Goal: Obtain resource: Download file/media

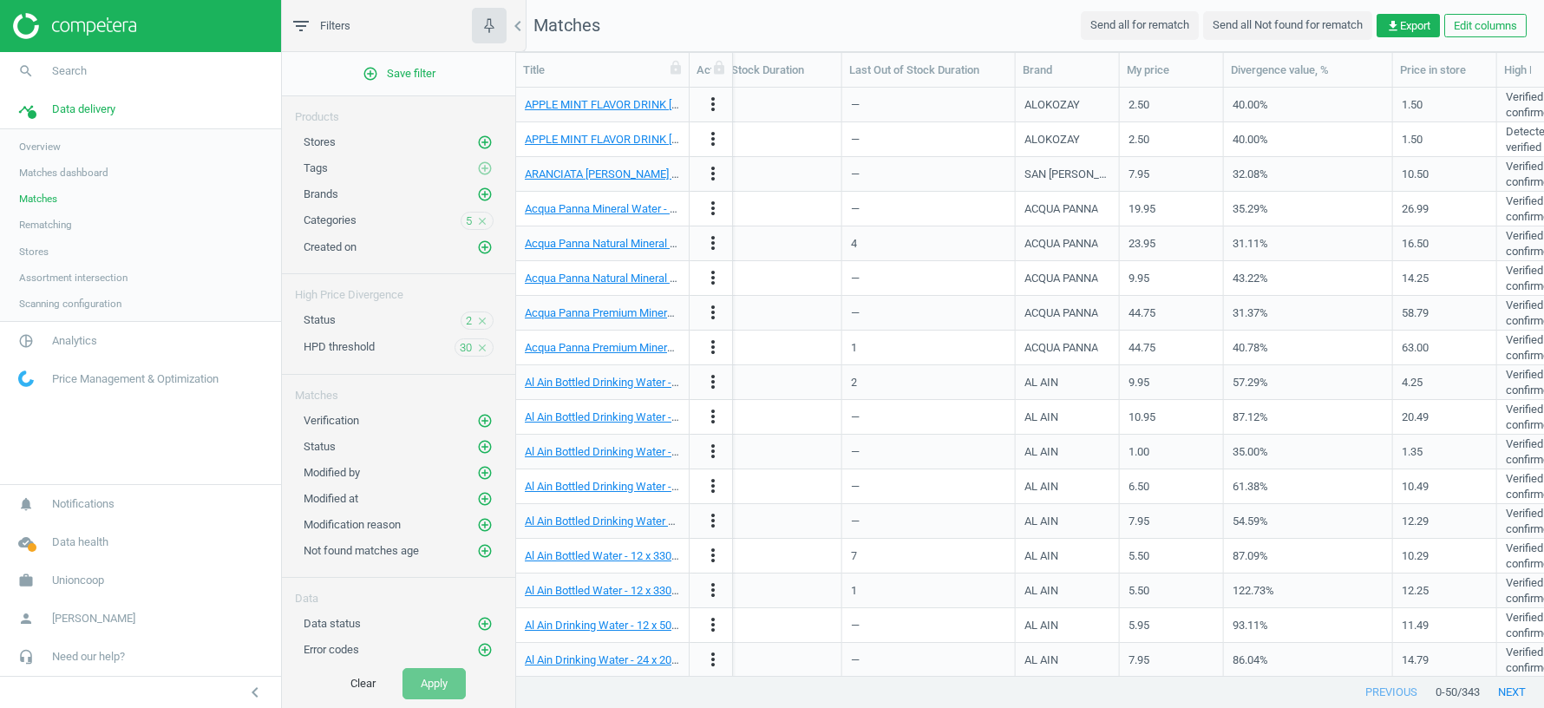
scroll to position [0, 698]
click at [89, 113] on span "Data delivery" at bounding box center [83, 110] width 63 height 16
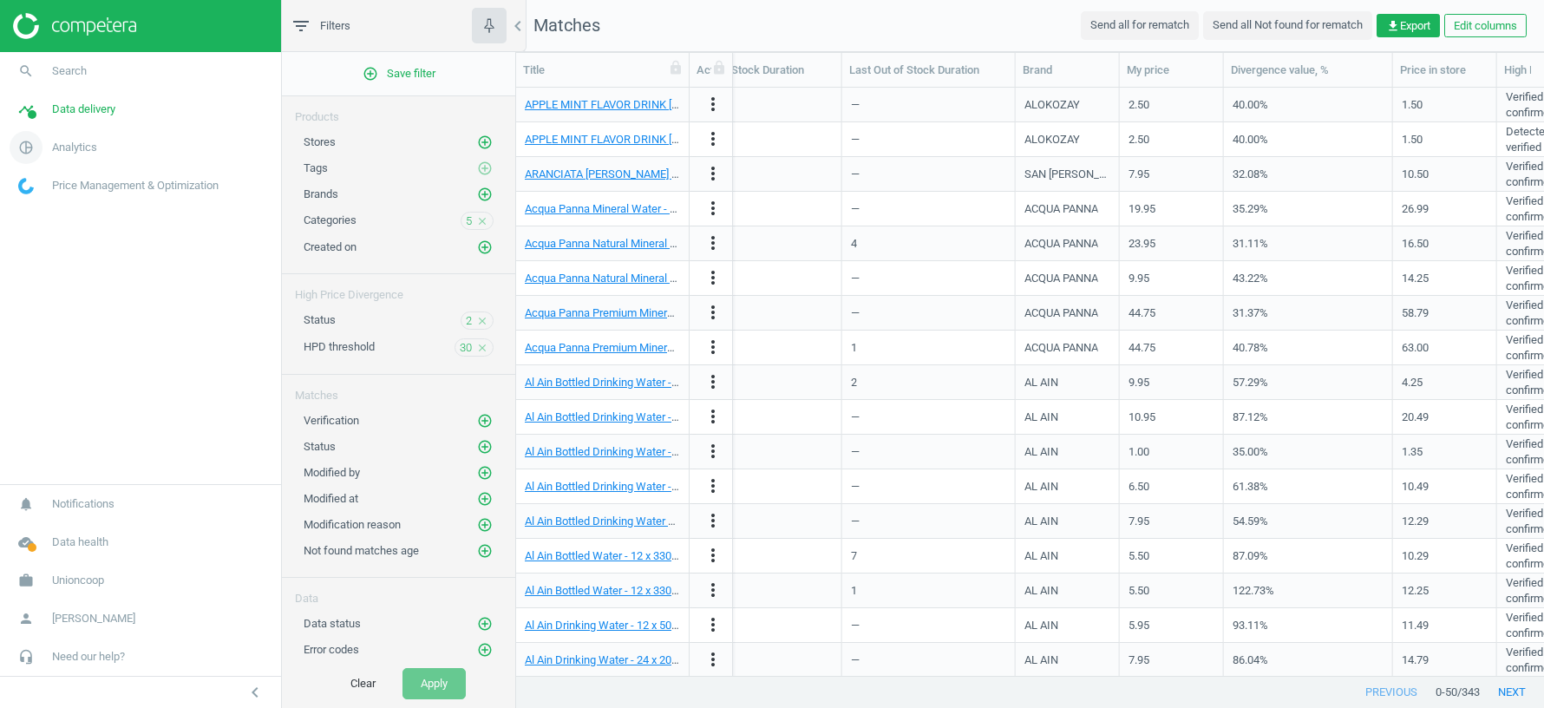
click at [66, 154] on span "Analytics" at bounding box center [74, 148] width 45 height 16
click at [36, 213] on span "Products" at bounding box center [39, 211] width 41 height 14
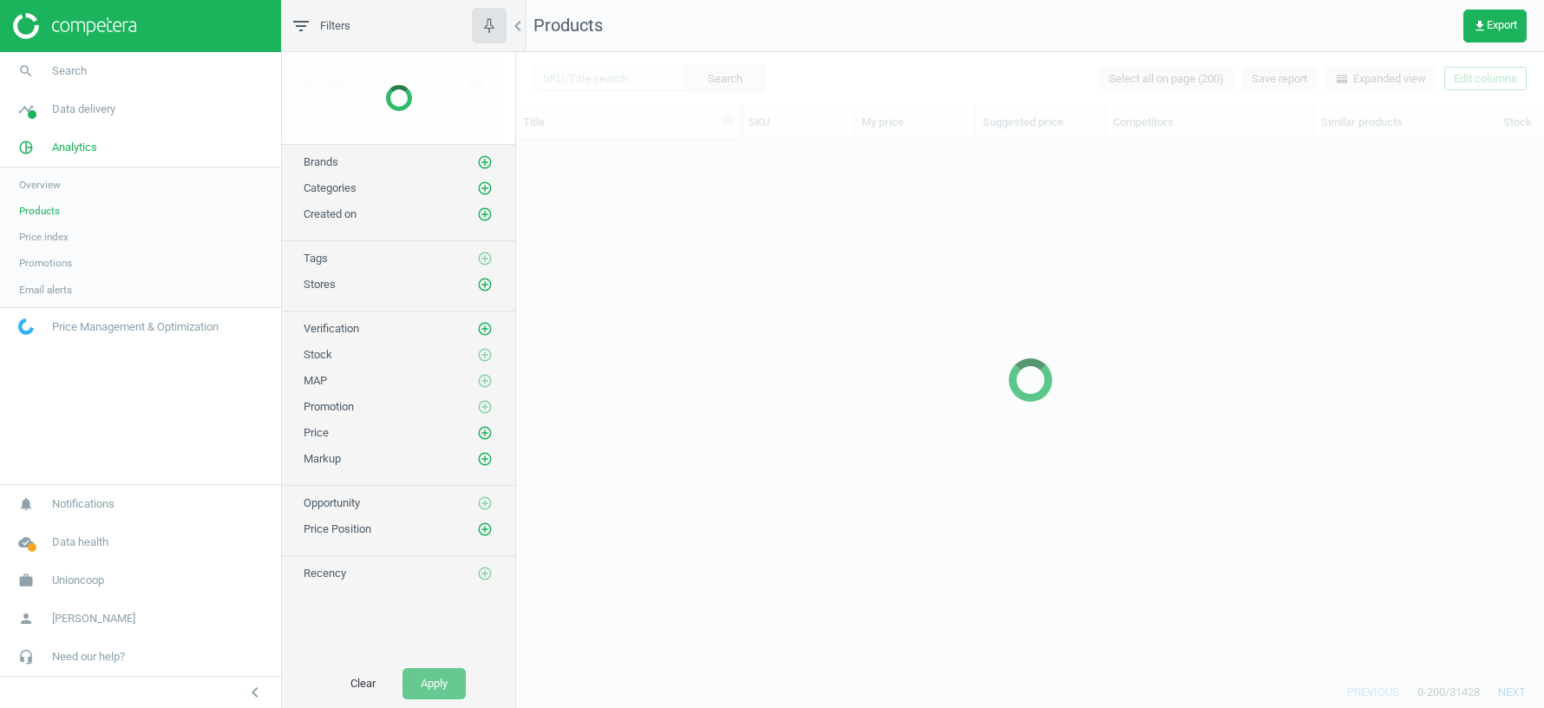
scroll to position [536, 1028]
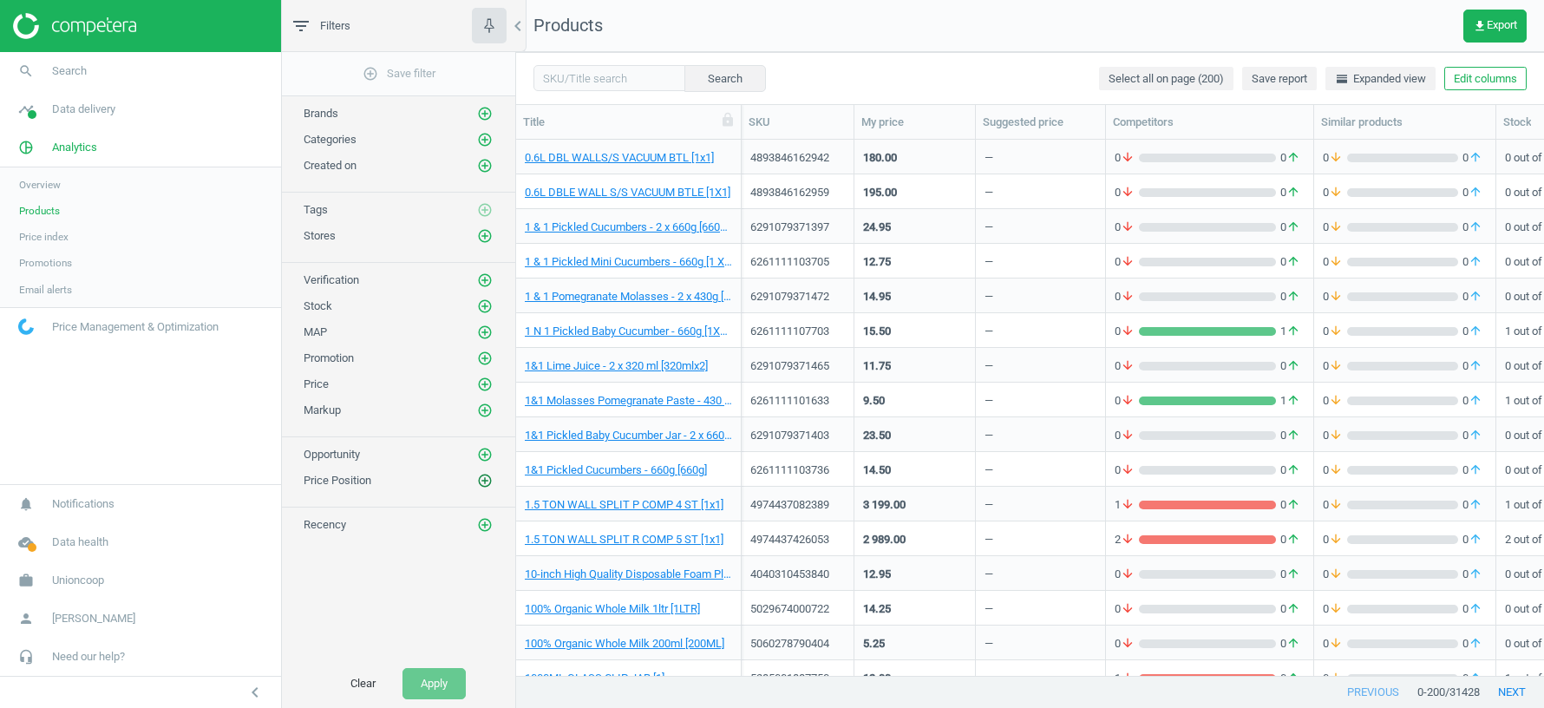
click at [488, 473] on icon "add_circle_outline" at bounding box center [485, 481] width 16 height 16
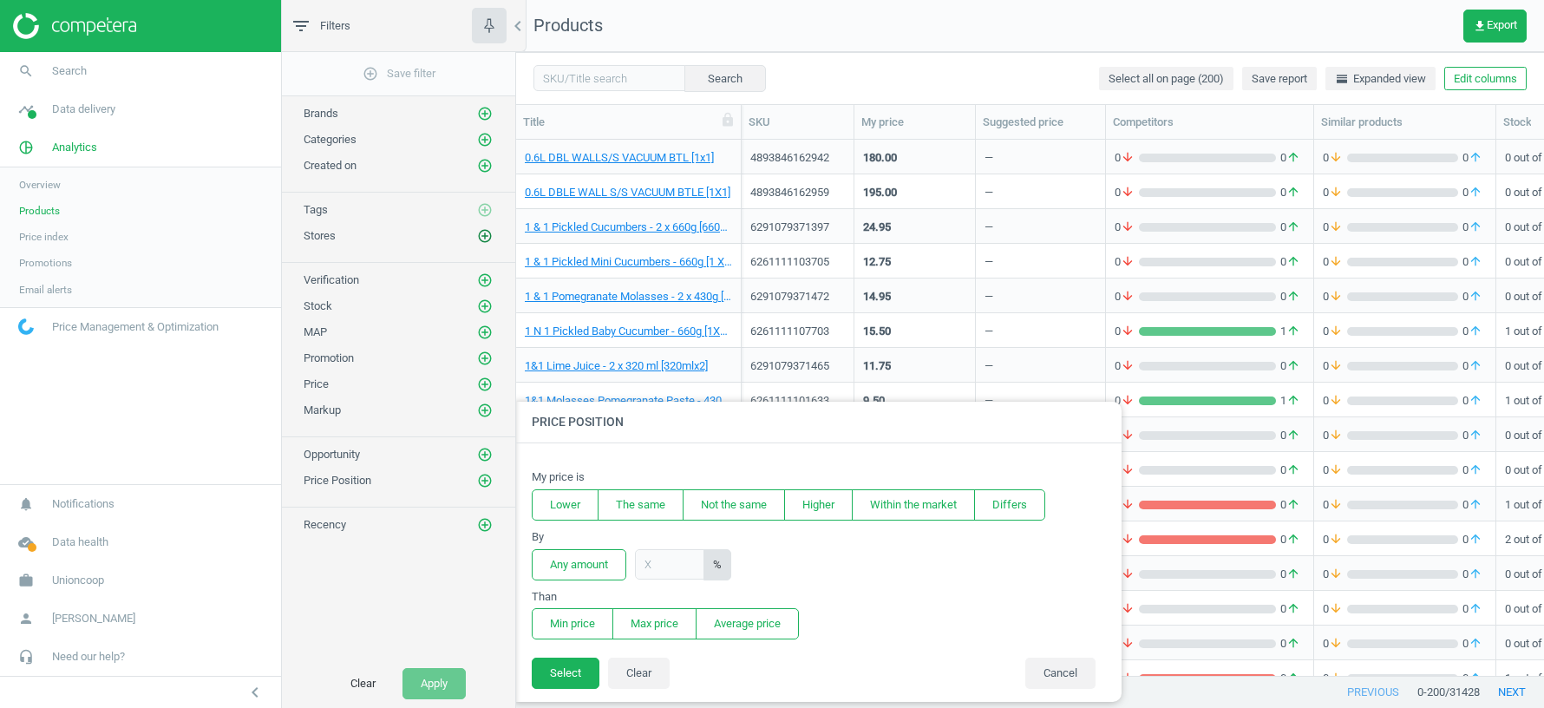
click at [488, 233] on icon "add_circle_outline" at bounding box center [485, 236] width 16 height 16
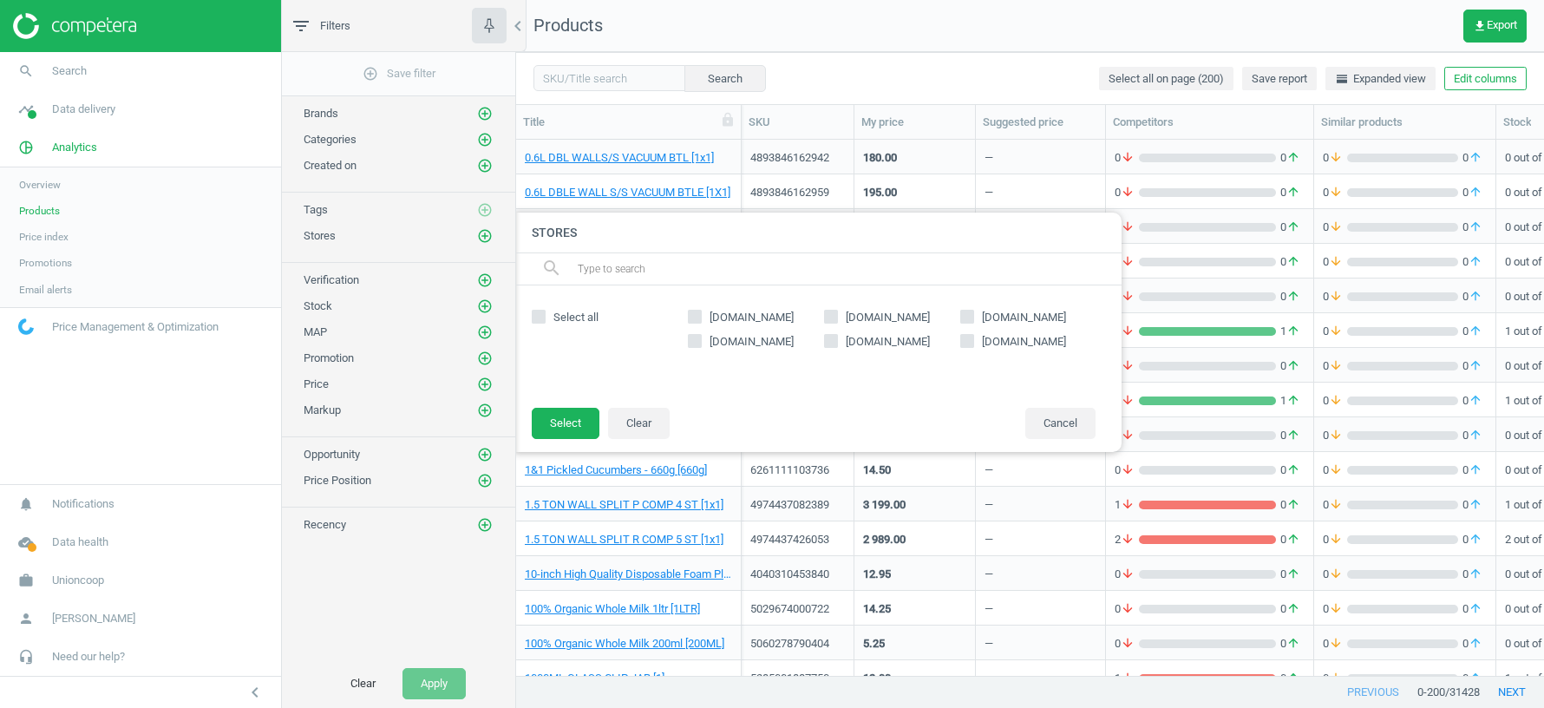
click at [699, 313] on input "[DOMAIN_NAME]" at bounding box center [695, 316] width 11 height 11
checkbox input "true"
click at [560, 423] on button "Select" at bounding box center [566, 423] width 68 height 31
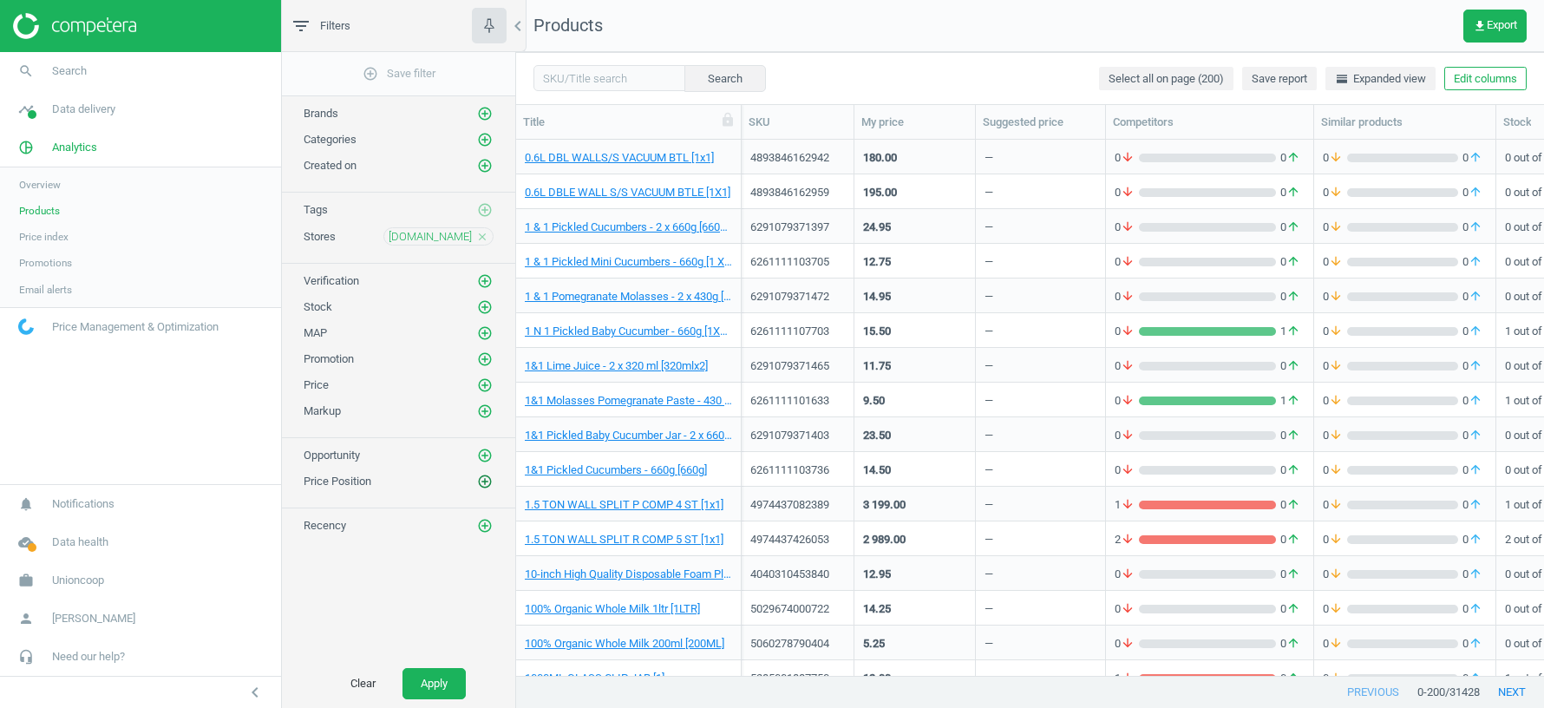
click at [488, 474] on icon "add_circle_outline" at bounding box center [485, 482] width 16 height 16
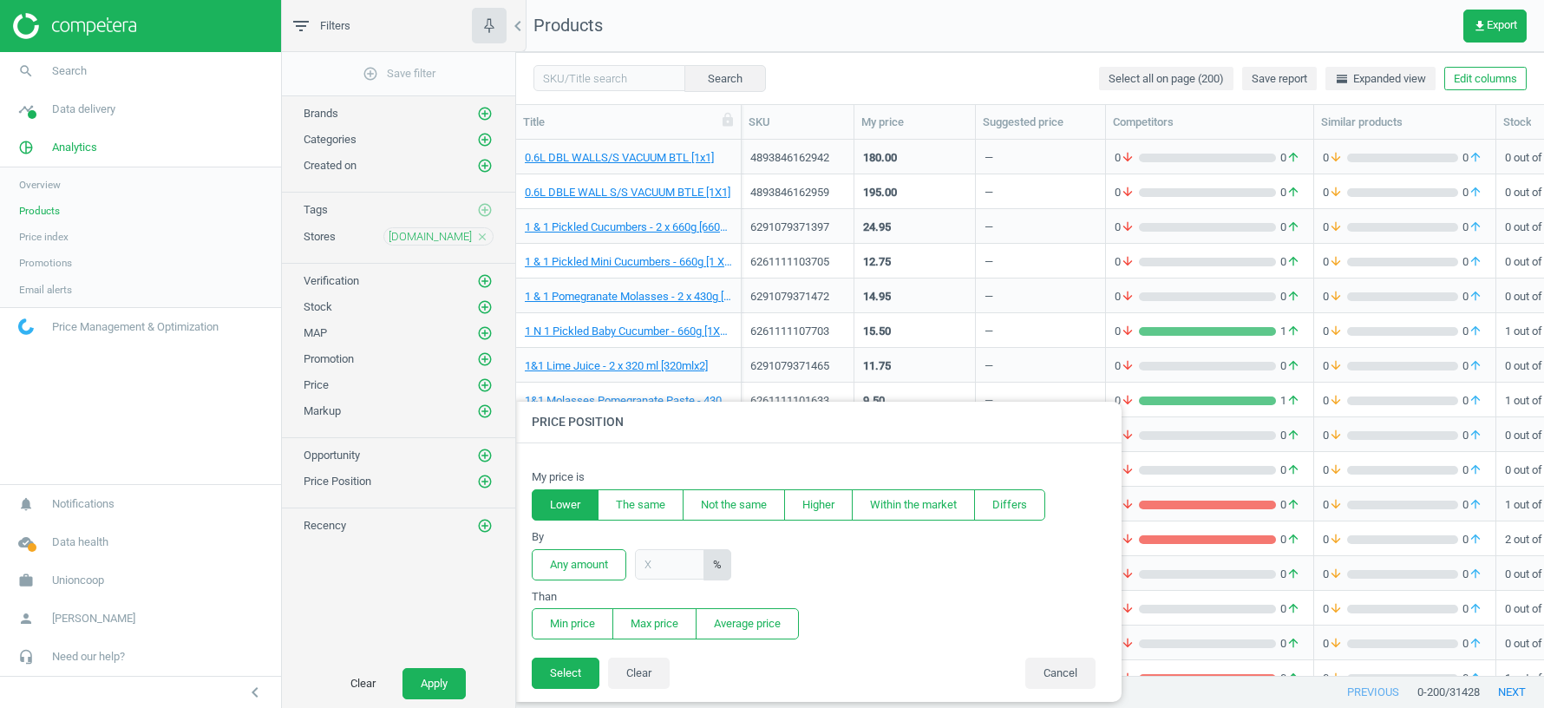
click at [560, 504] on button "Lower" at bounding box center [565, 504] width 67 height 31
click at [673, 564] on input "text" at bounding box center [669, 564] width 69 height 30
type input "30"
click at [569, 622] on button "Min price" at bounding box center [573, 623] width 82 height 31
click at [746, 619] on button "Average price" at bounding box center [747, 623] width 103 height 31
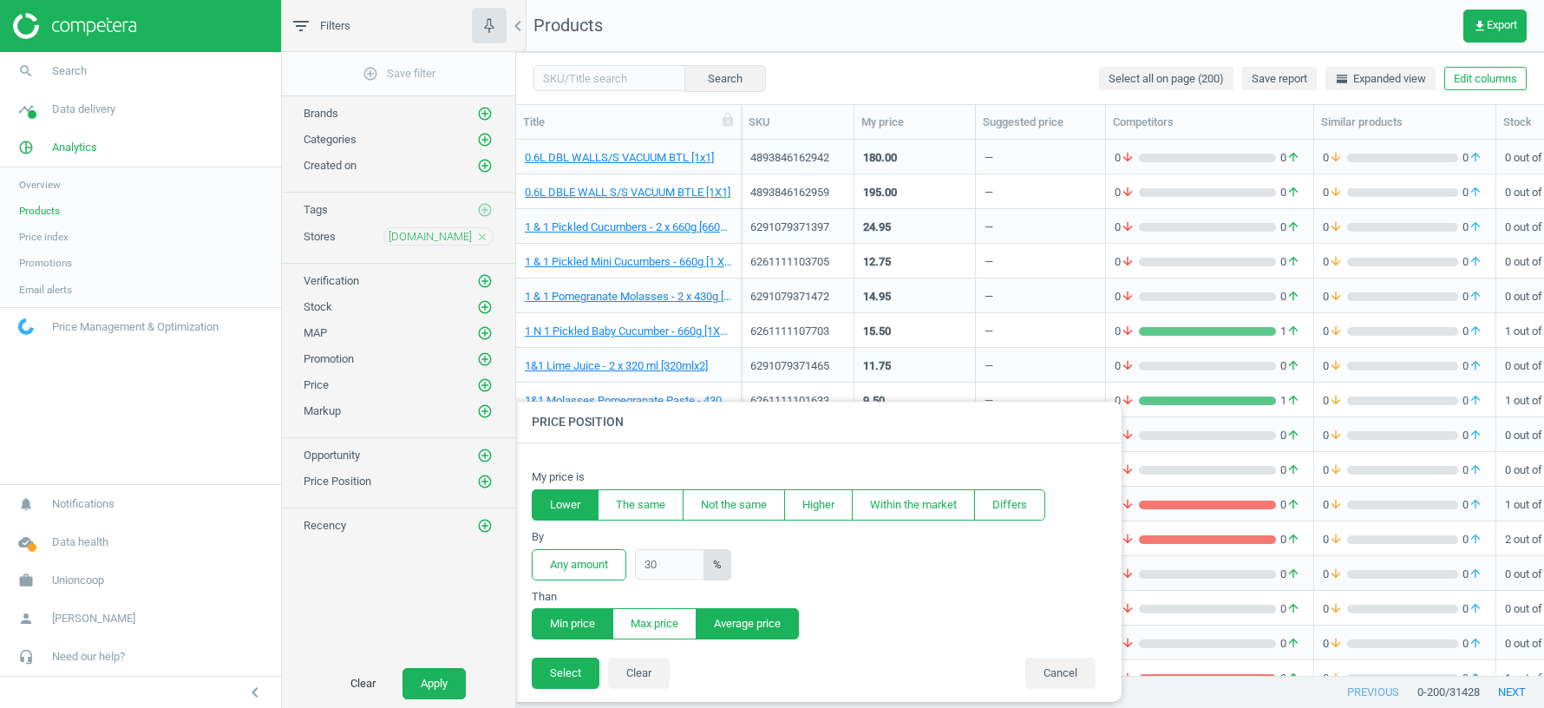
click at [560, 626] on button "Min price" at bounding box center [573, 623] width 82 height 31
click at [560, 671] on button "Select" at bounding box center [566, 673] width 68 height 31
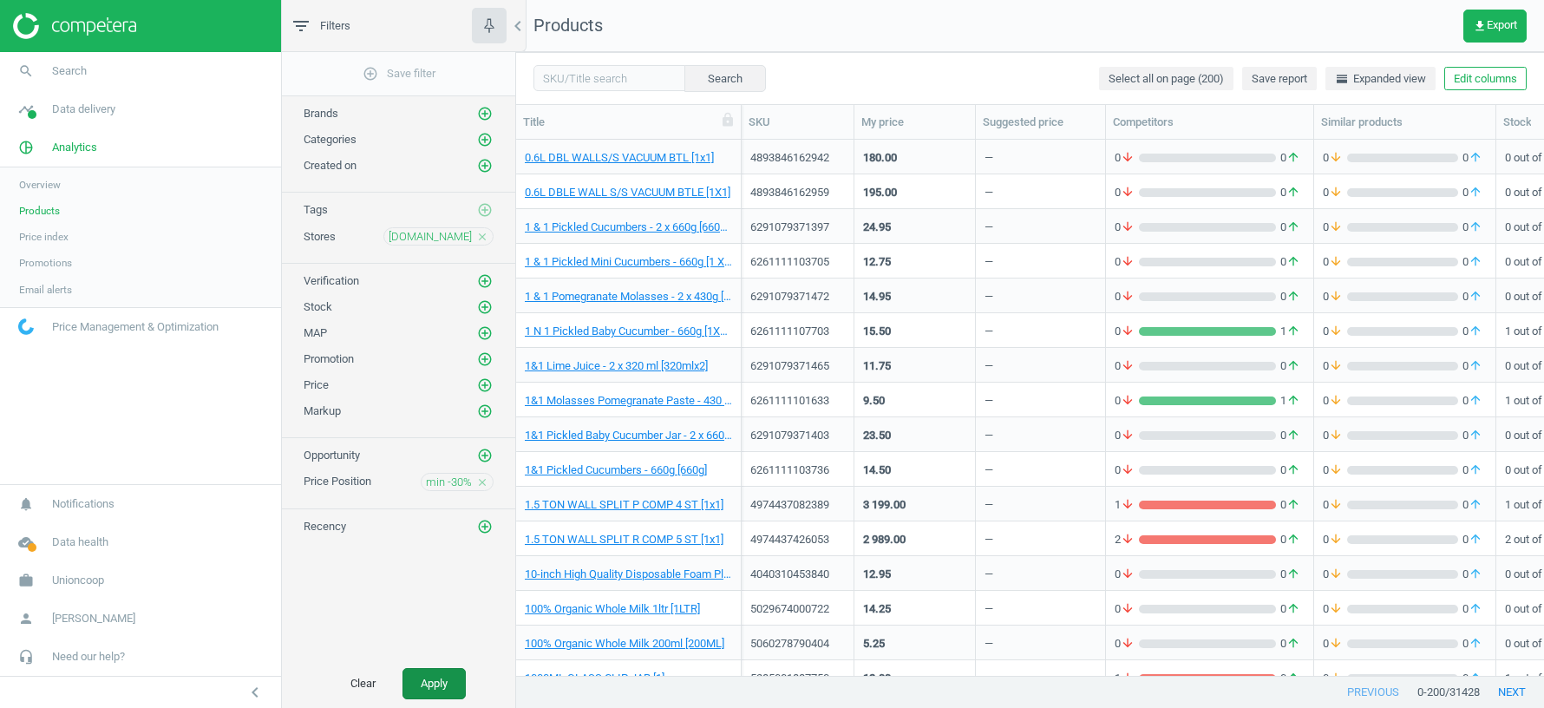
click at [430, 683] on button "Apply" at bounding box center [434, 683] width 63 height 31
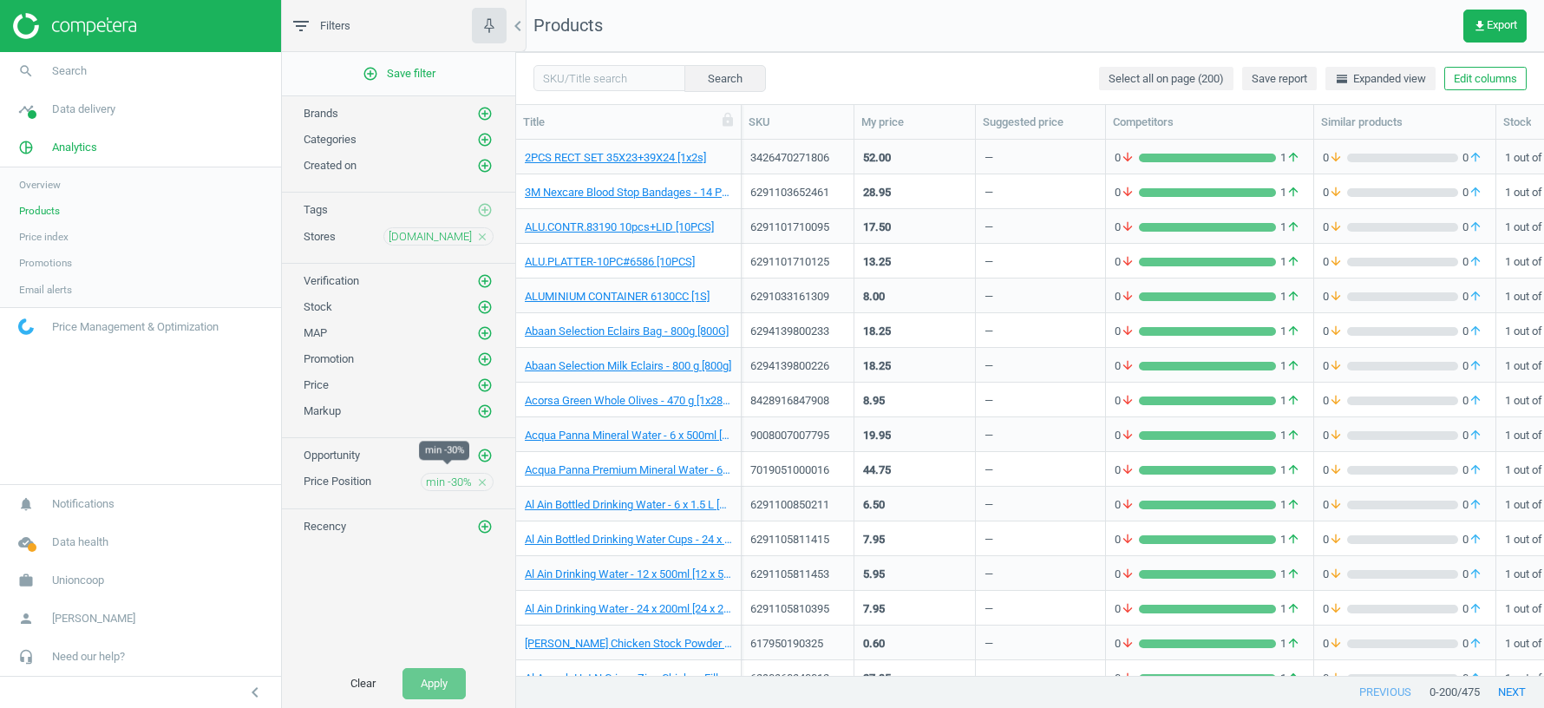
click at [438, 475] on span "min -30%" at bounding box center [449, 483] width 46 height 16
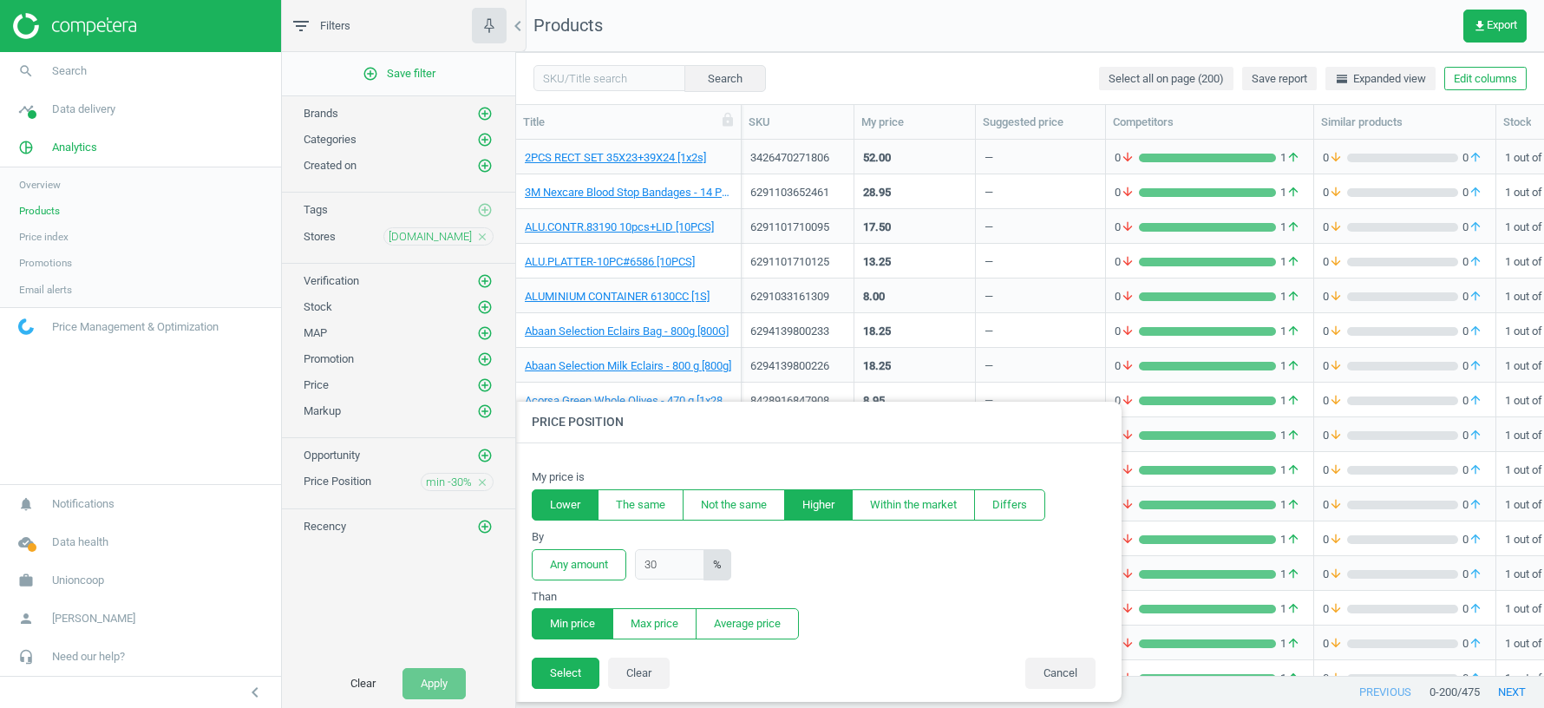
click at [807, 504] on button "Higher" at bounding box center [818, 504] width 69 height 31
click at [551, 508] on button "Lower" at bounding box center [565, 504] width 67 height 31
click at [397, 597] on div "add_circle_outline Save filter Brands add_circle_outline Categories add_circle_…" at bounding box center [398, 355] width 233 height 607
click at [1065, 667] on button "Cancel" at bounding box center [1061, 673] width 70 height 31
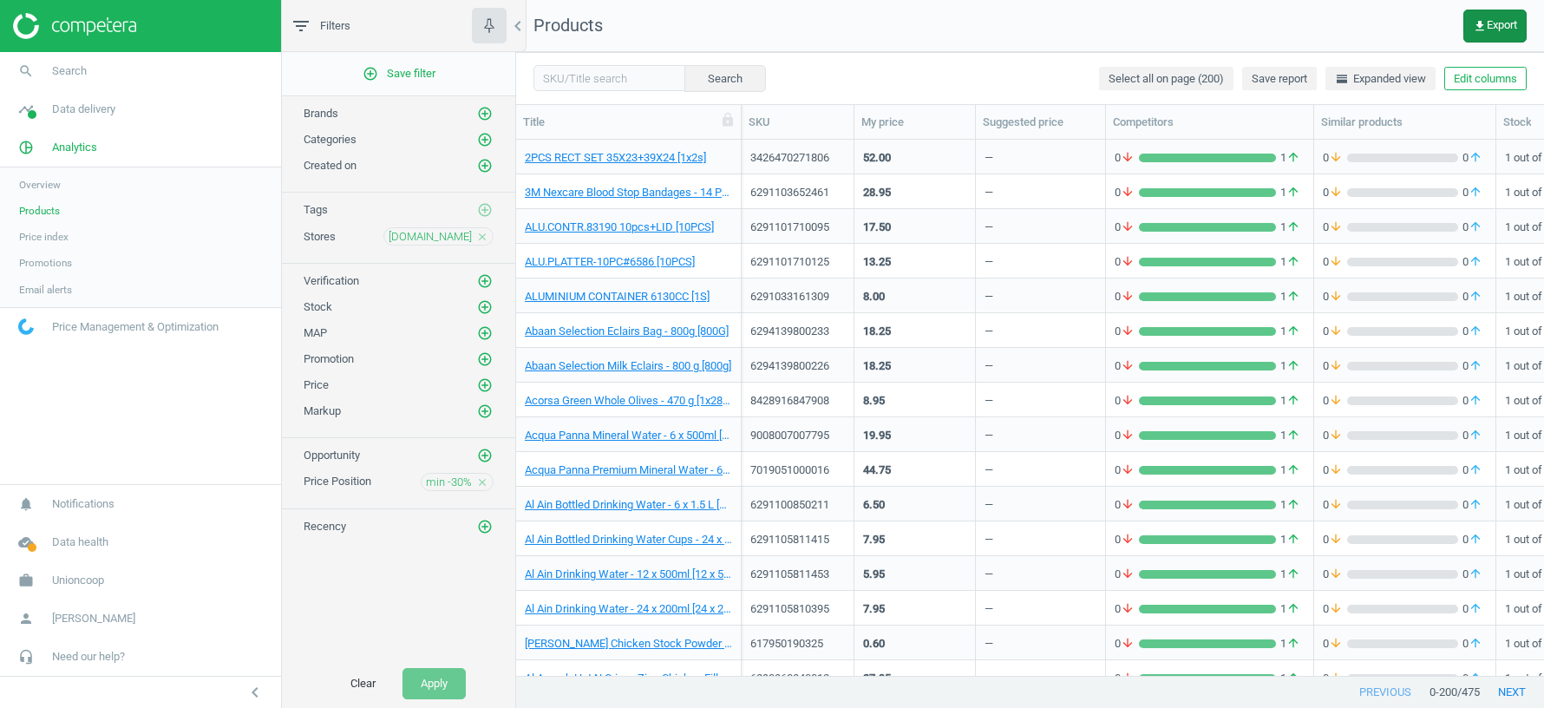
click at [1482, 26] on icon "get_app" at bounding box center [1480, 26] width 14 height 14
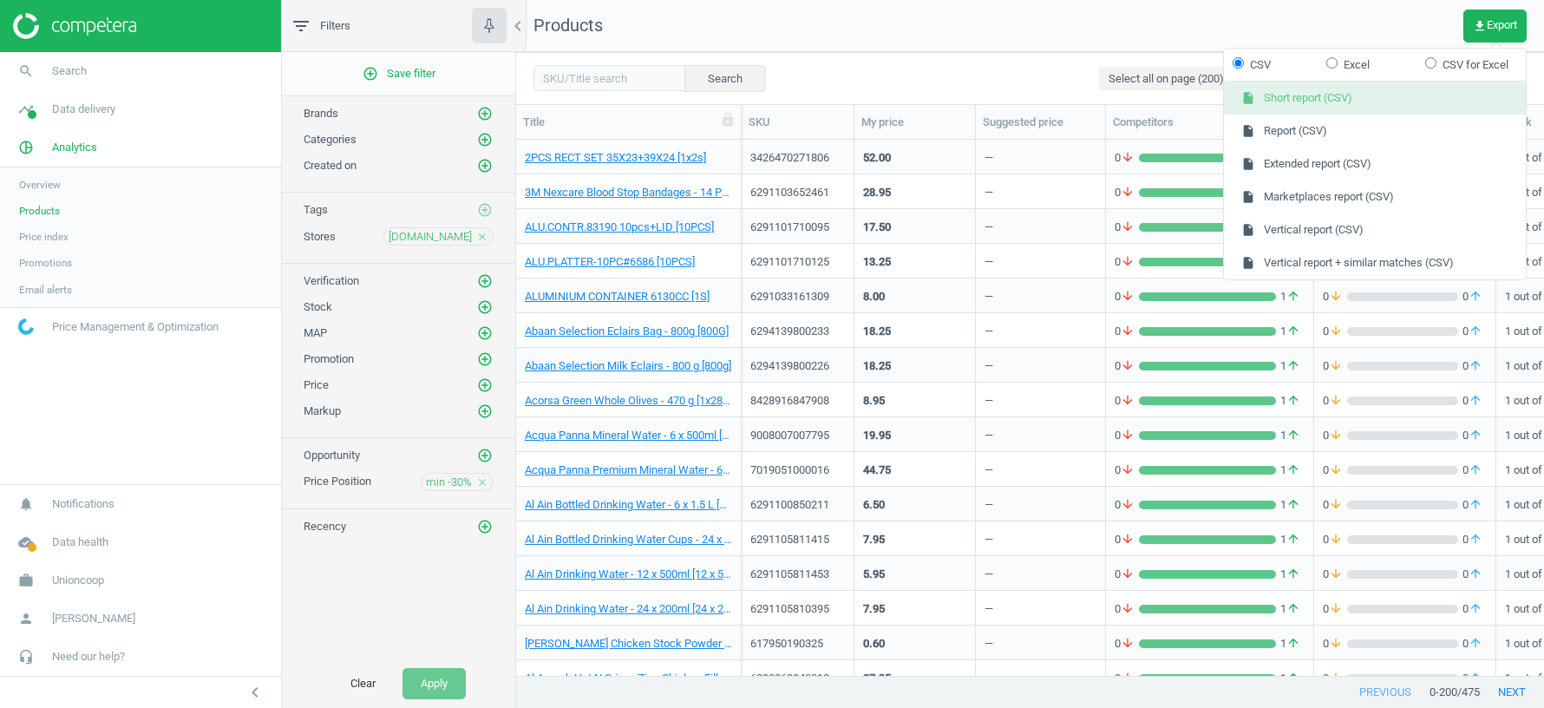
click at [1283, 97] on button "insert_drive_file Short report (CSV)" at bounding box center [1375, 98] width 302 height 33
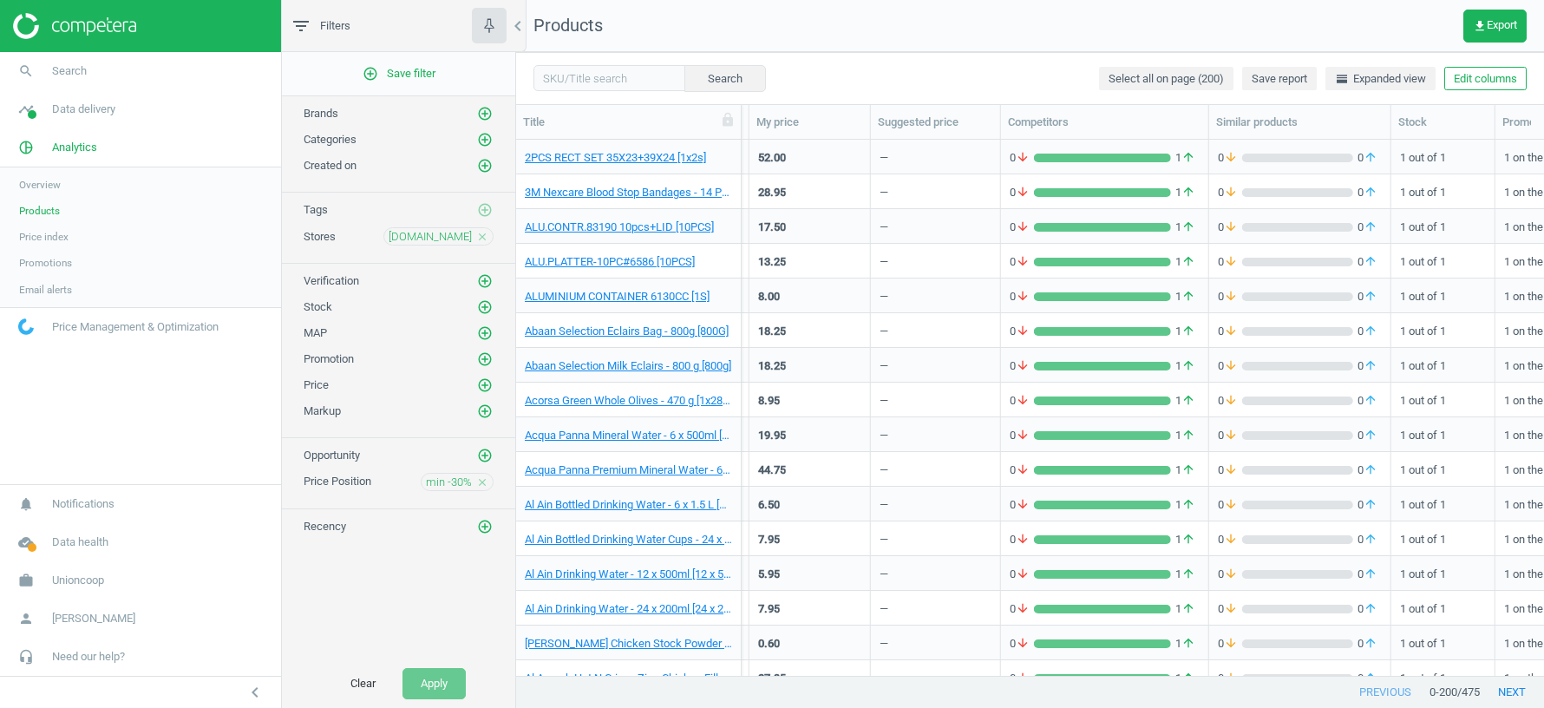
scroll to position [0, 409]
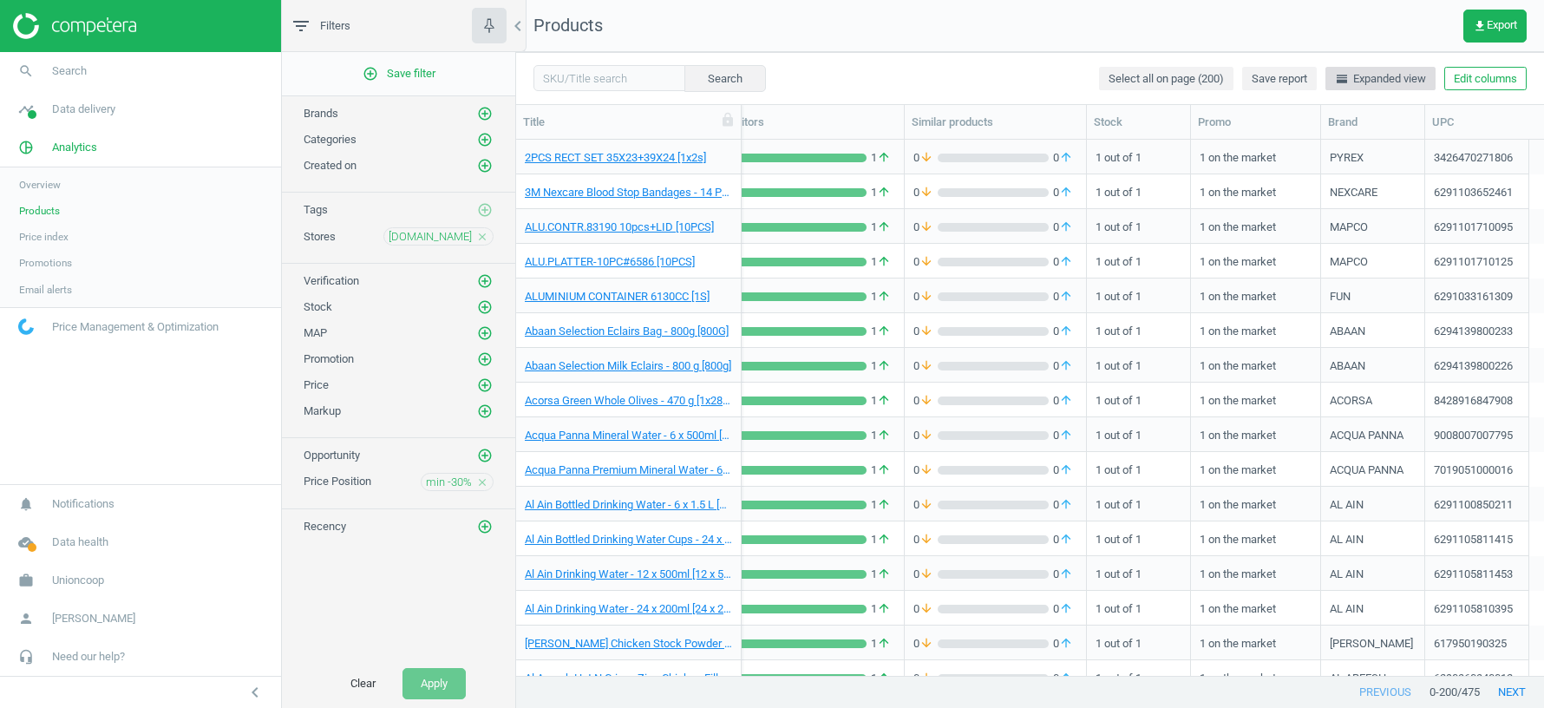
click at [1366, 81] on span "horizontal_split Expanded view" at bounding box center [1380, 79] width 91 height 16
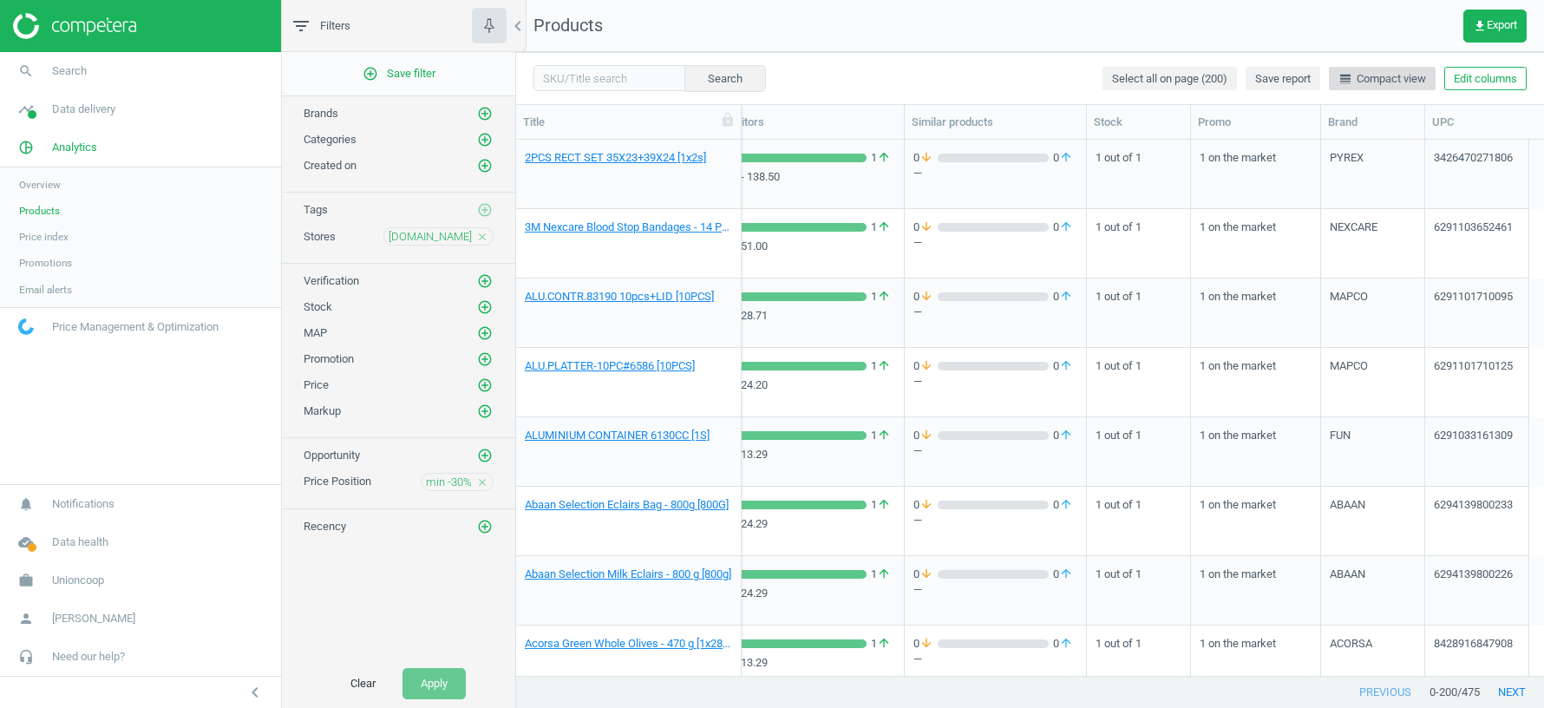
click at [1366, 81] on span "line_weight Compact view" at bounding box center [1383, 79] width 88 height 16
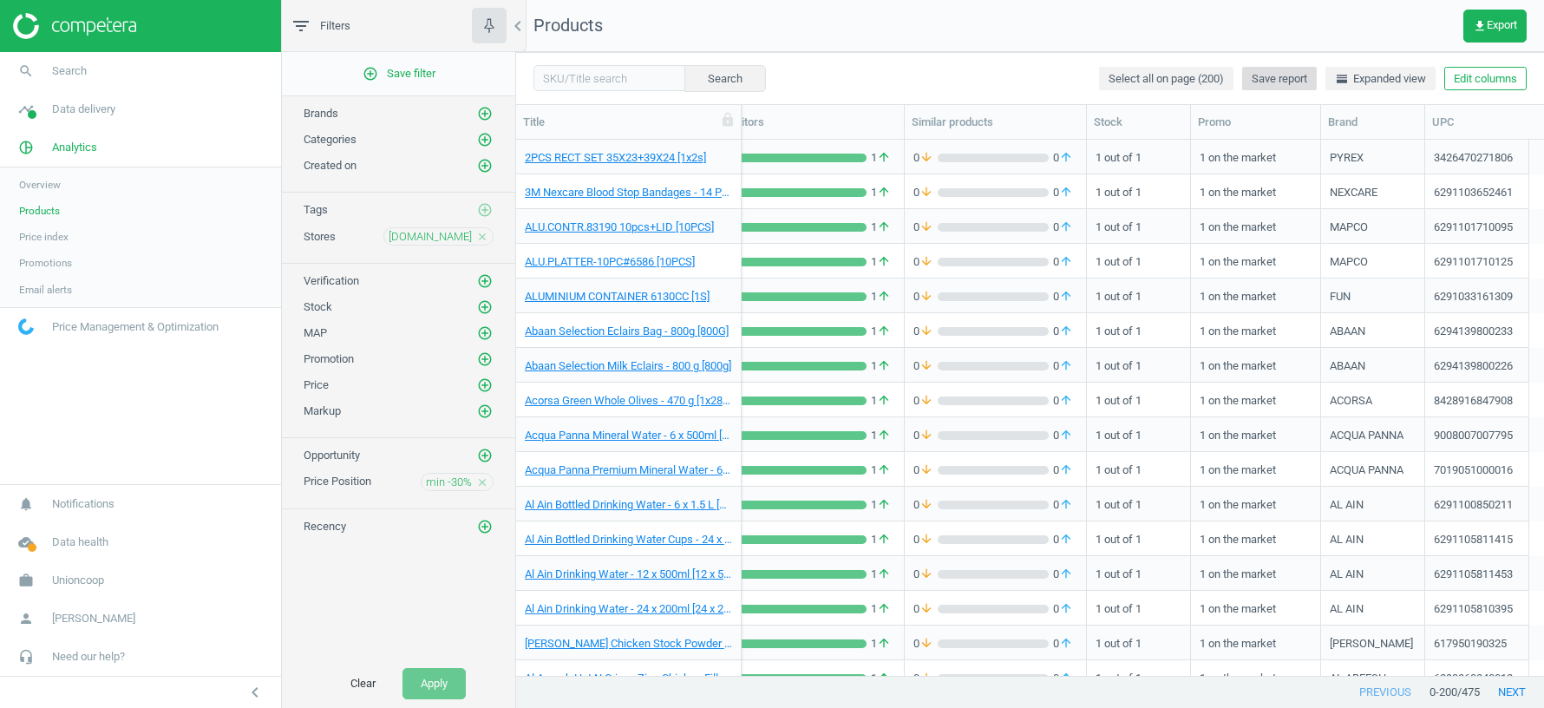
click at [1252, 81] on span "Save report" at bounding box center [1280, 79] width 56 height 16
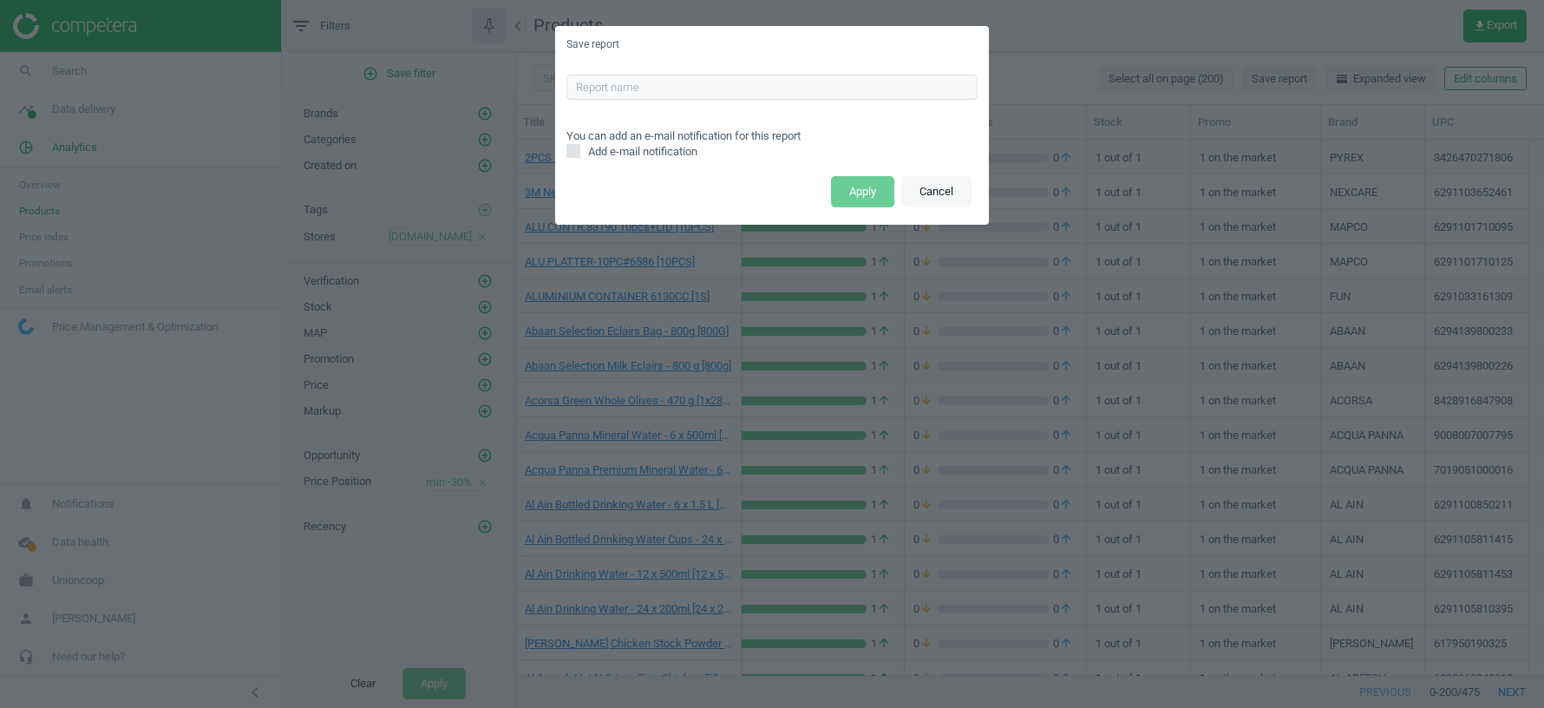
click at [947, 198] on button "Cancel" at bounding box center [936, 191] width 70 height 31
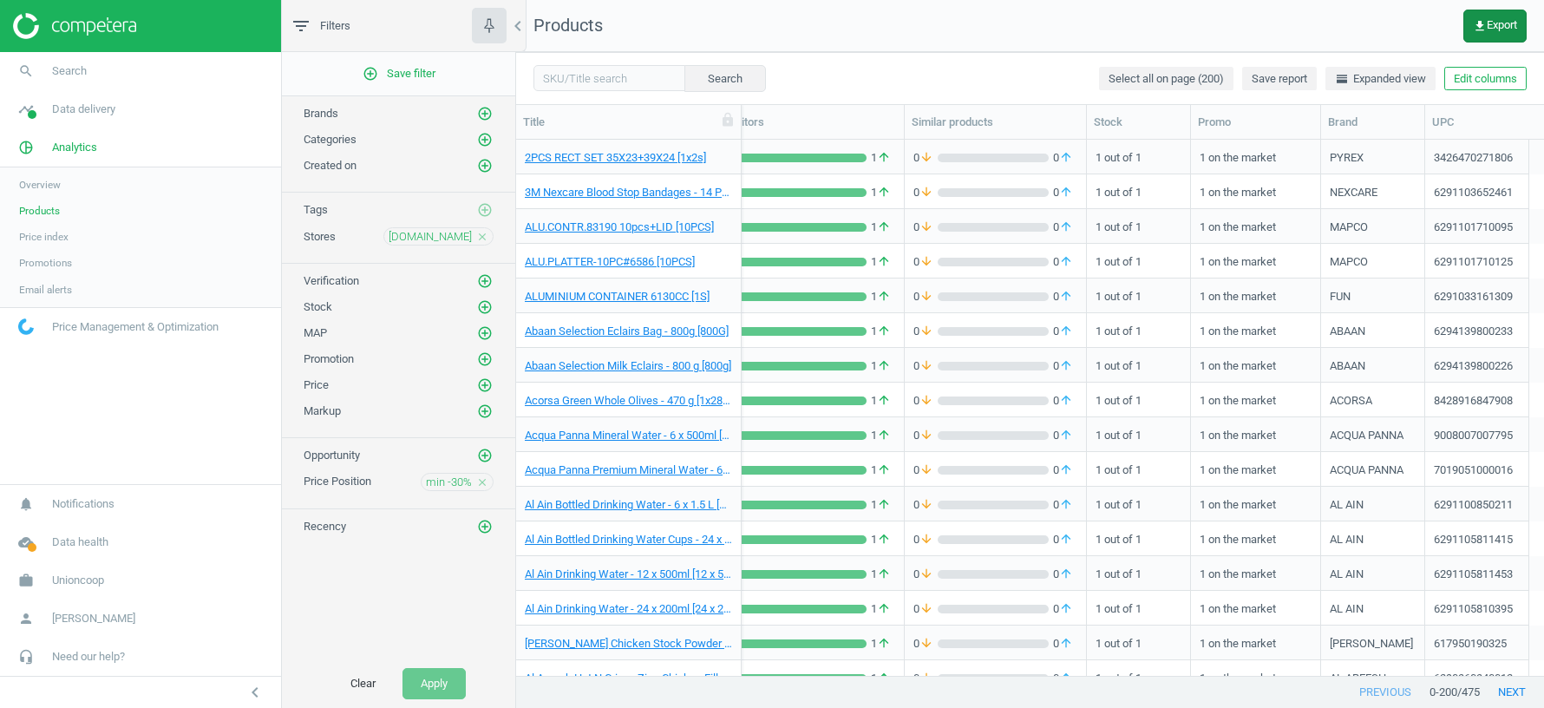
click at [1479, 23] on icon "get_app" at bounding box center [1480, 26] width 14 height 14
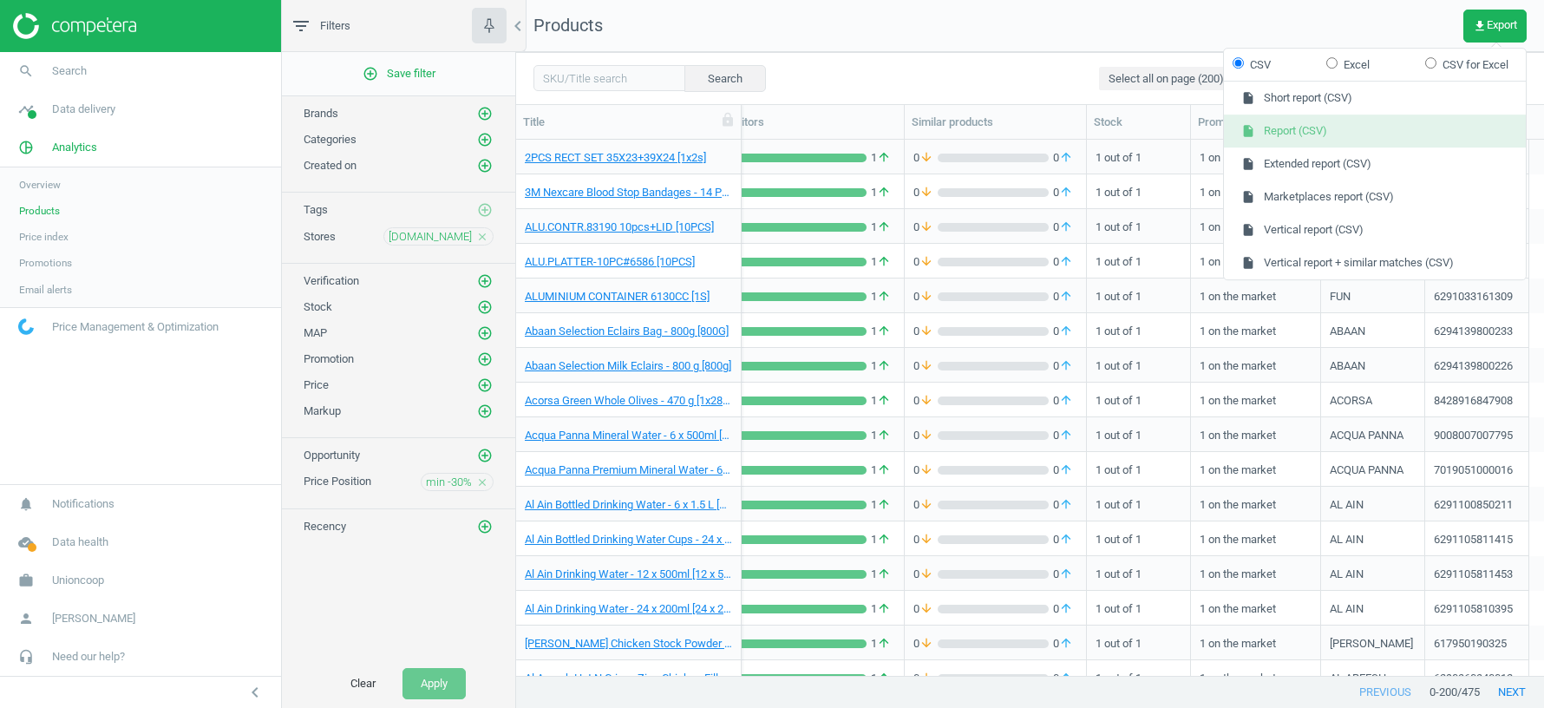
click at [1292, 129] on button "insert_drive_file Report (CSV)" at bounding box center [1375, 131] width 302 height 33
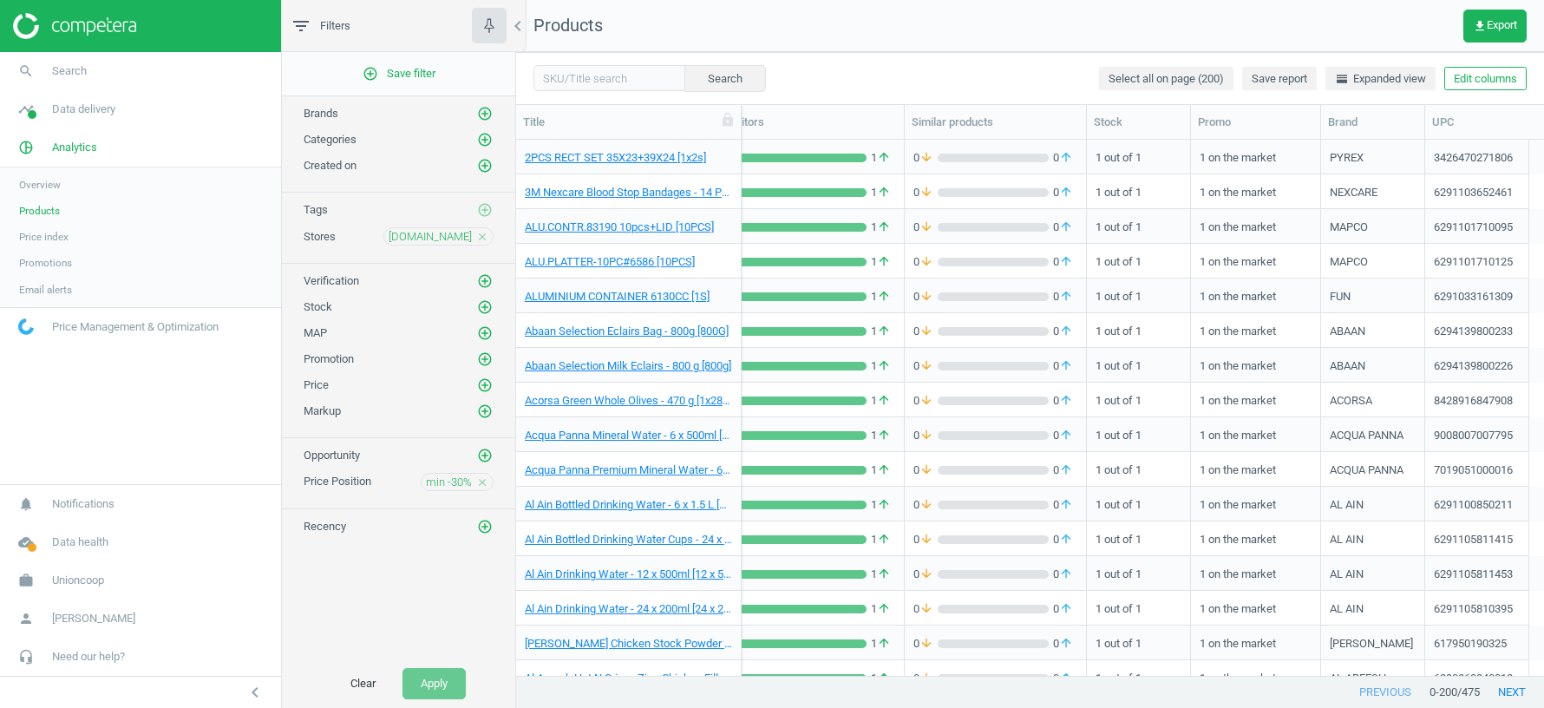
click at [488, 235] on icon "close" at bounding box center [482, 237] width 12 height 12
click at [485, 230] on icon "add_circle_outline" at bounding box center [485, 236] width 16 height 16
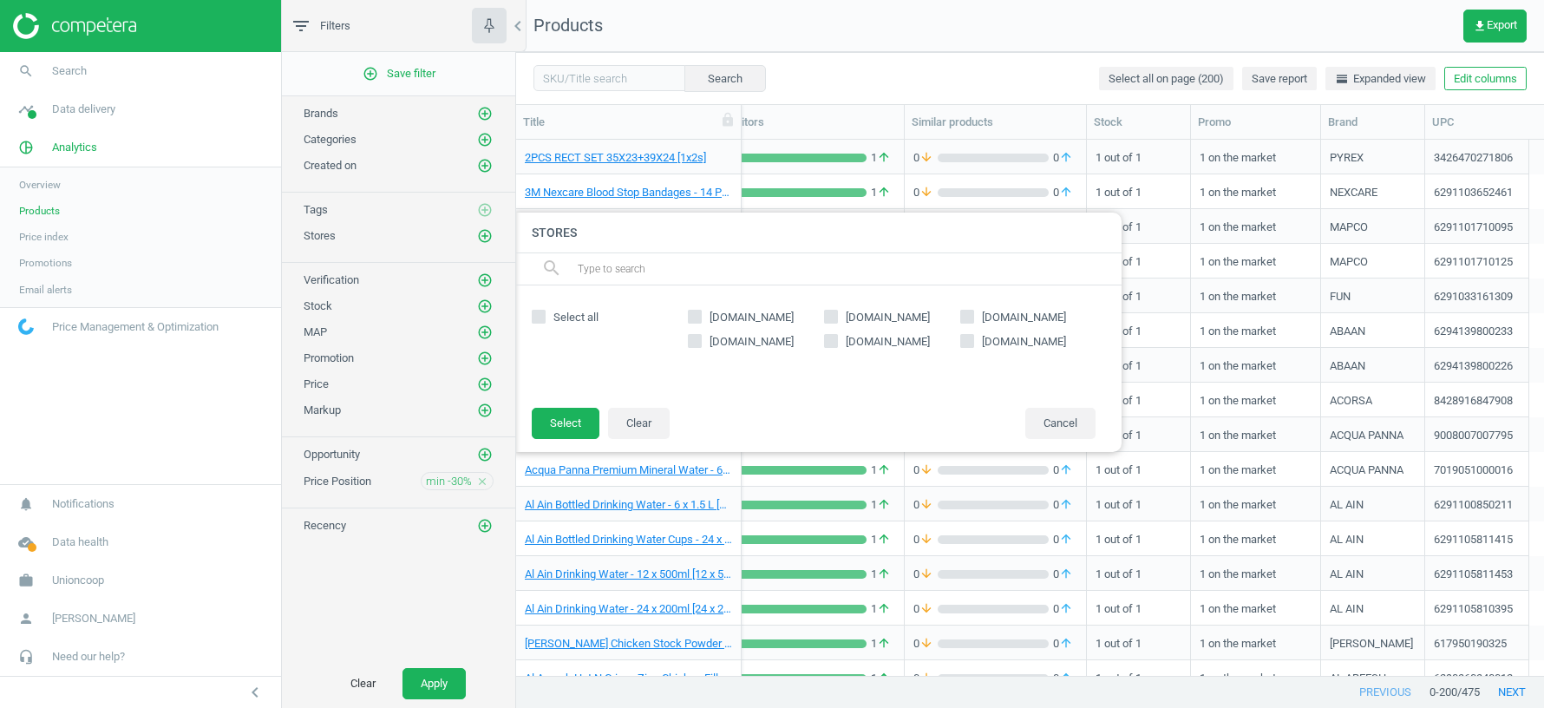
click at [696, 311] on input "[DOMAIN_NAME]" at bounding box center [695, 316] width 11 height 11
checkbox input "true"
click at [569, 422] on button "Select" at bounding box center [566, 423] width 68 height 31
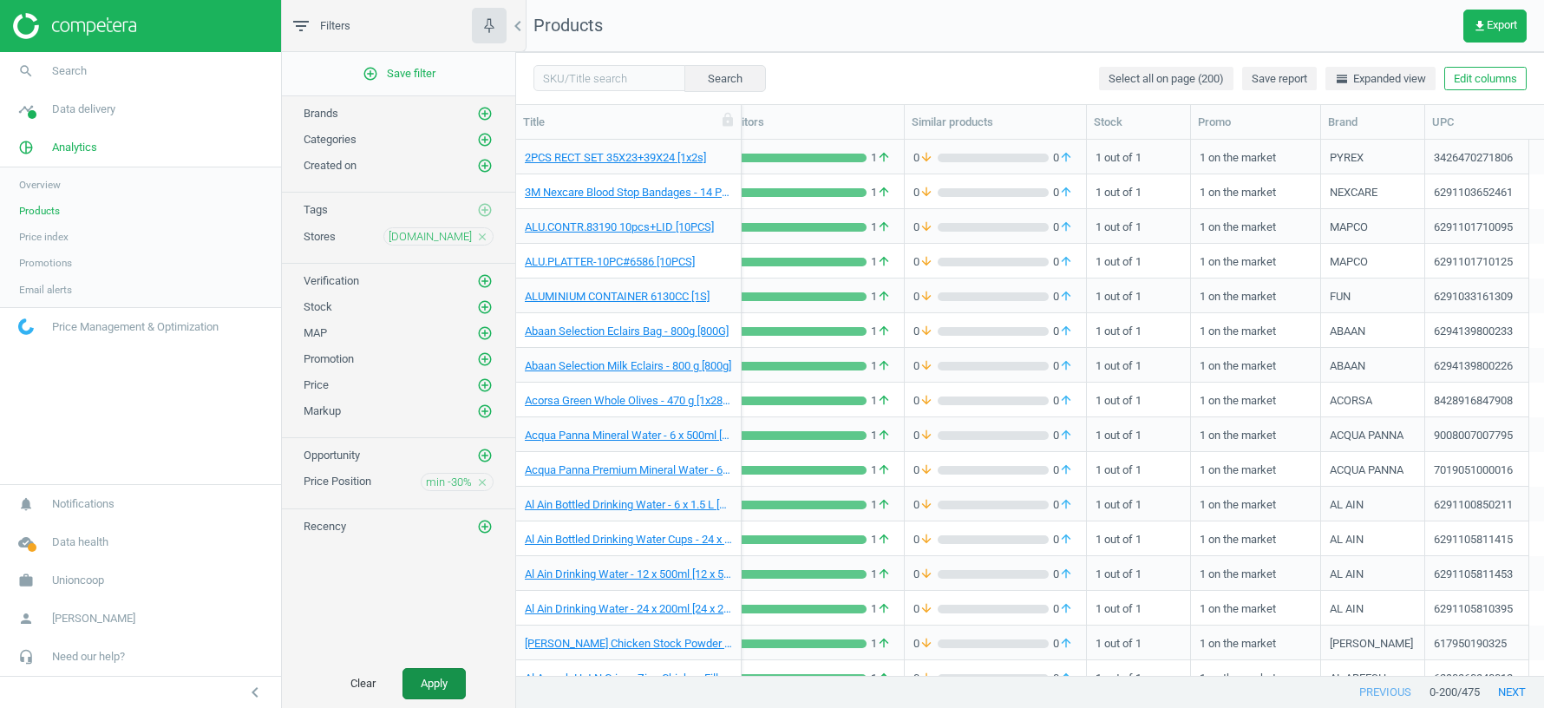
click at [438, 679] on button "Apply" at bounding box center [434, 683] width 63 height 31
click at [1495, 24] on span "get_app Export" at bounding box center [1495, 26] width 44 height 14
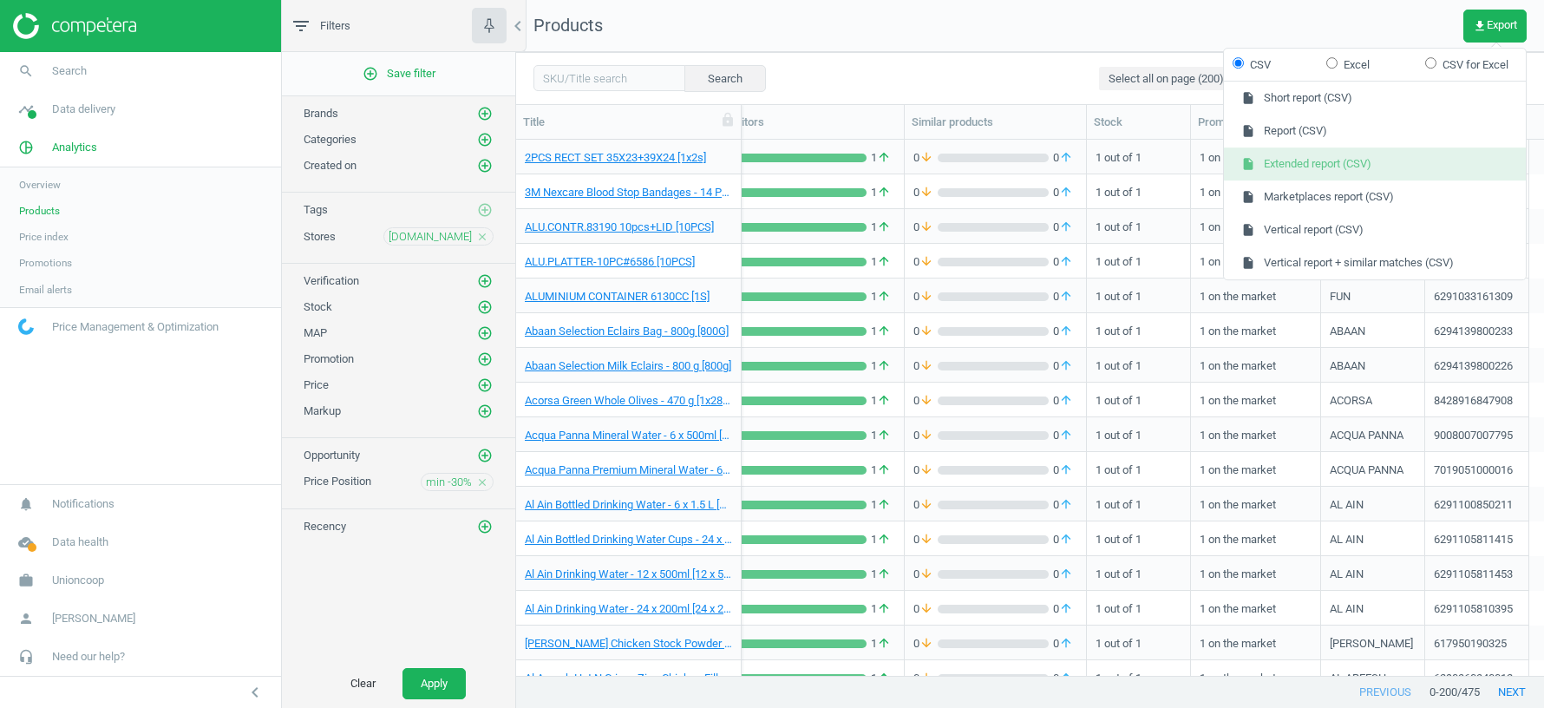
click at [1360, 161] on button "insert_drive_file Extended report (CSV)" at bounding box center [1375, 163] width 302 height 33
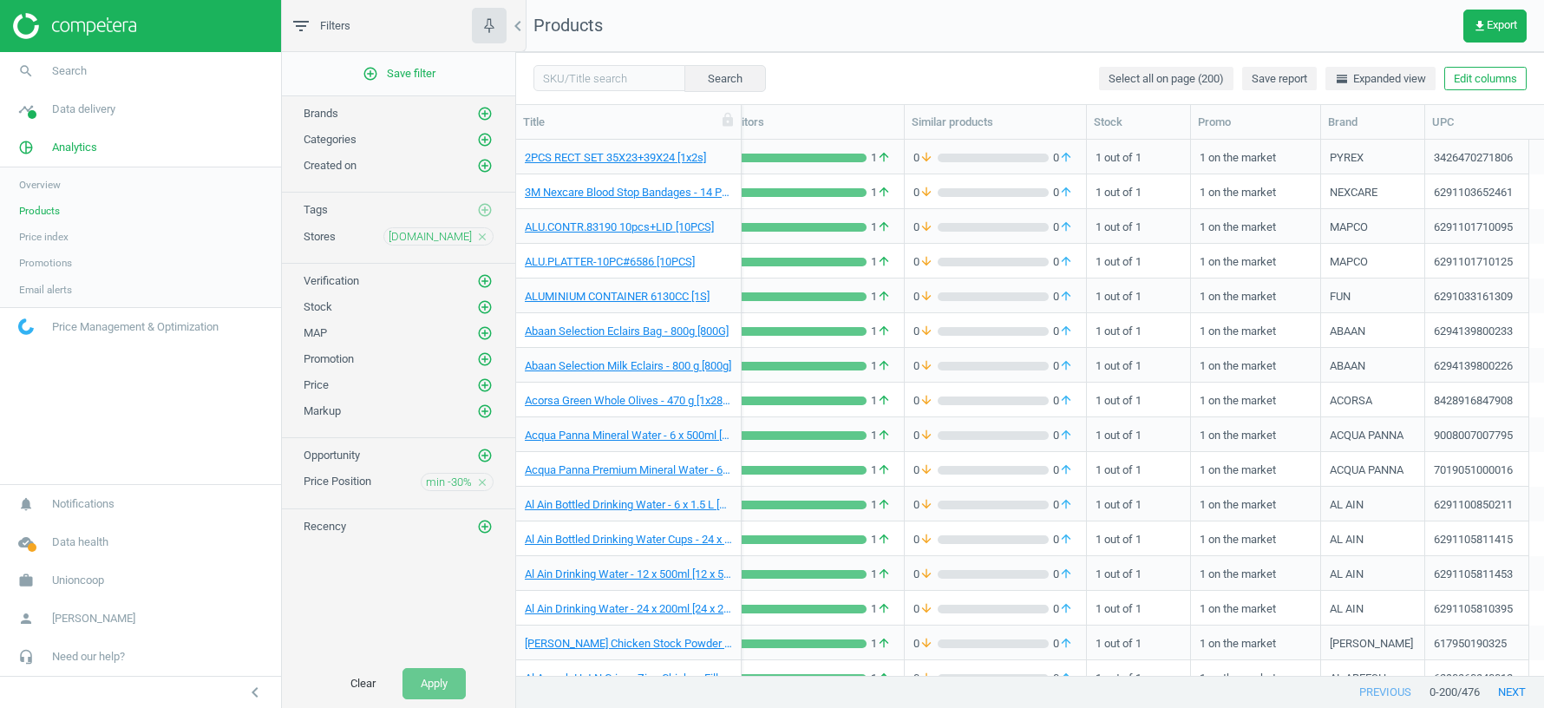
click at [483, 236] on icon "close" at bounding box center [482, 237] width 12 height 12
click at [483, 236] on icon "add_circle_outline" at bounding box center [485, 236] width 16 height 16
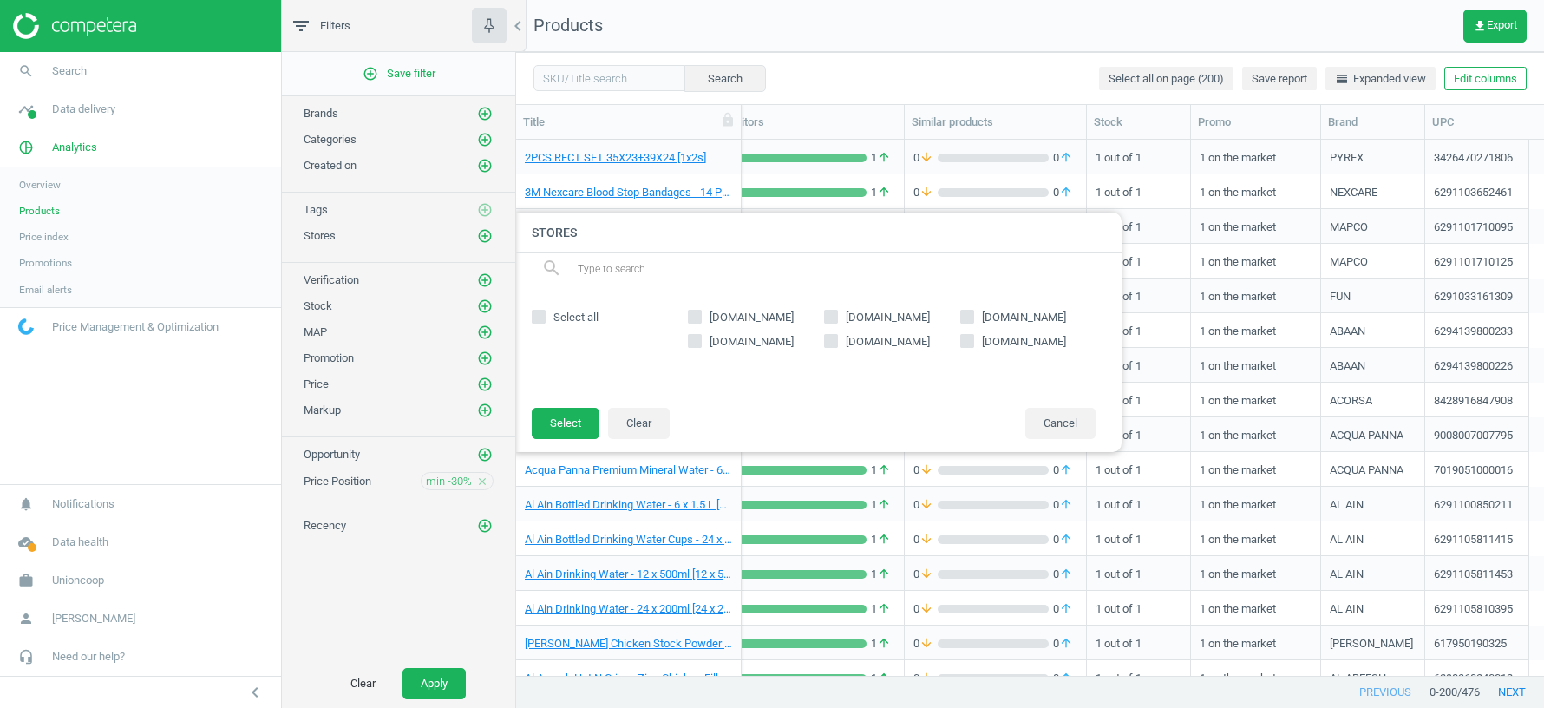
click at [832, 314] on input "[DOMAIN_NAME]" at bounding box center [831, 316] width 11 height 11
checkbox input "true"
click at [567, 422] on button "Select" at bounding box center [566, 423] width 68 height 31
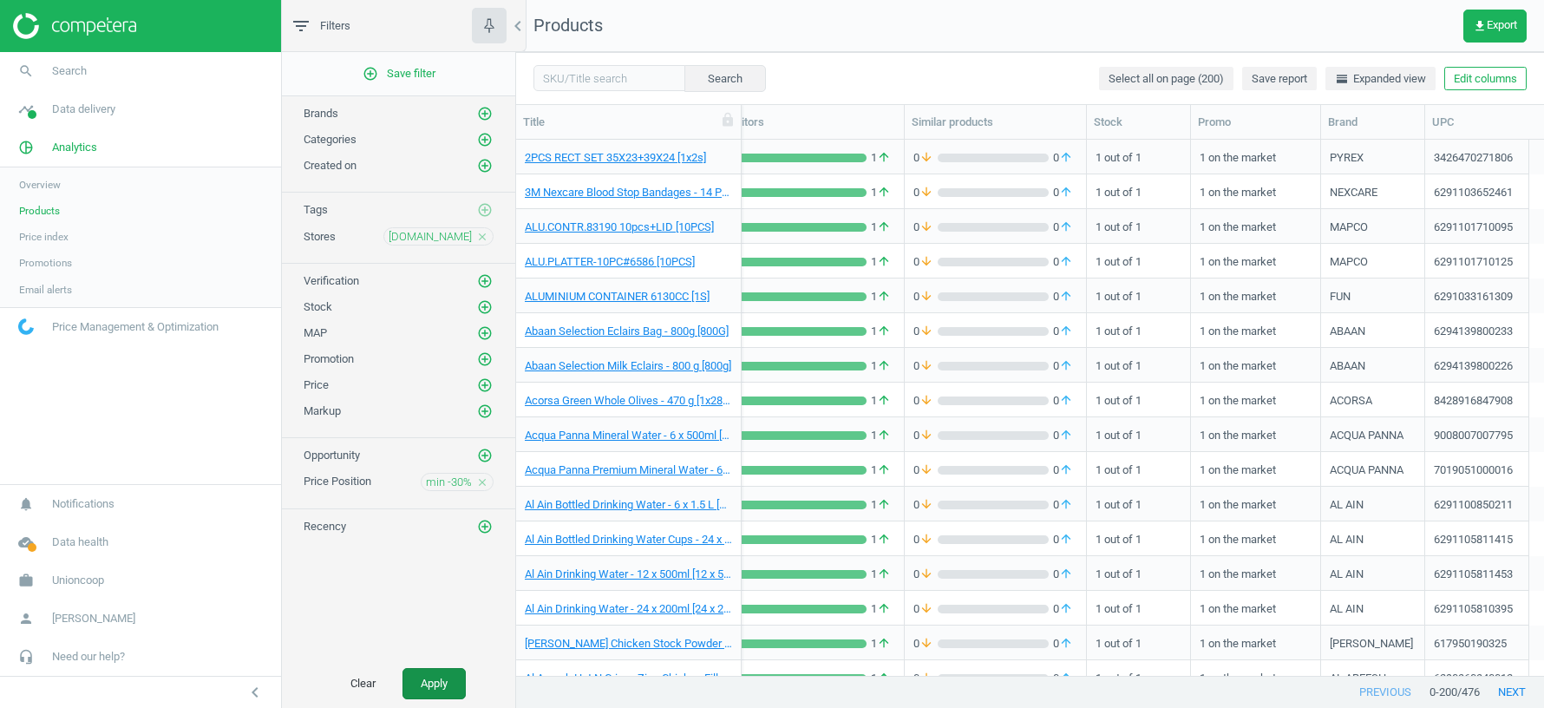
click at [431, 675] on button "Apply" at bounding box center [434, 683] width 63 height 31
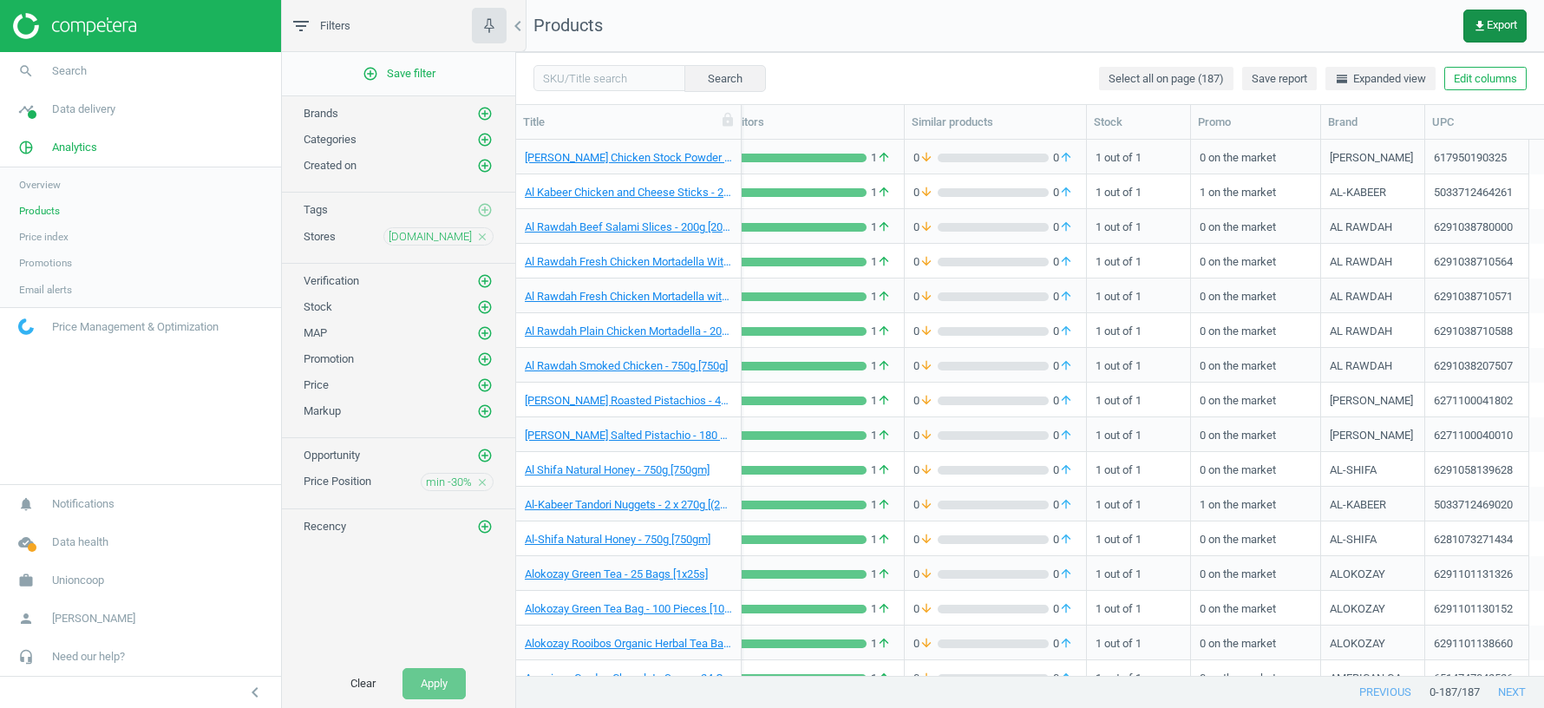
click at [1484, 29] on span "get_app Export" at bounding box center [1495, 26] width 44 height 14
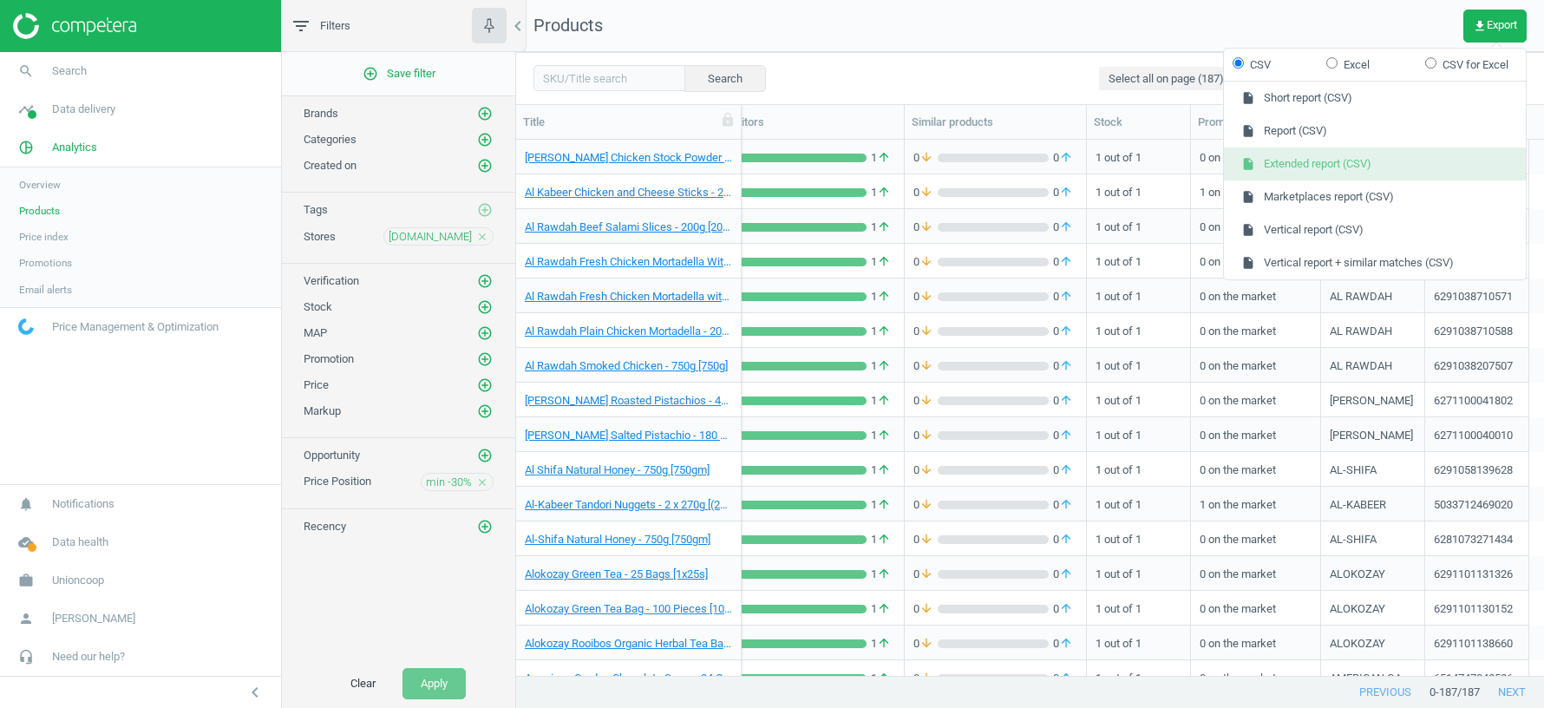
click at [1296, 162] on button "insert_drive_file Extended report (CSV)" at bounding box center [1375, 163] width 302 height 33
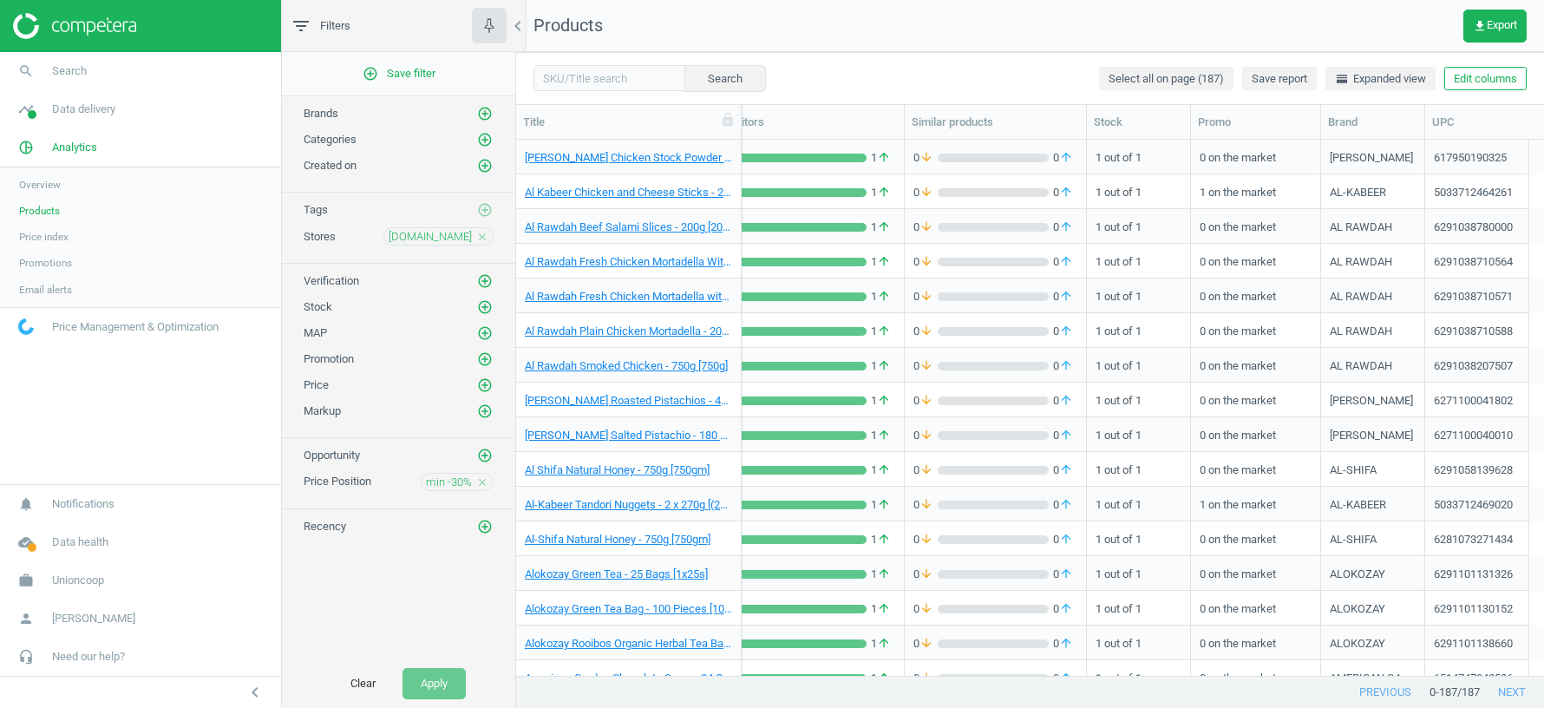
click at [484, 232] on icon "close" at bounding box center [482, 237] width 12 height 12
click at [482, 228] on icon "add_circle_outline" at bounding box center [485, 236] width 16 height 16
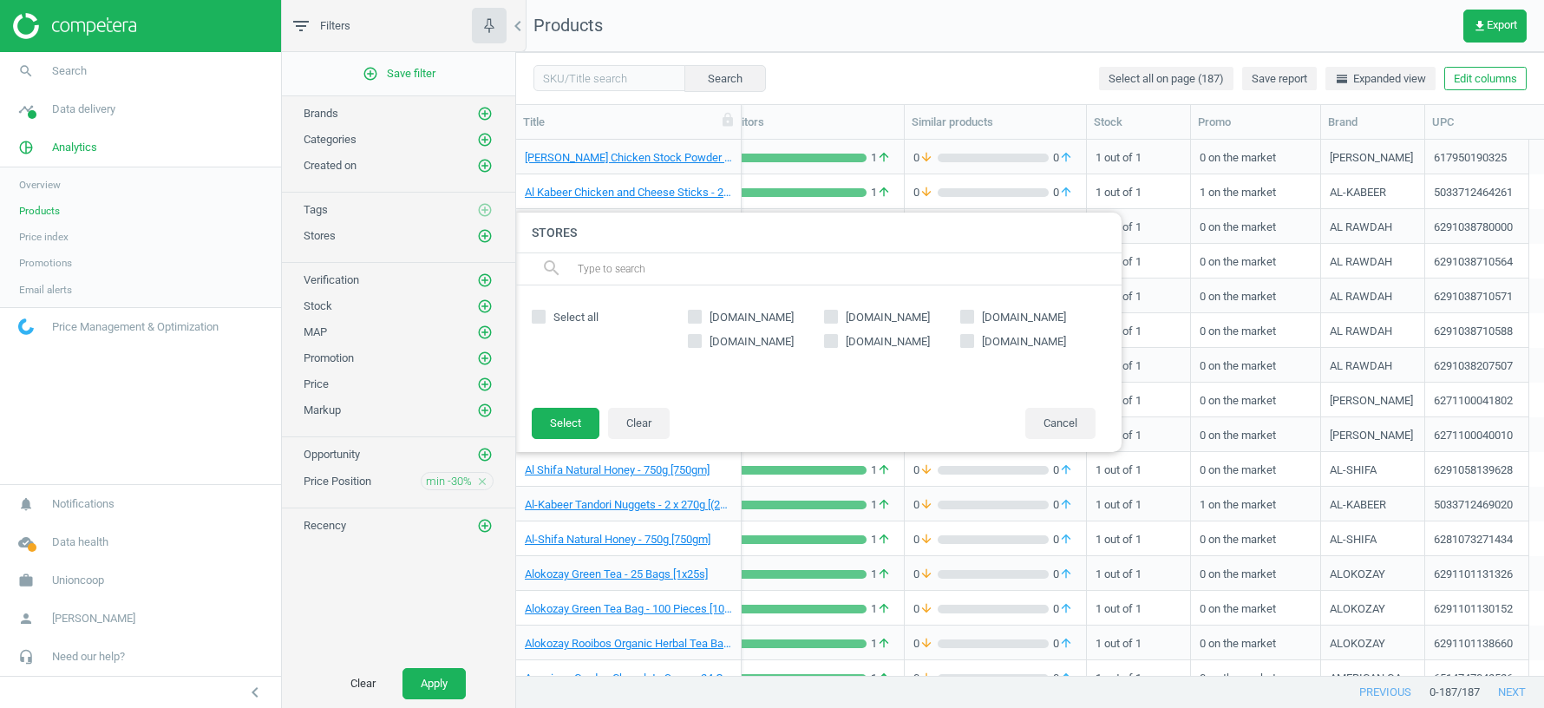
click at [966, 315] on input "[DOMAIN_NAME]" at bounding box center [966, 316] width 11 height 11
checkbox input "true"
click at [575, 421] on button "Select" at bounding box center [566, 423] width 68 height 31
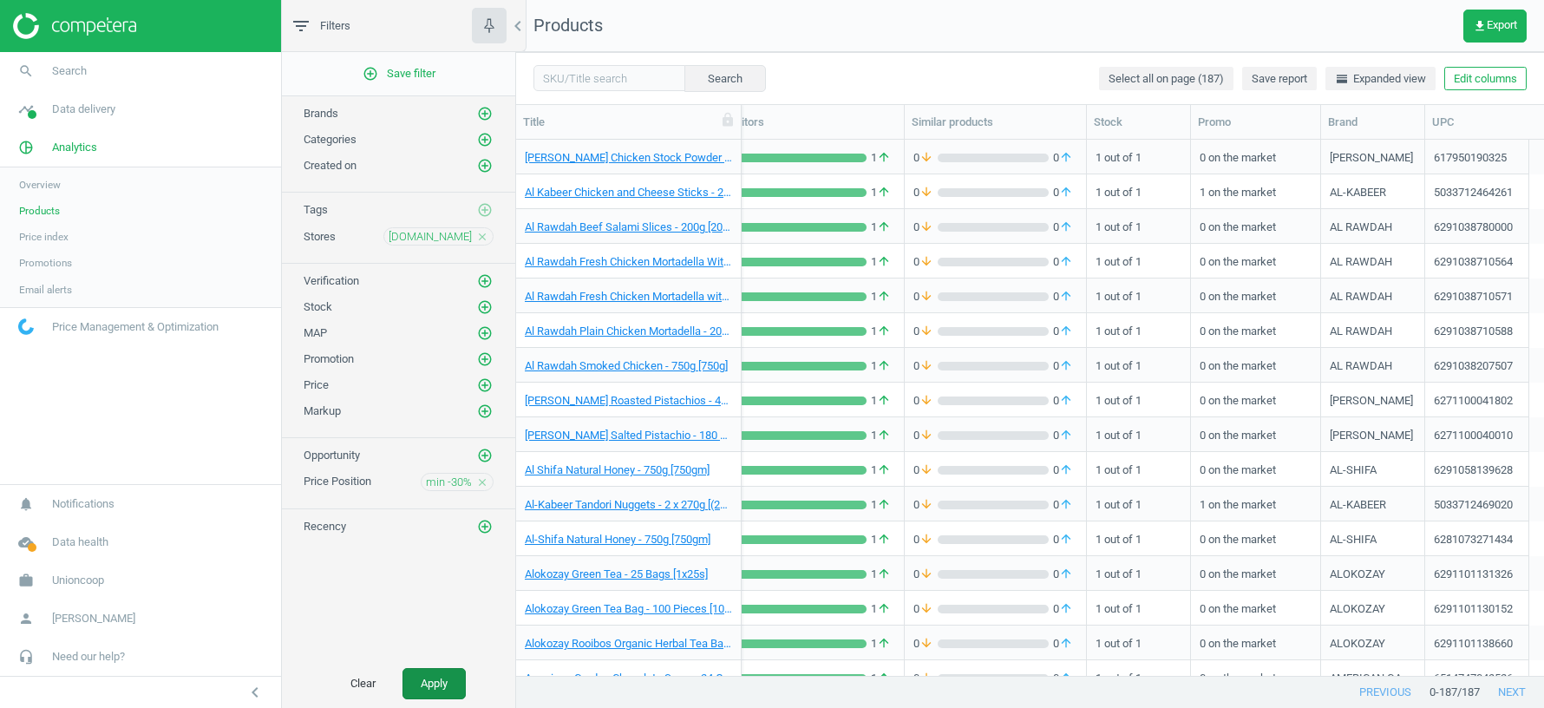
click at [438, 685] on button "Apply" at bounding box center [434, 683] width 63 height 31
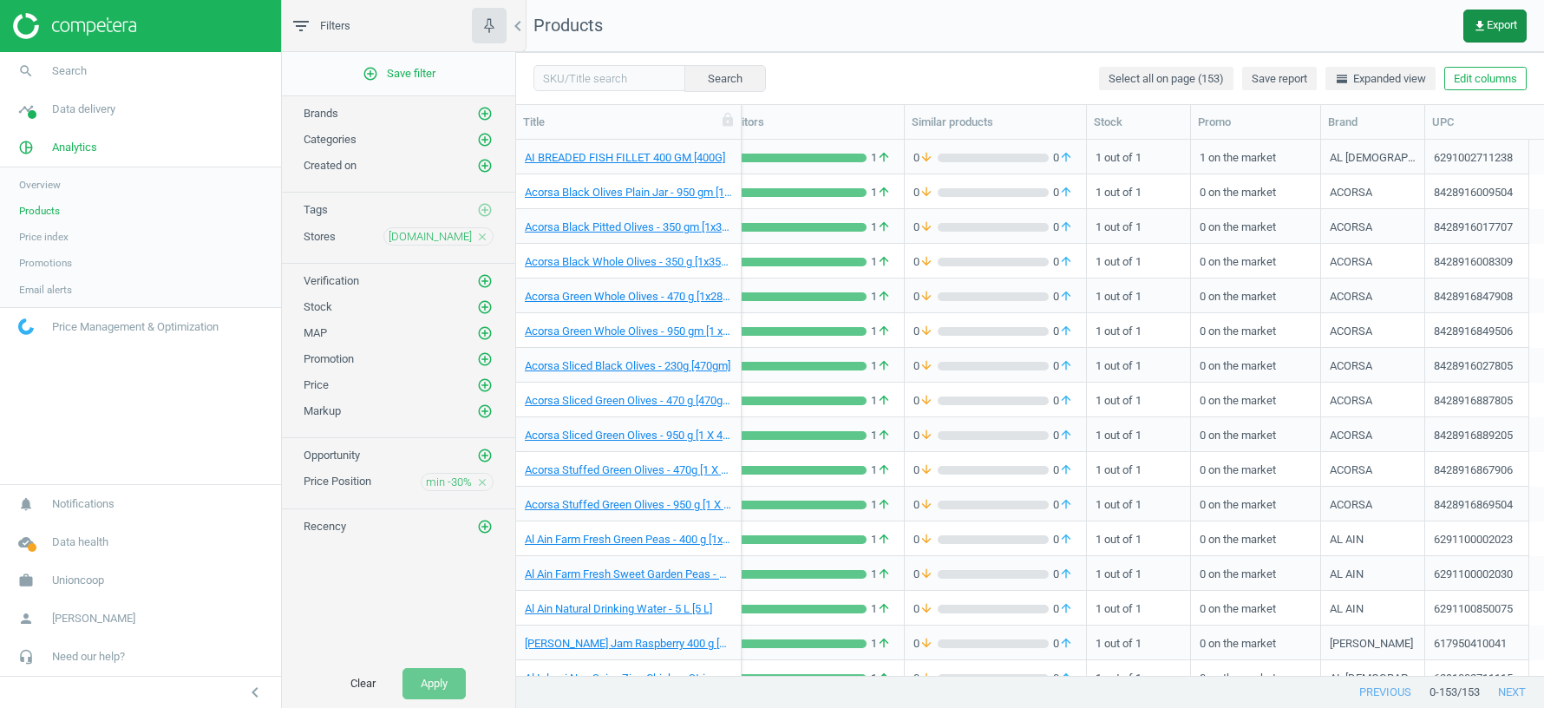
click at [1487, 24] on span "get_app Export" at bounding box center [1495, 26] width 44 height 14
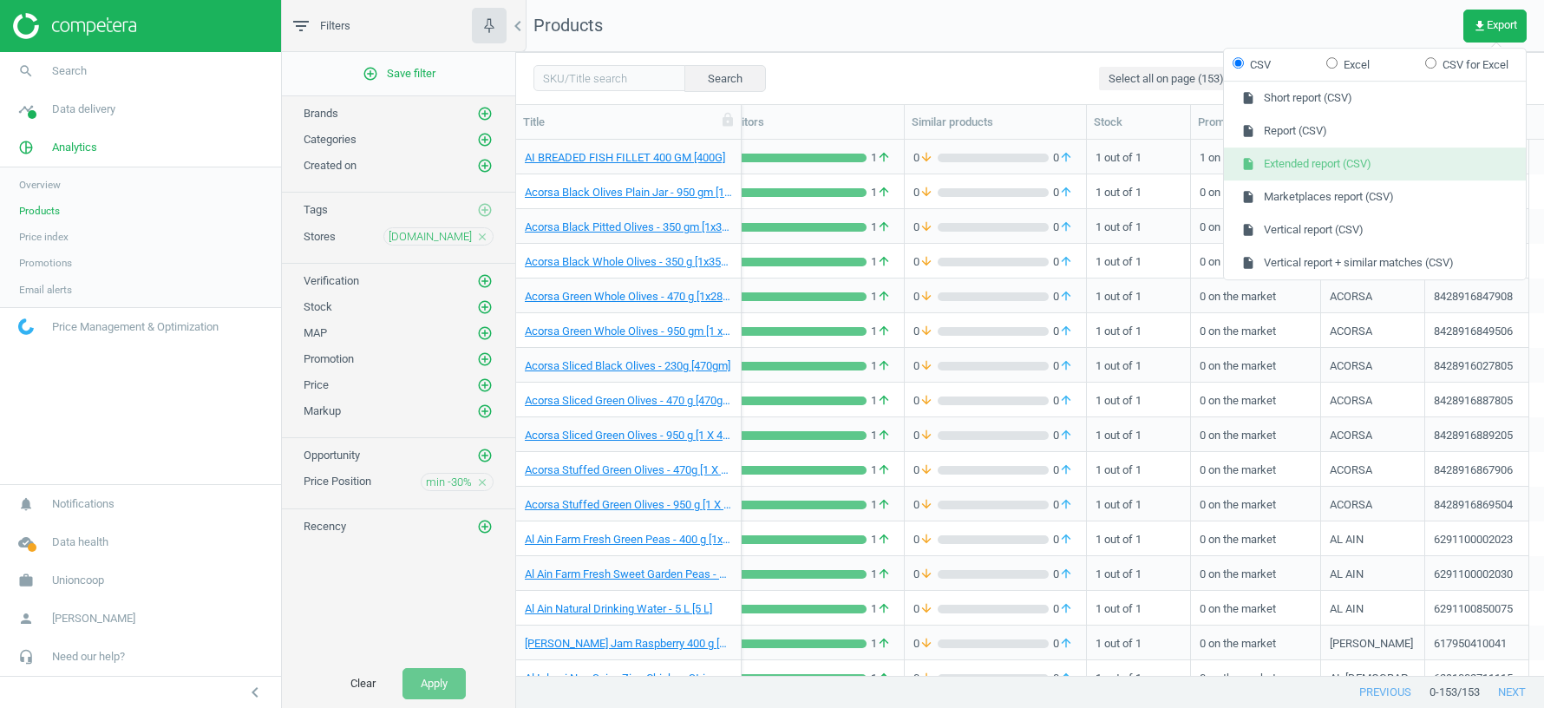
click at [1357, 167] on button "insert_drive_file Extended report (CSV)" at bounding box center [1375, 163] width 302 height 33
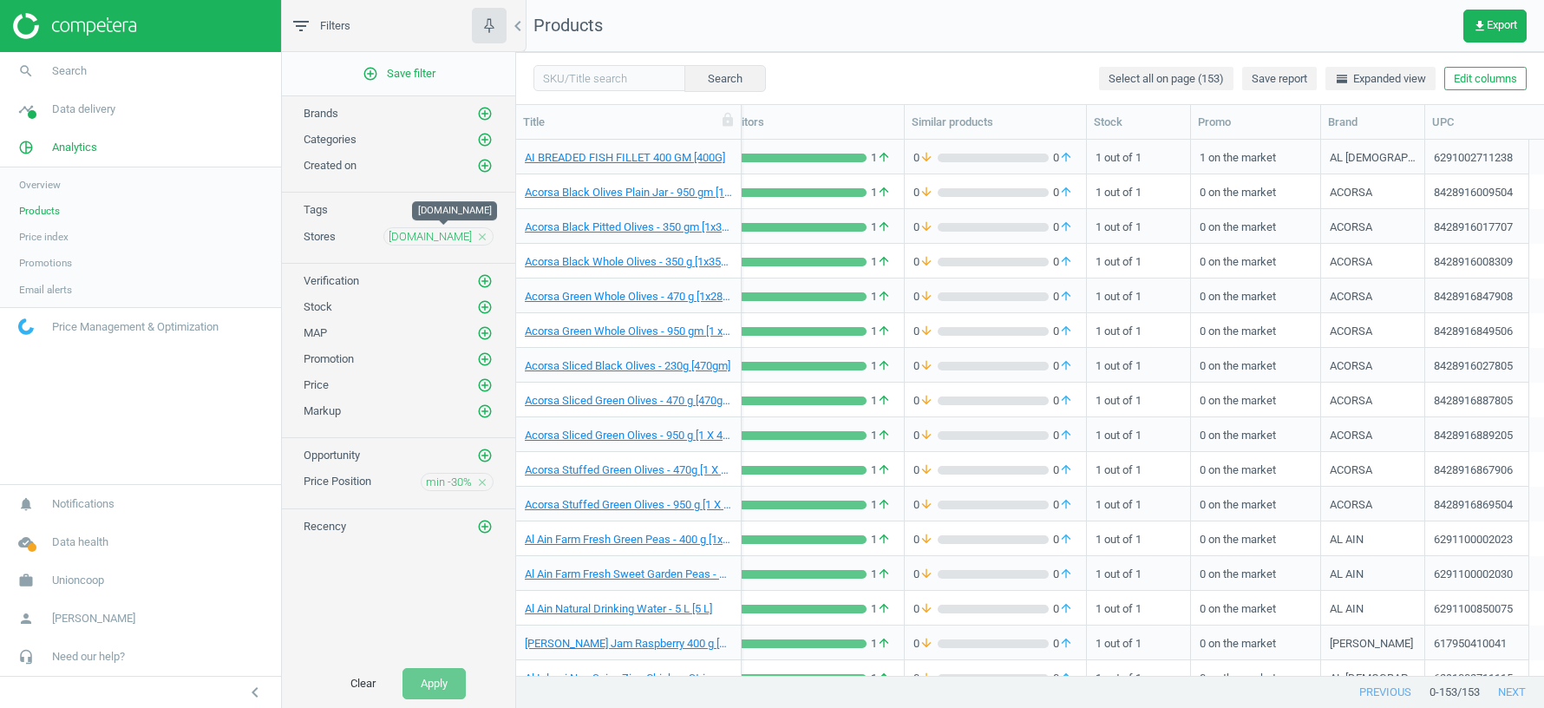
click at [435, 234] on span "[DOMAIN_NAME]" at bounding box center [430, 237] width 83 height 16
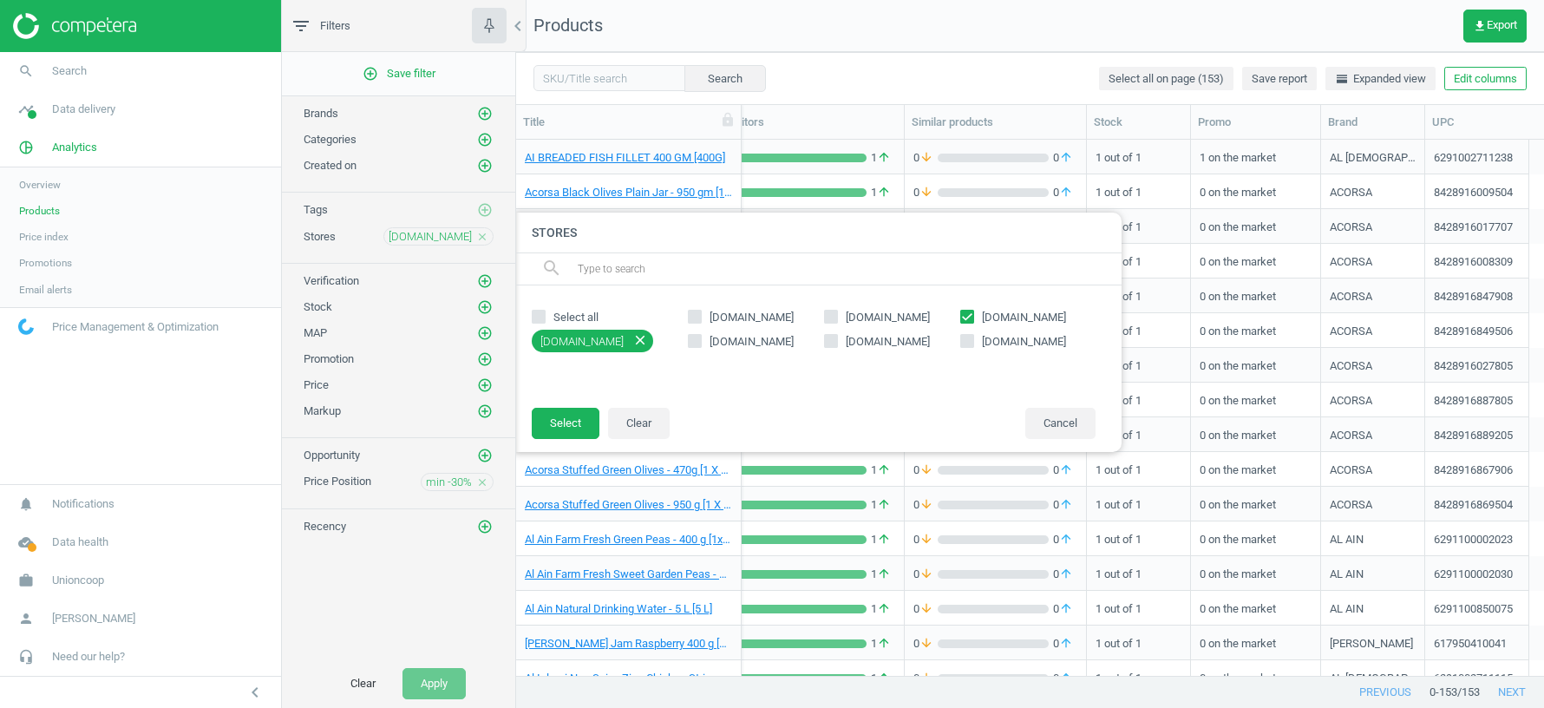
click at [486, 232] on icon "close" at bounding box center [482, 237] width 12 height 12
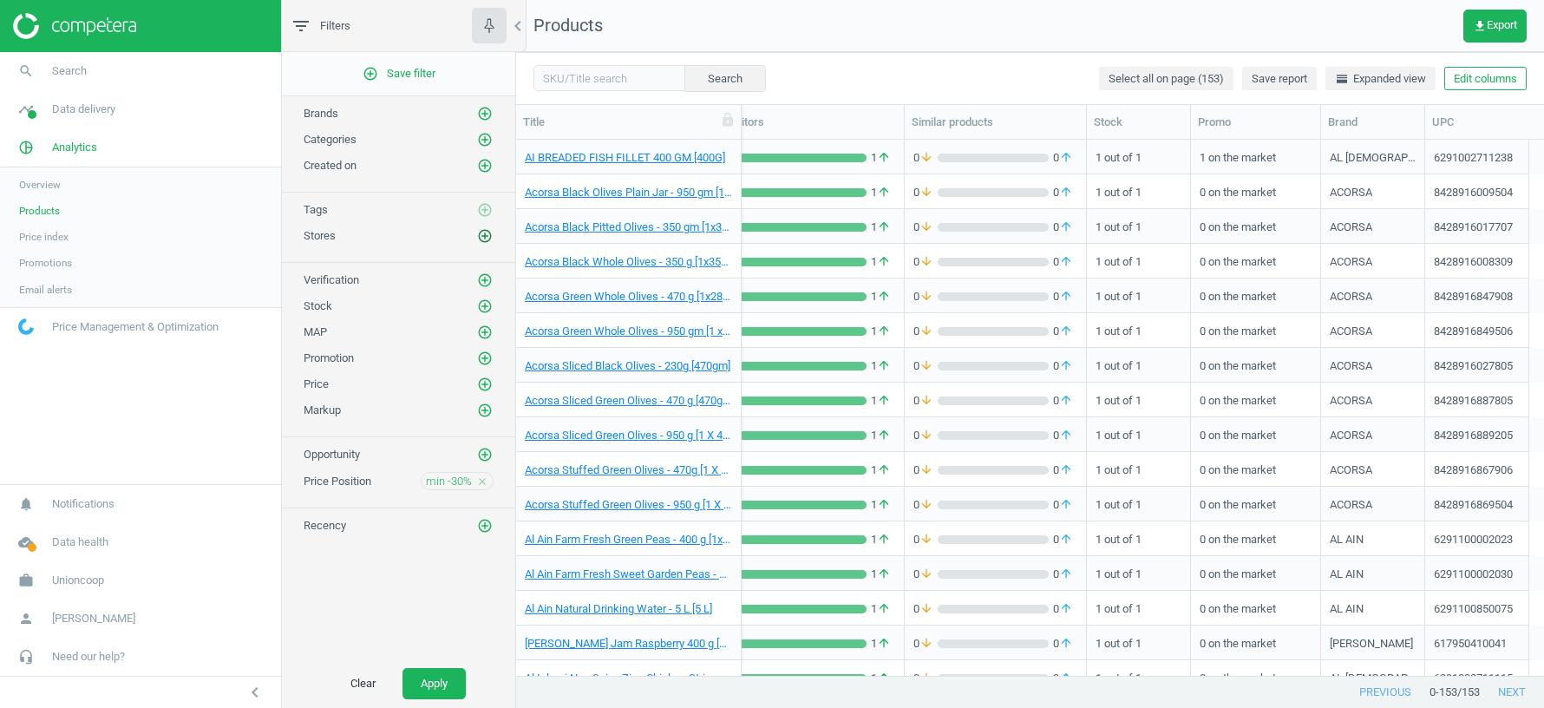
click at [482, 231] on icon "add_circle_outline" at bounding box center [485, 236] width 16 height 16
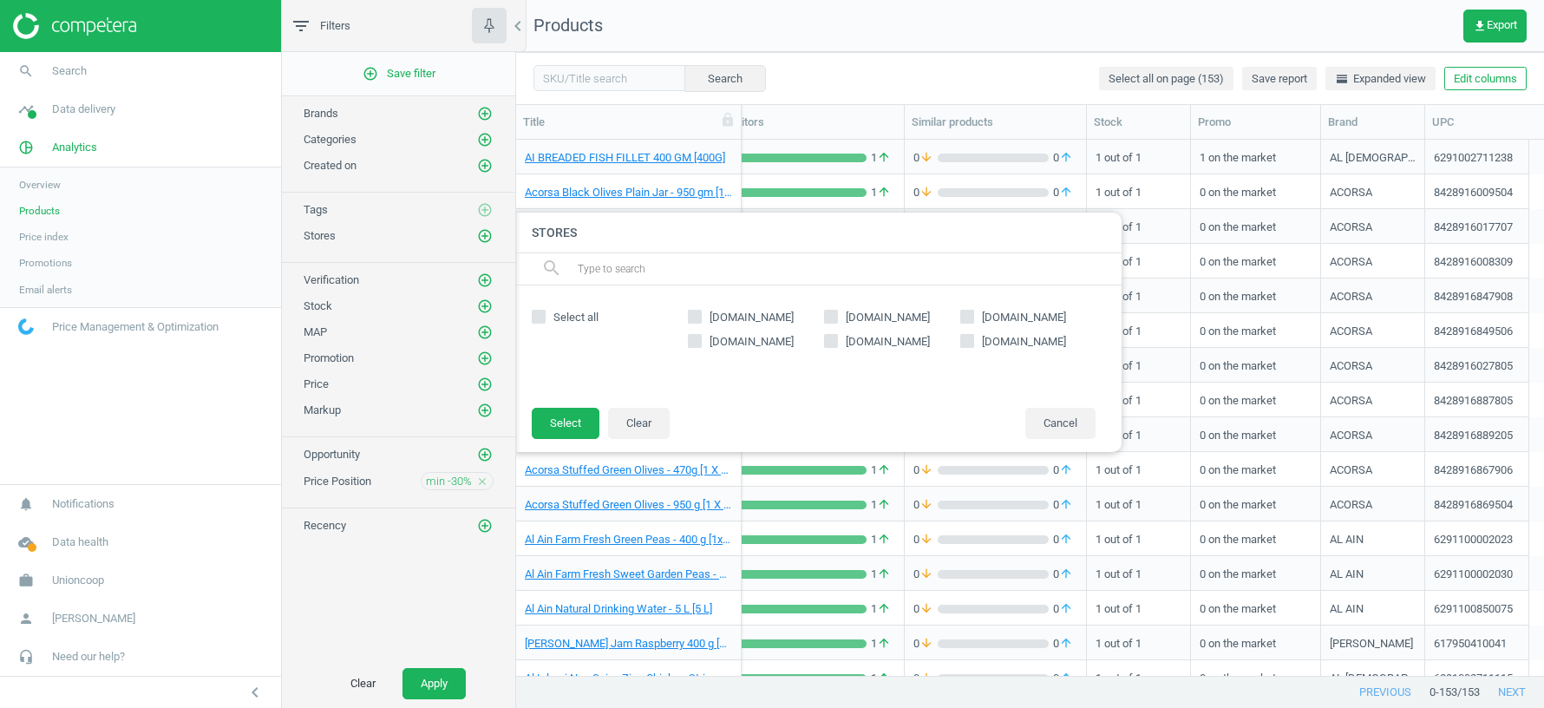
click at [700, 338] on input "[DOMAIN_NAME]" at bounding box center [695, 341] width 11 height 11
checkbox input "true"
click at [574, 427] on button "Select" at bounding box center [566, 423] width 68 height 31
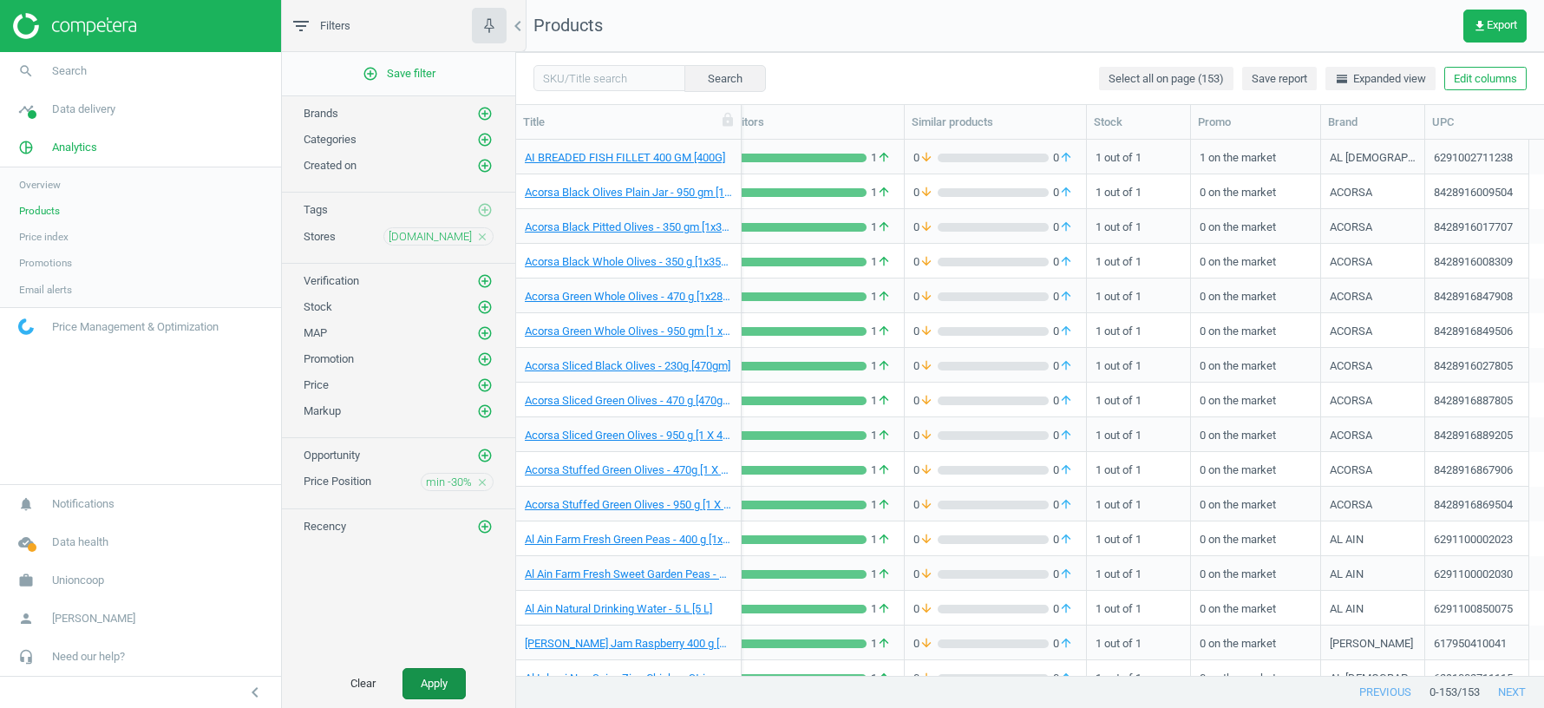
click at [443, 685] on button "Apply" at bounding box center [434, 683] width 63 height 31
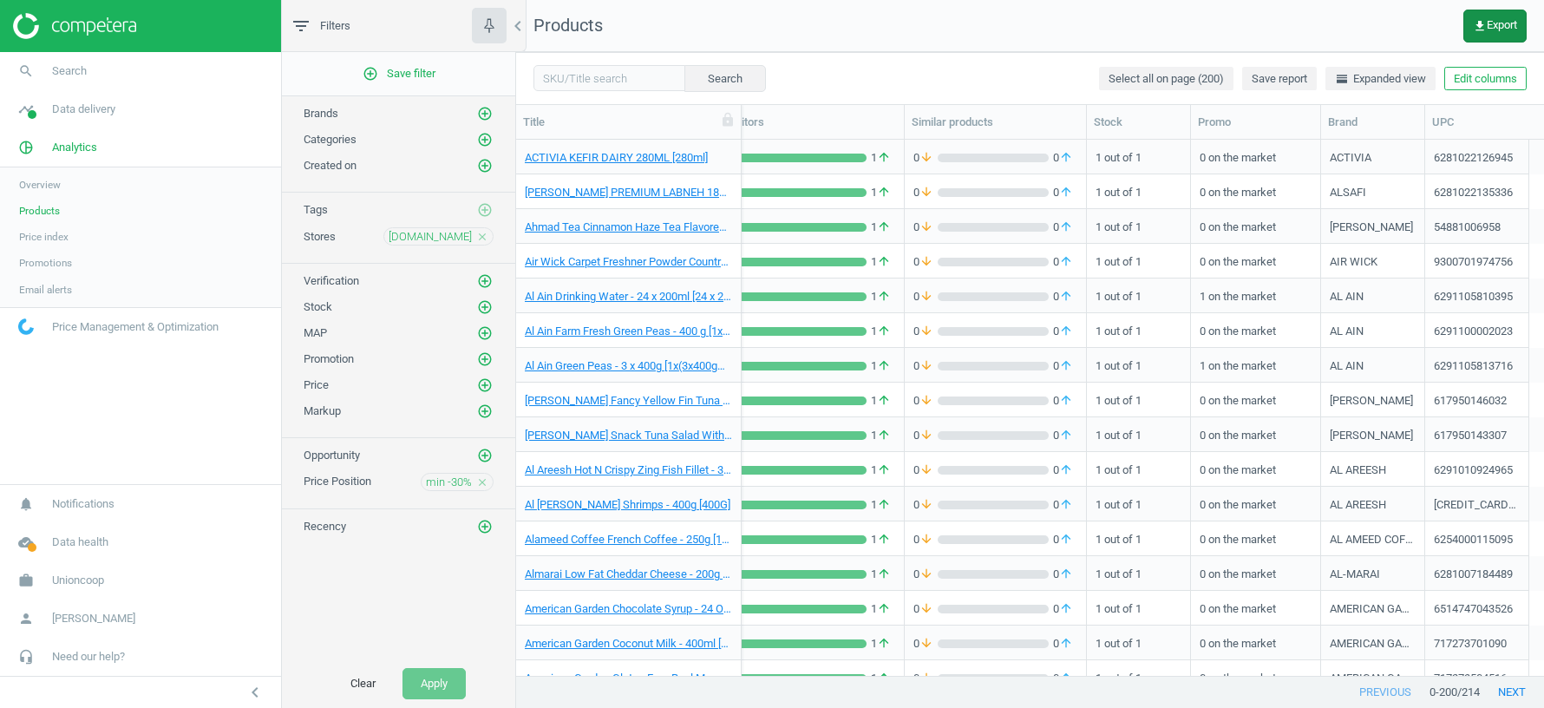
click at [1485, 27] on span "get_app Export" at bounding box center [1495, 26] width 44 height 14
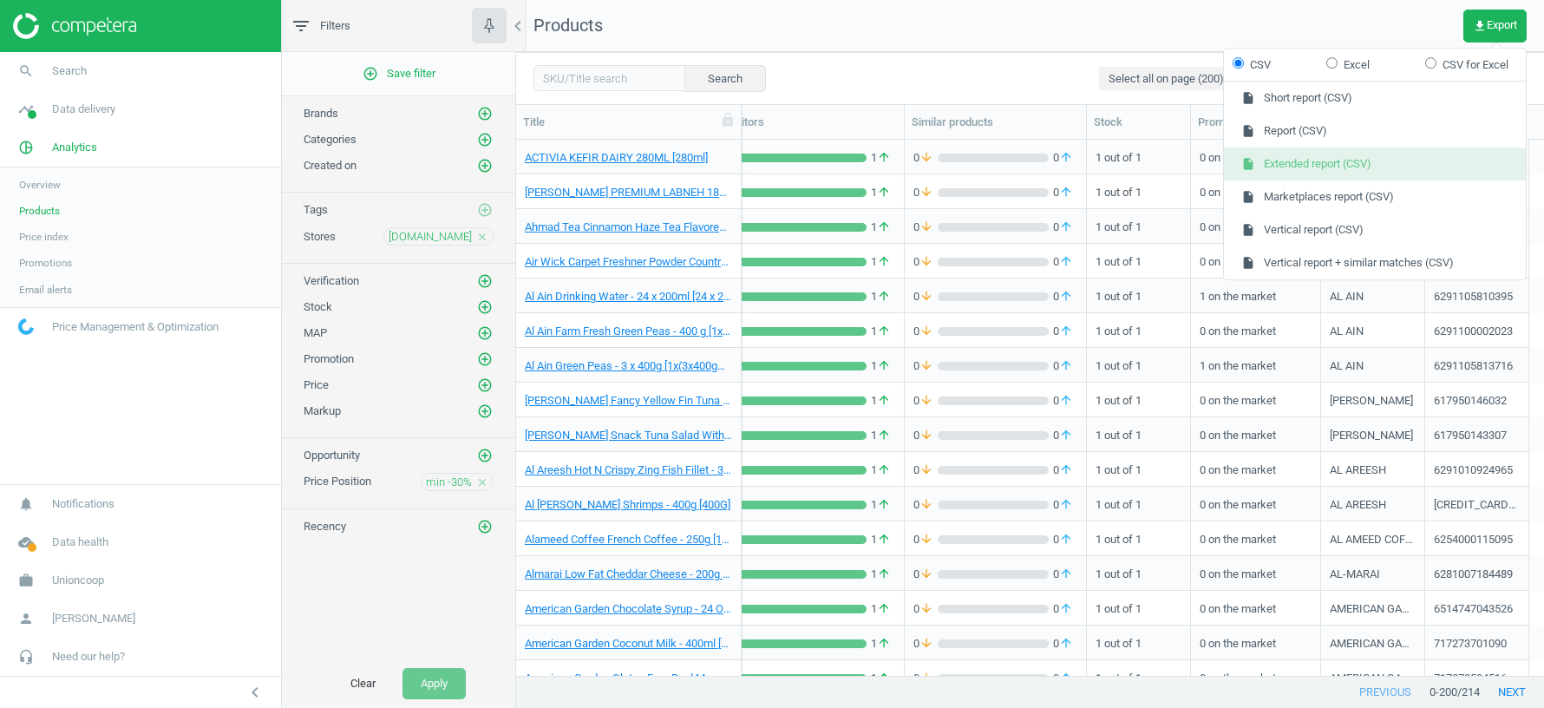
click at [1363, 162] on button "insert_drive_file Extended report (CSV)" at bounding box center [1375, 163] width 302 height 33
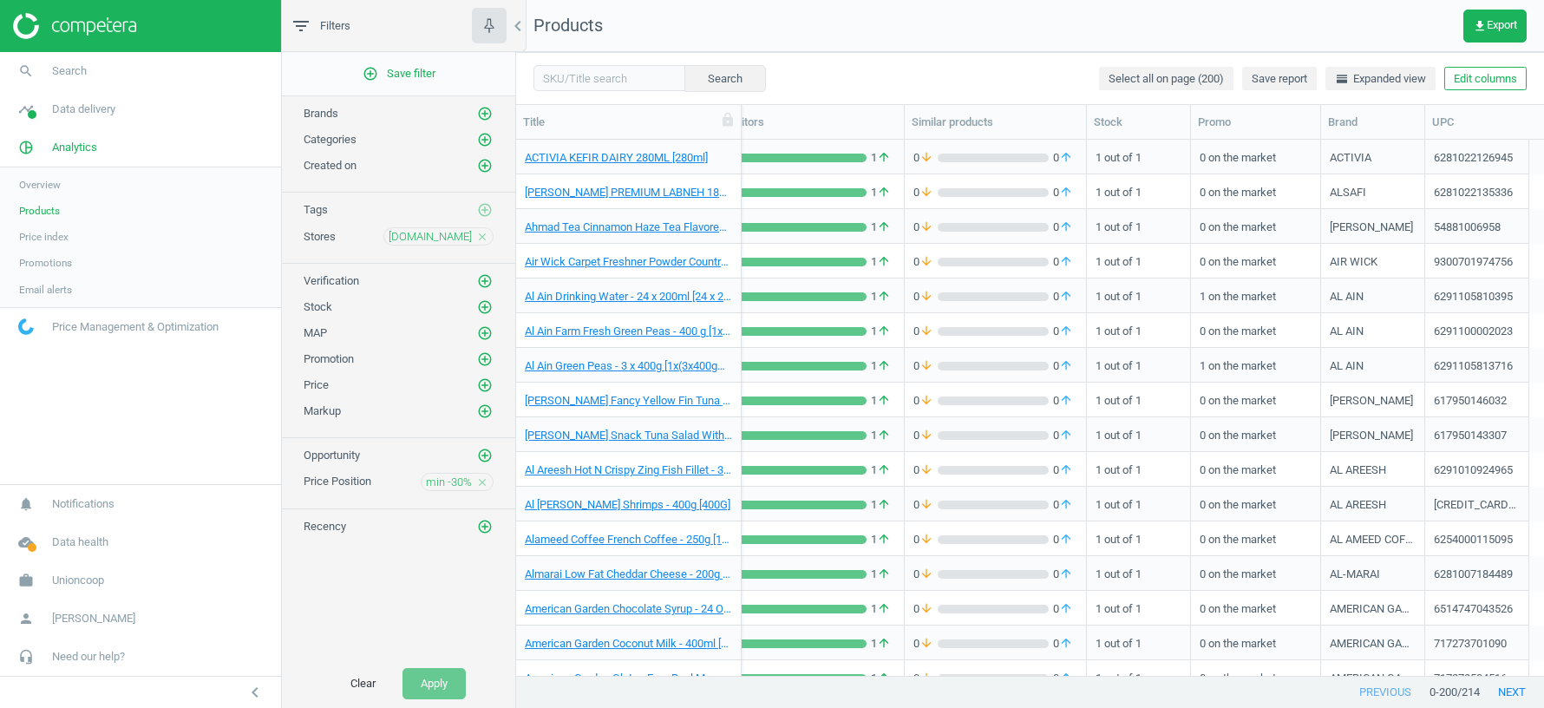
click at [486, 231] on icon "close" at bounding box center [482, 237] width 12 height 12
click at [486, 233] on icon "add_circle_outline" at bounding box center [485, 236] width 16 height 16
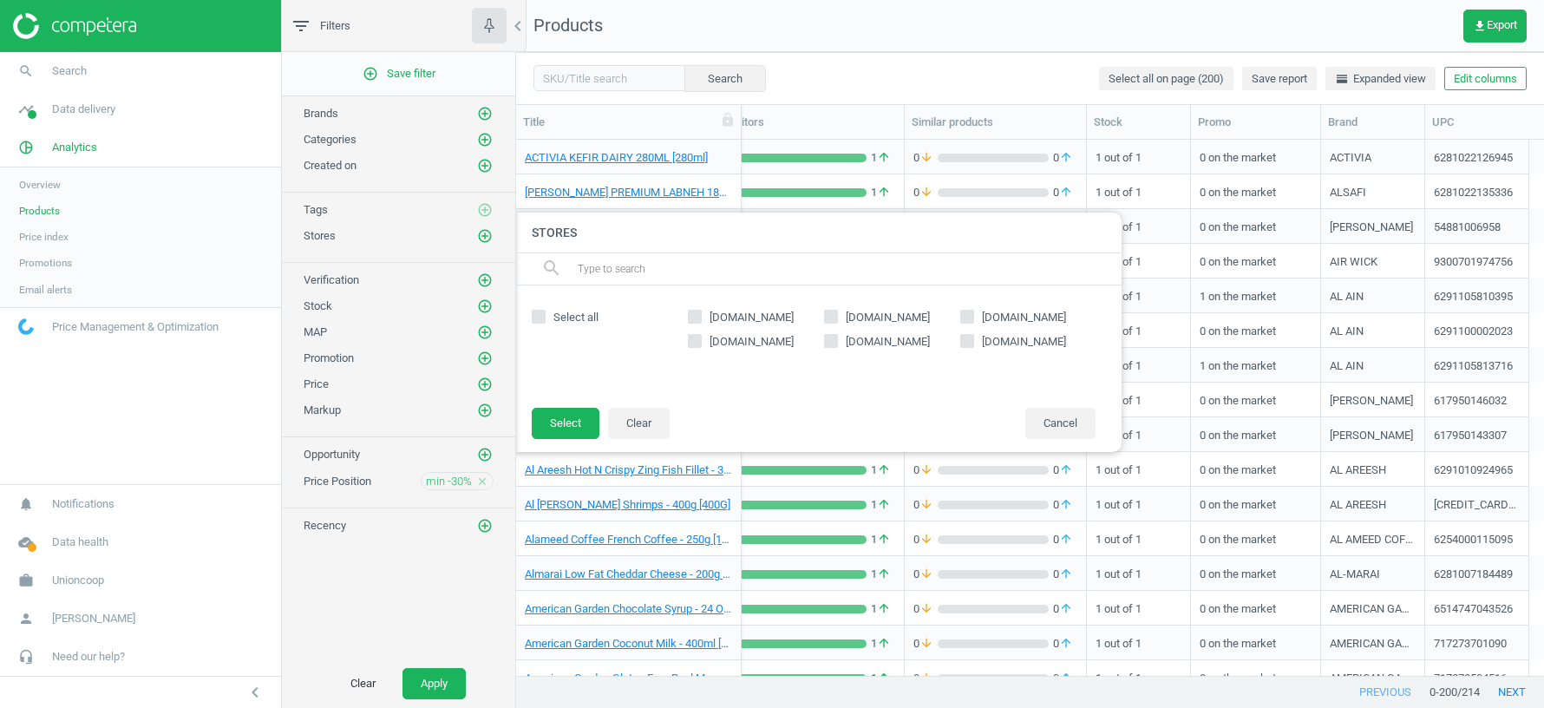
click at [836, 341] on input "[DOMAIN_NAME]" at bounding box center [831, 341] width 11 height 11
checkbox input "true"
click at [567, 416] on button "Select" at bounding box center [566, 423] width 68 height 31
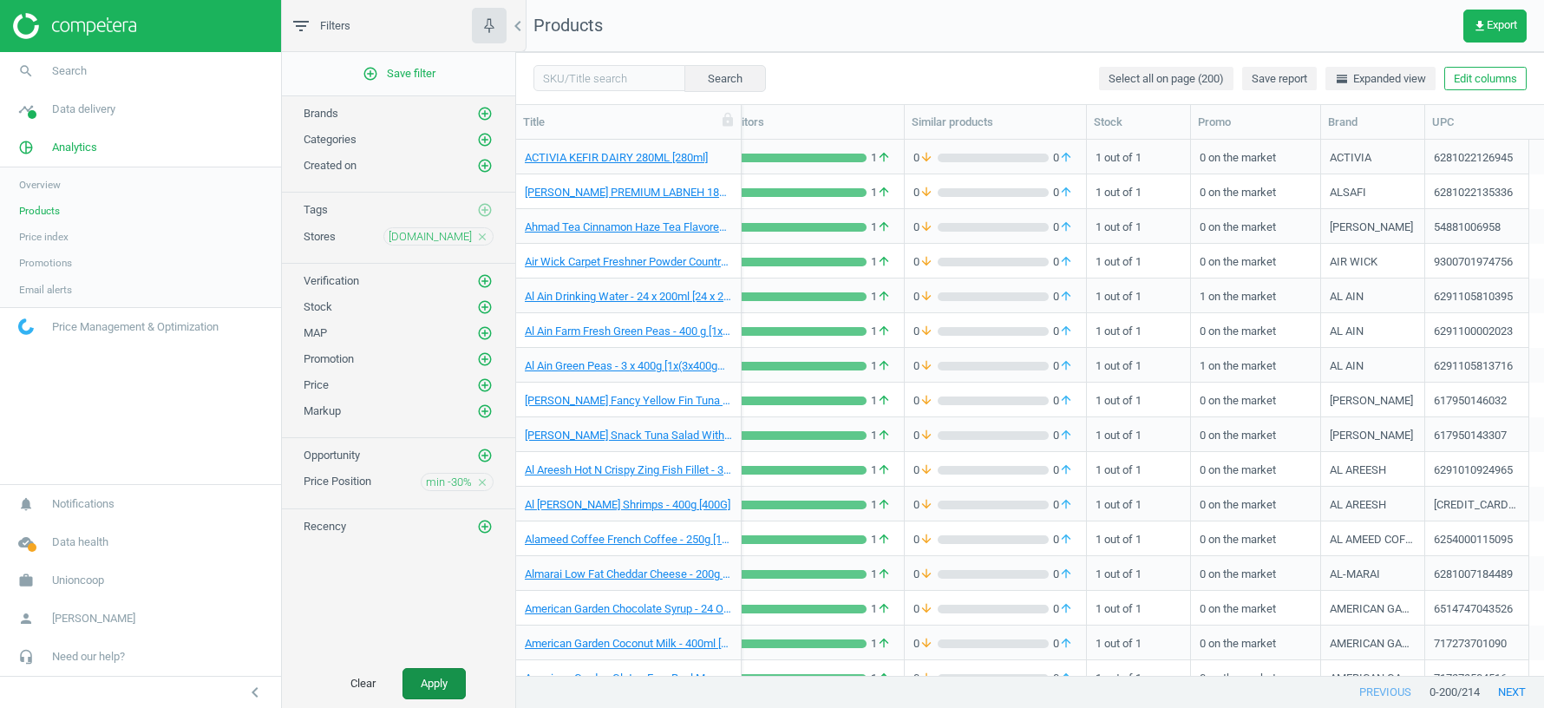
click at [437, 690] on button "Apply" at bounding box center [434, 683] width 63 height 31
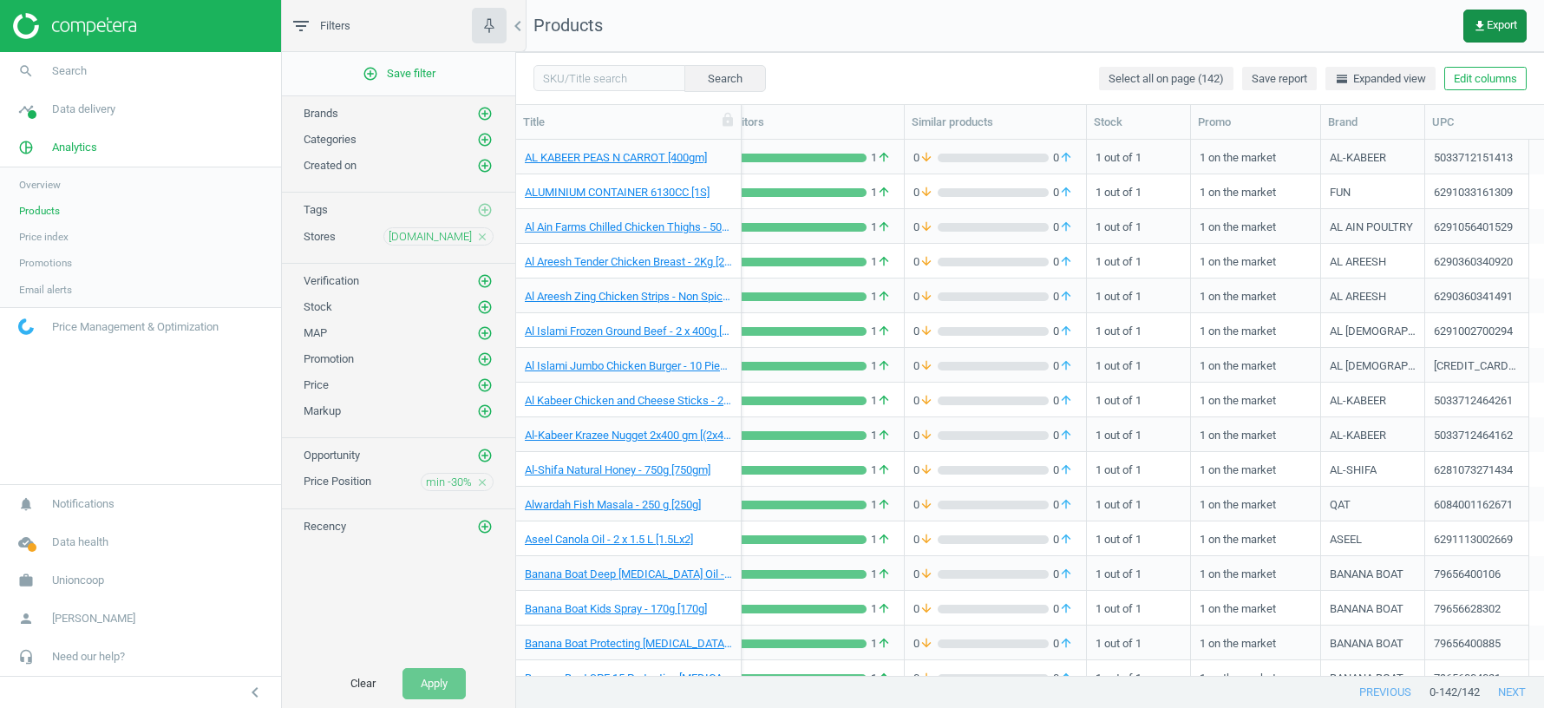
click at [1504, 32] on span "get_app Export" at bounding box center [1495, 26] width 44 height 14
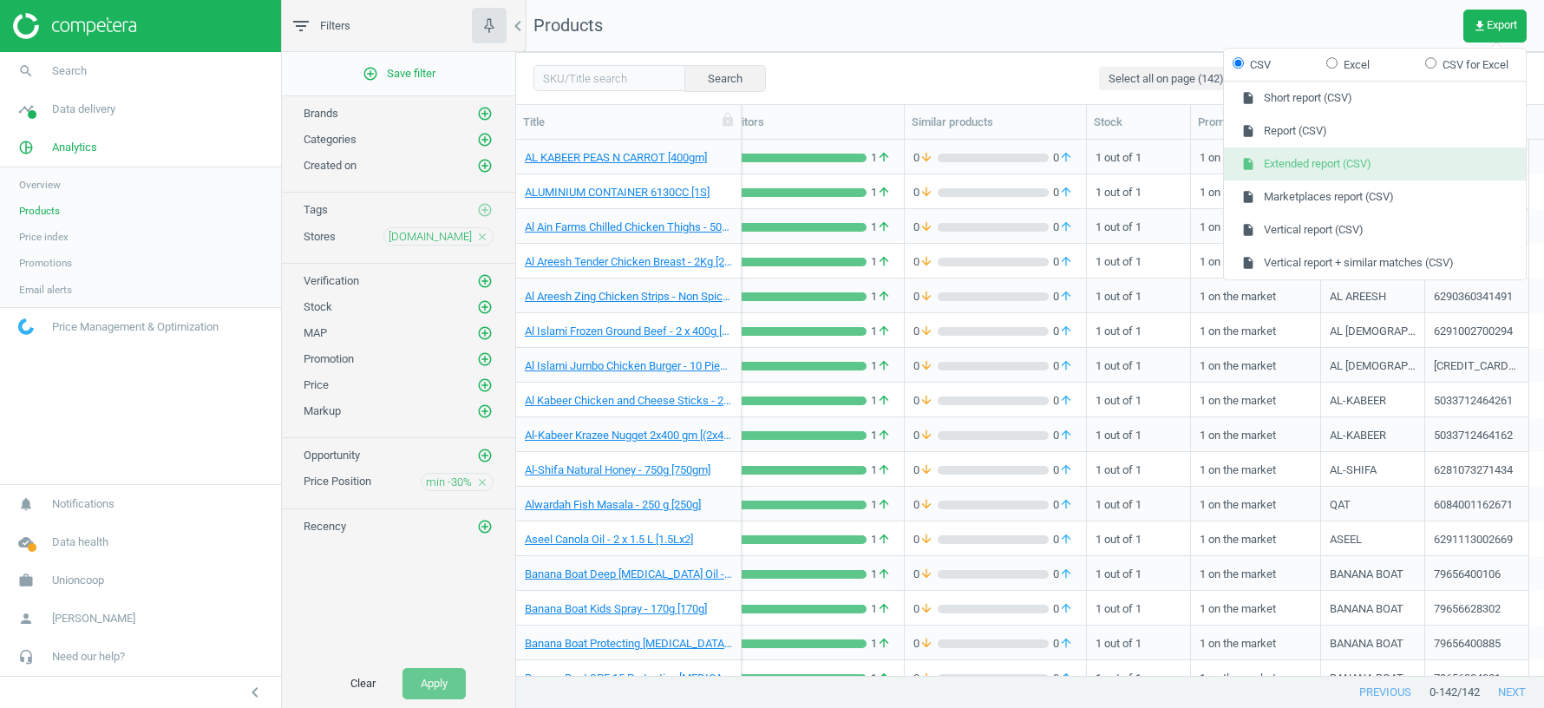
click at [1344, 167] on button "insert_drive_file Extended report (CSV)" at bounding box center [1375, 163] width 302 height 33
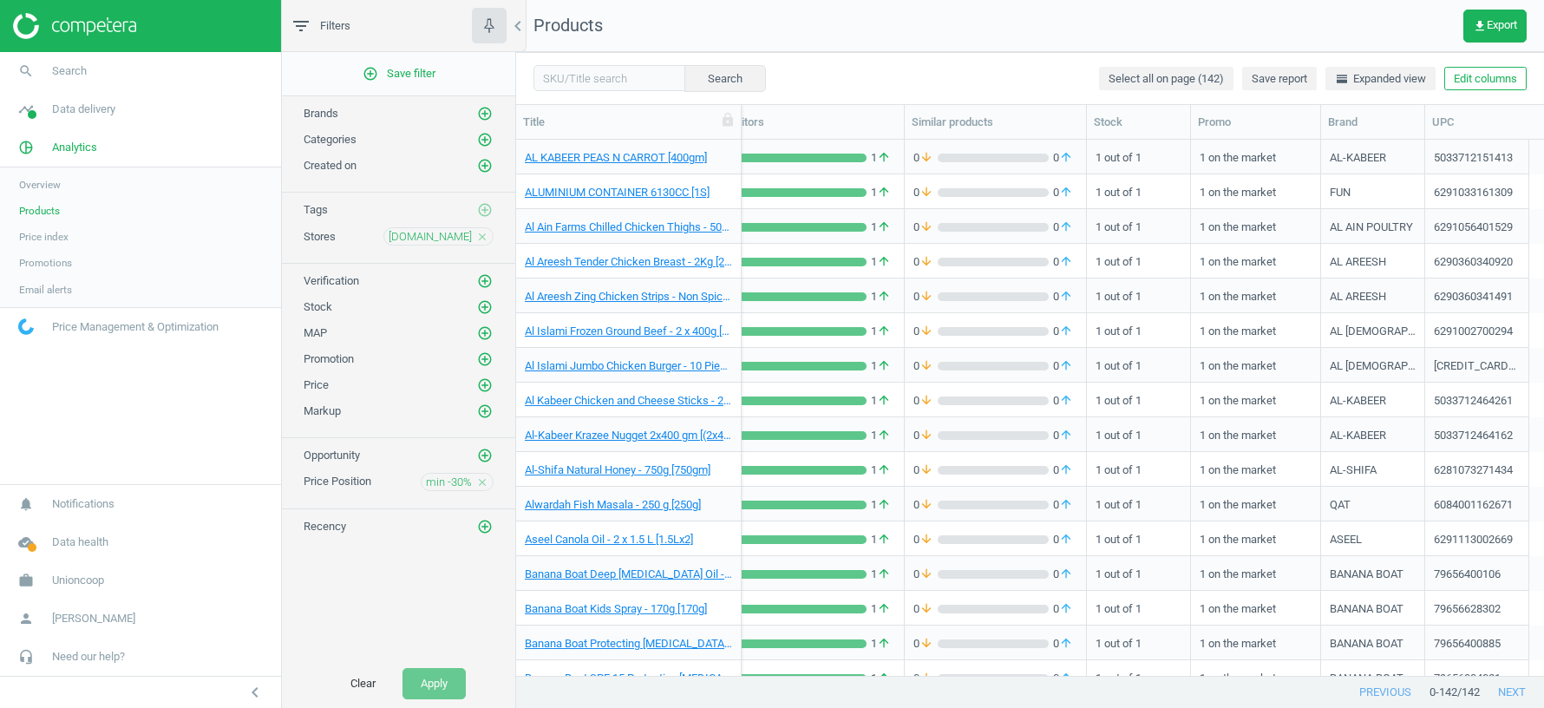
click at [482, 232] on icon "close" at bounding box center [482, 237] width 12 height 12
click at [482, 232] on icon "add_circle_outline" at bounding box center [485, 236] width 16 height 16
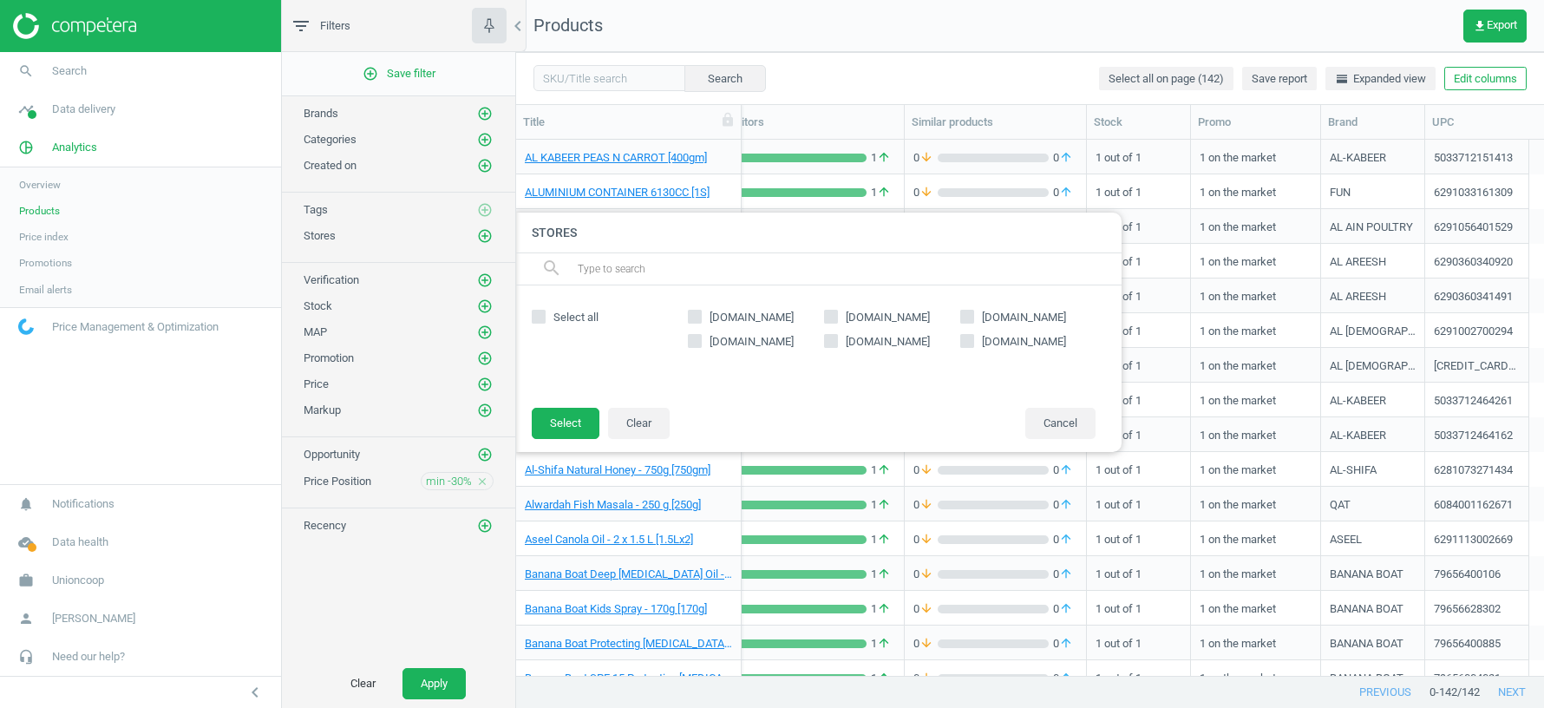
click at [969, 341] on input "[DOMAIN_NAME]" at bounding box center [966, 341] width 11 height 11
checkbox input "true"
click at [560, 421] on button "Select" at bounding box center [566, 423] width 68 height 31
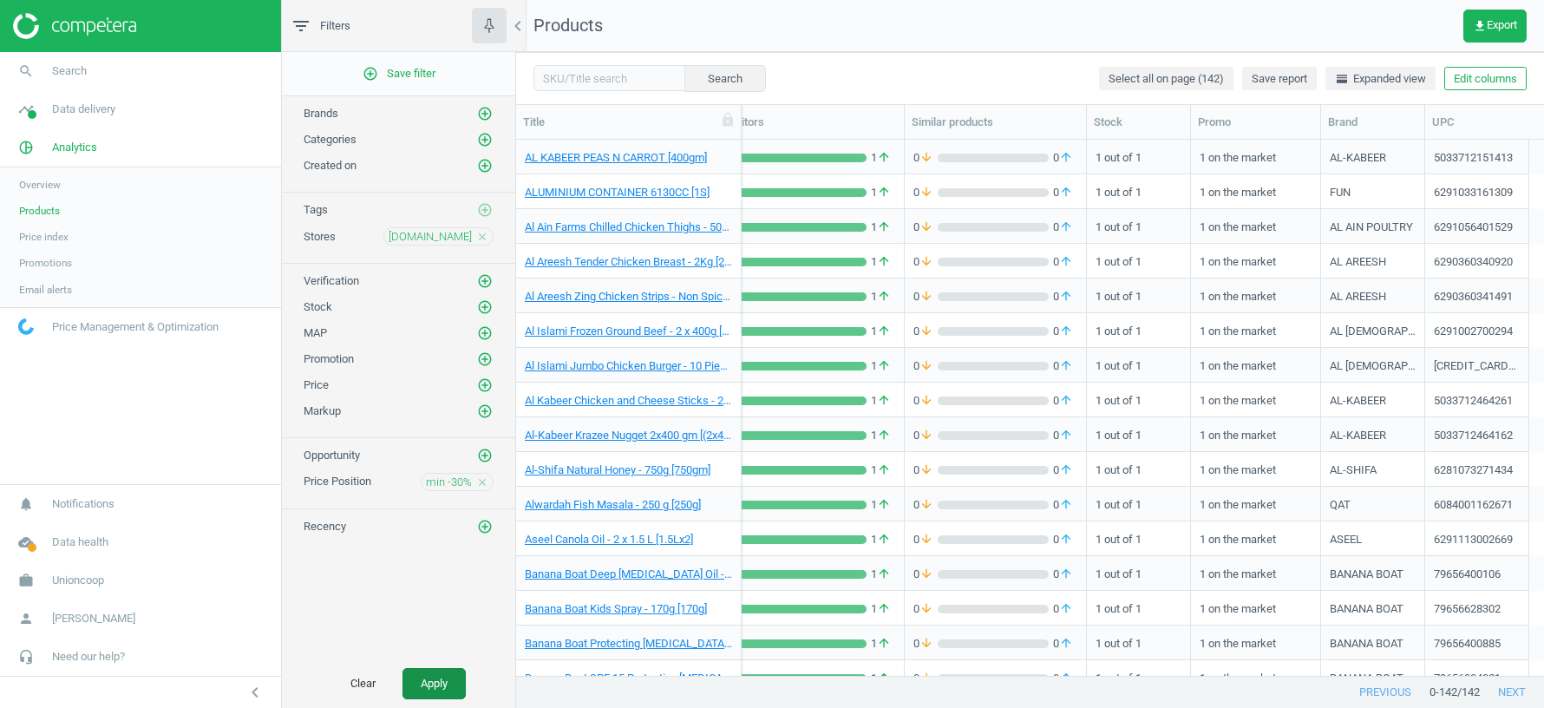
click at [442, 679] on button "Apply" at bounding box center [434, 683] width 63 height 31
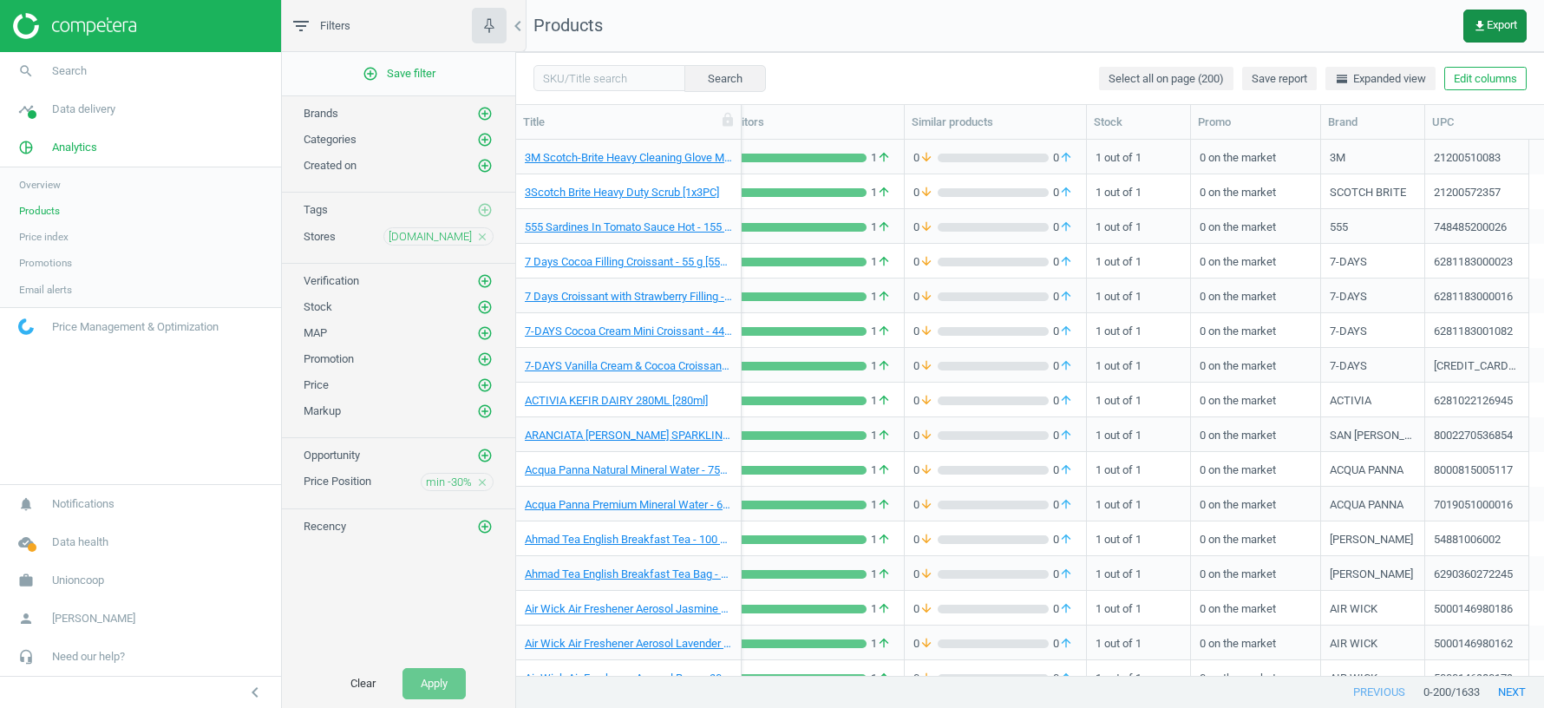
click at [1490, 23] on span "get_app Export" at bounding box center [1495, 26] width 44 height 14
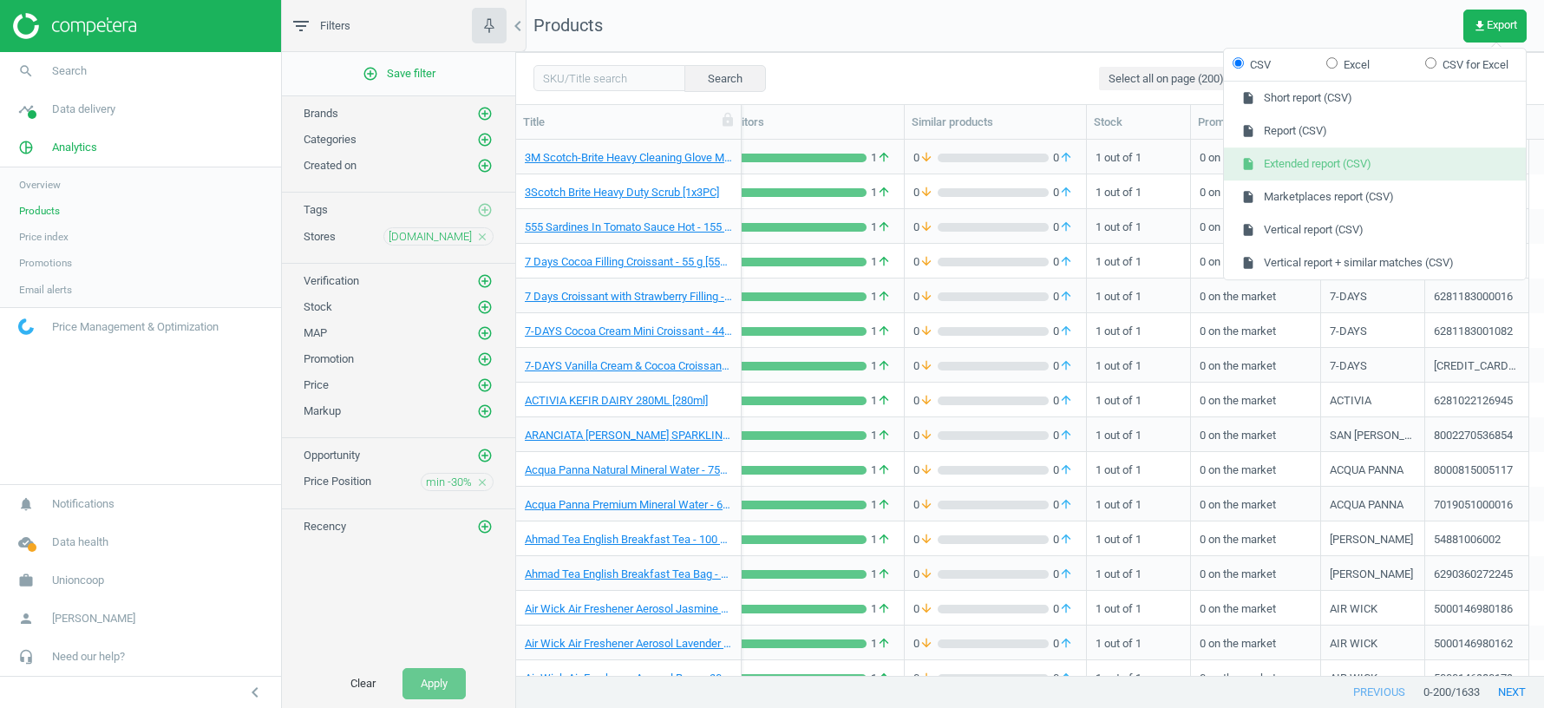
click at [1343, 170] on button "insert_drive_file Extended report (CSV)" at bounding box center [1375, 163] width 302 height 33
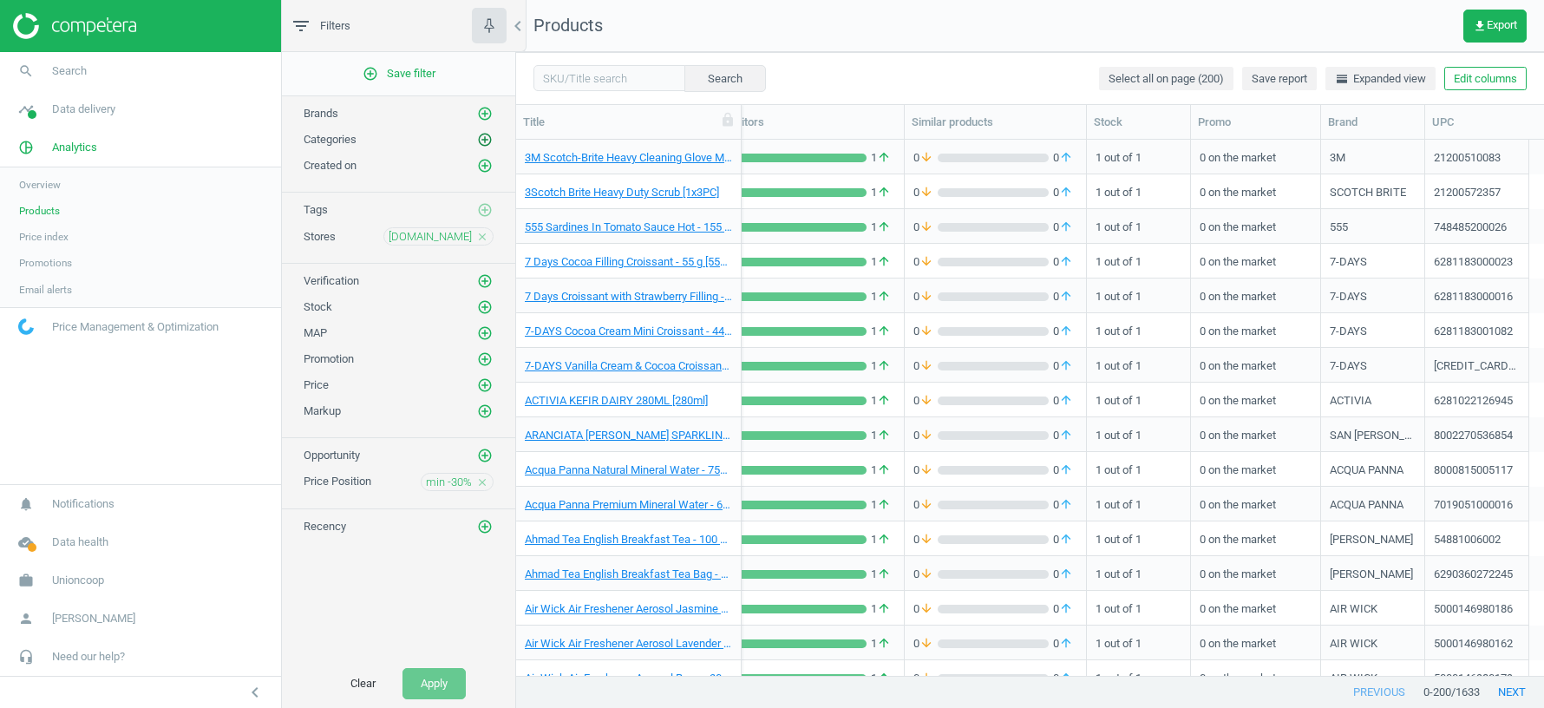
click at [488, 135] on icon "add_circle_outline" at bounding box center [485, 140] width 16 height 16
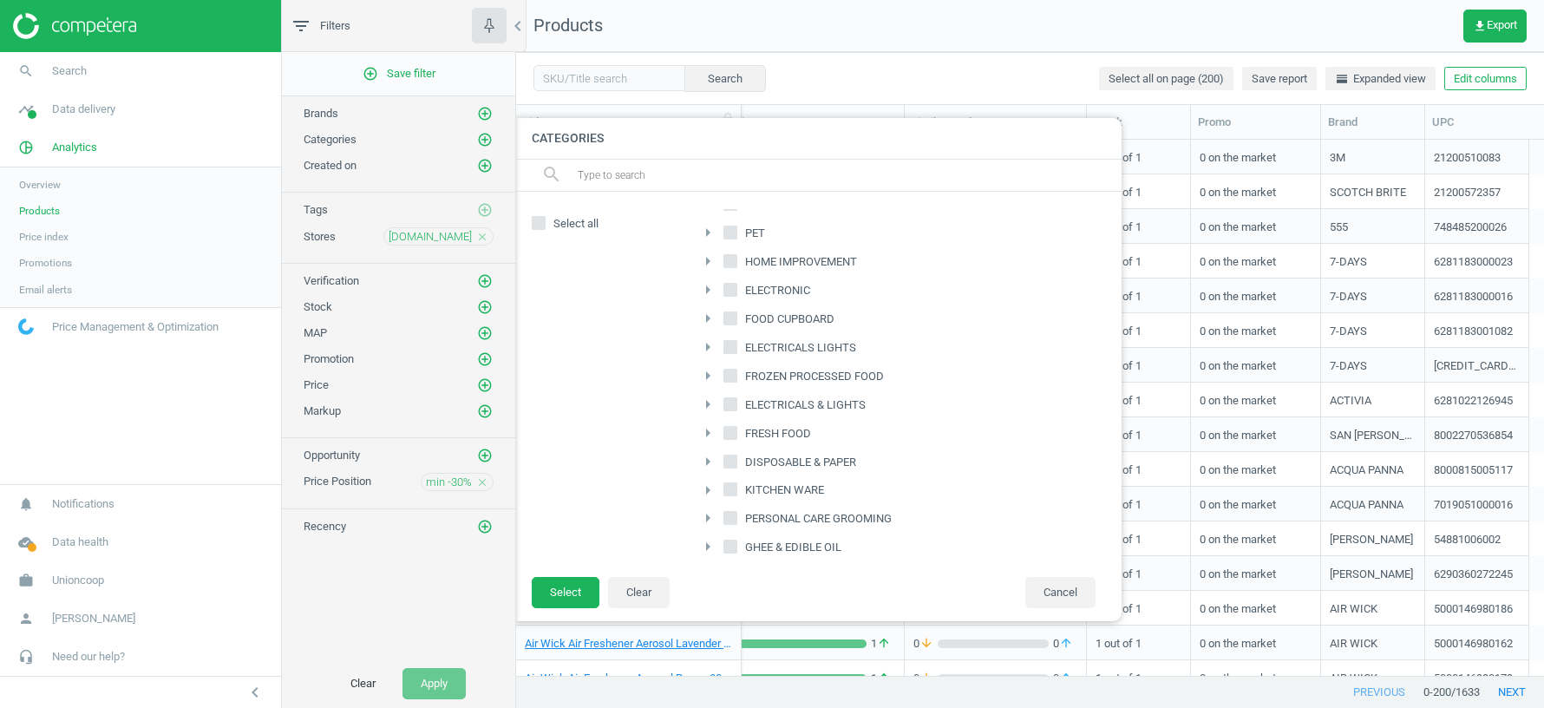
scroll to position [440, 0]
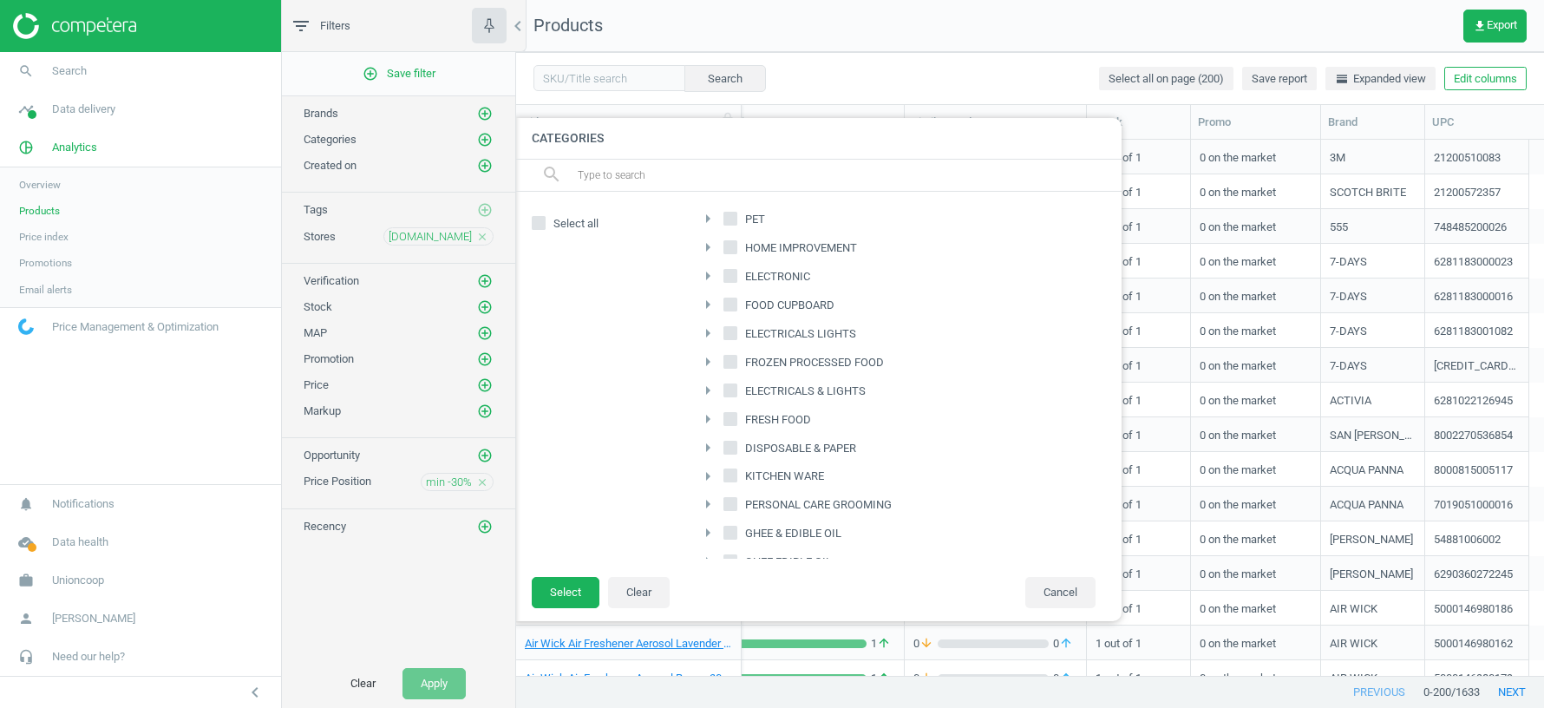
click at [729, 413] on input "FRESH FOOD" at bounding box center [730, 418] width 11 height 11
checkbox input "true"
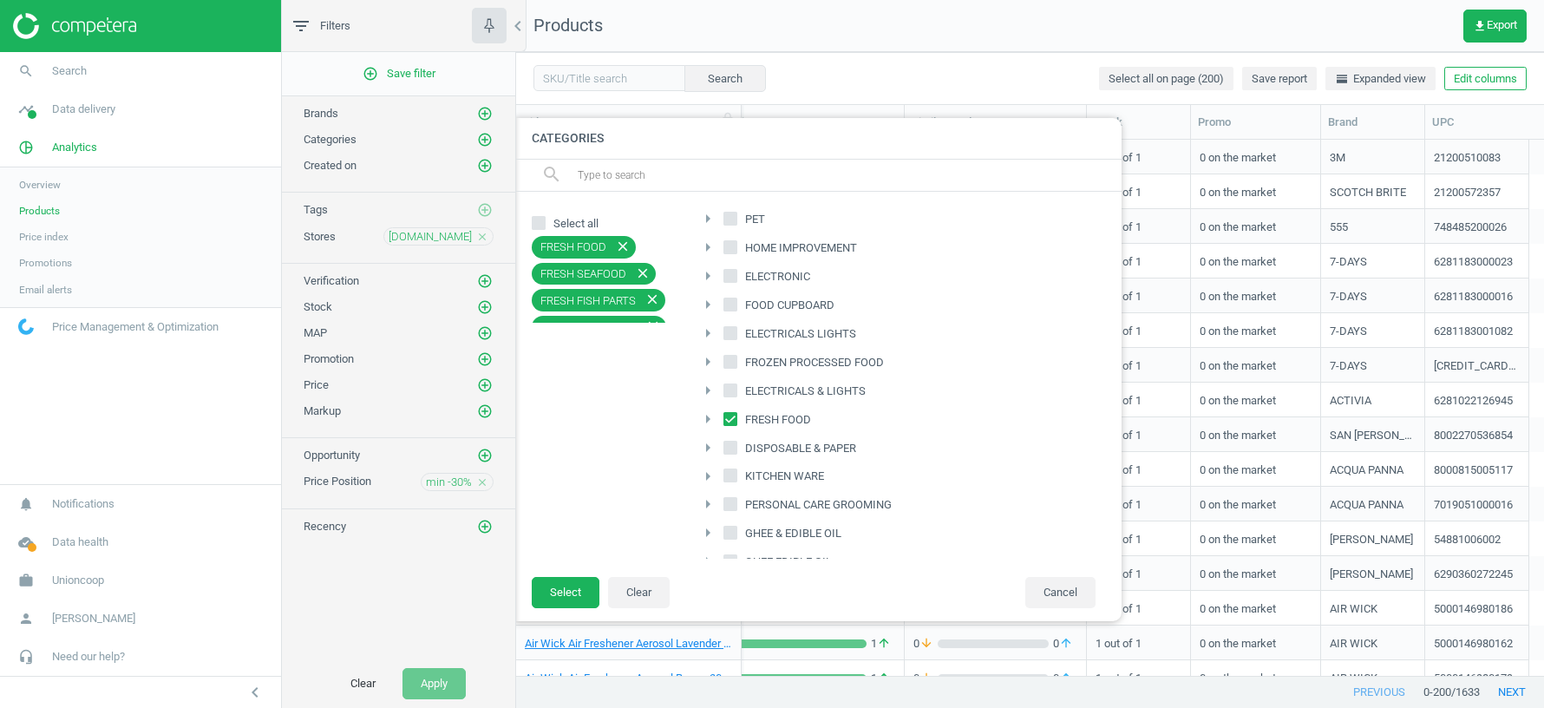
scroll to position [193, 0]
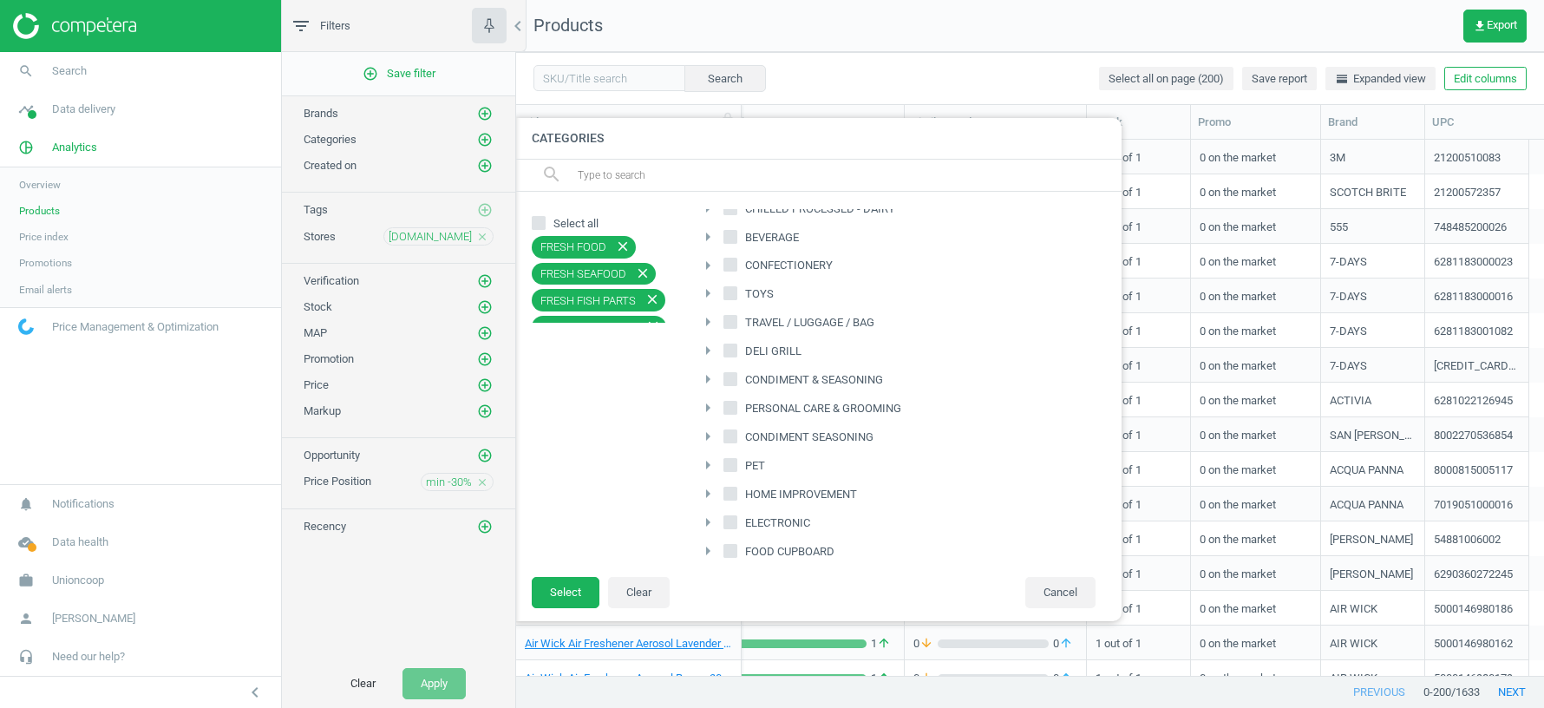
click at [706, 341] on icon "arrow_right" at bounding box center [708, 350] width 21 height 21
click at [718, 370] on icon "arrow_right" at bounding box center [717, 377] width 21 height 21
click at [718, 370] on icon "arrow_drop_down" at bounding box center [717, 377] width 21 height 21
click at [727, 345] on input "DELI GRILL" at bounding box center [730, 350] width 11 height 11
checkbox input "true"
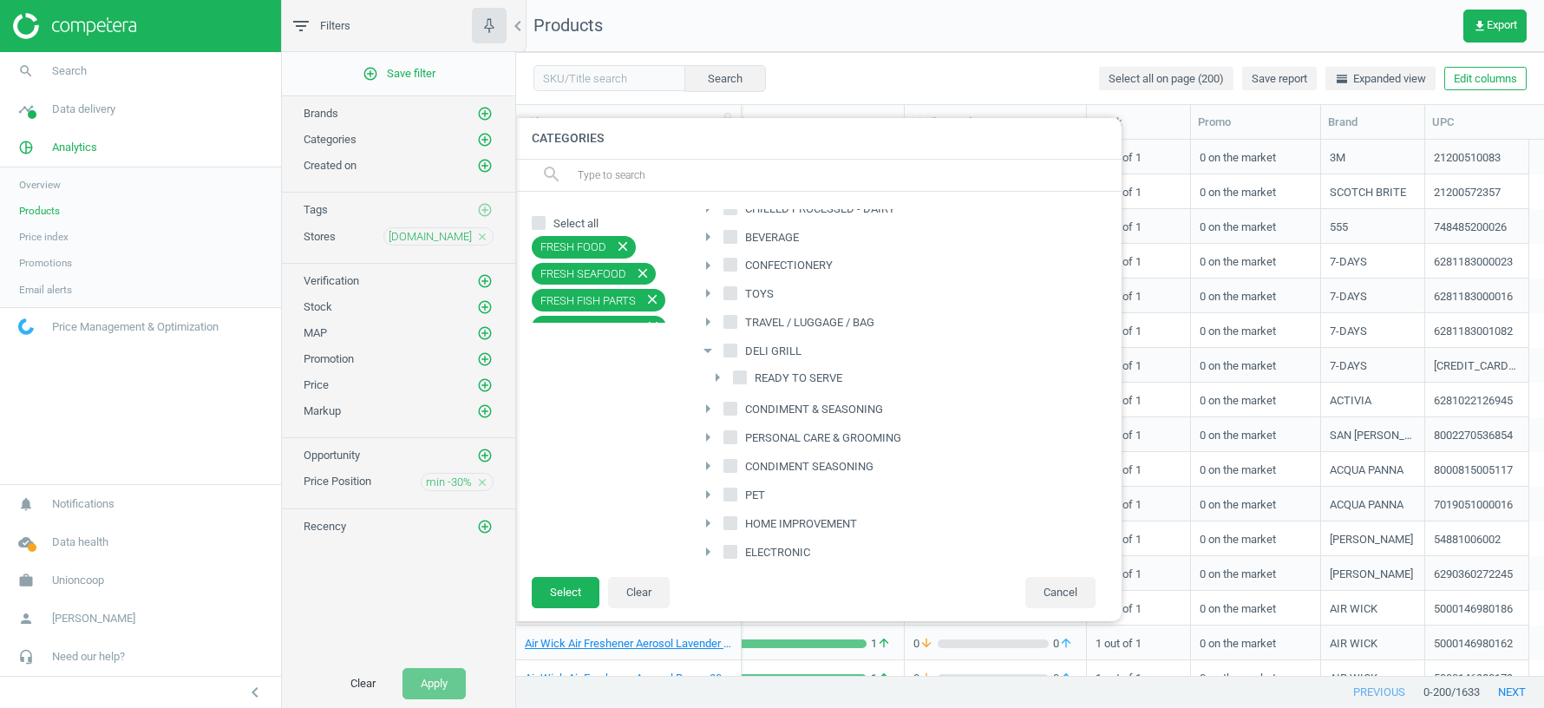
checkbox input "true"
click at [705, 346] on icon "arrow_drop_down" at bounding box center [708, 350] width 21 height 21
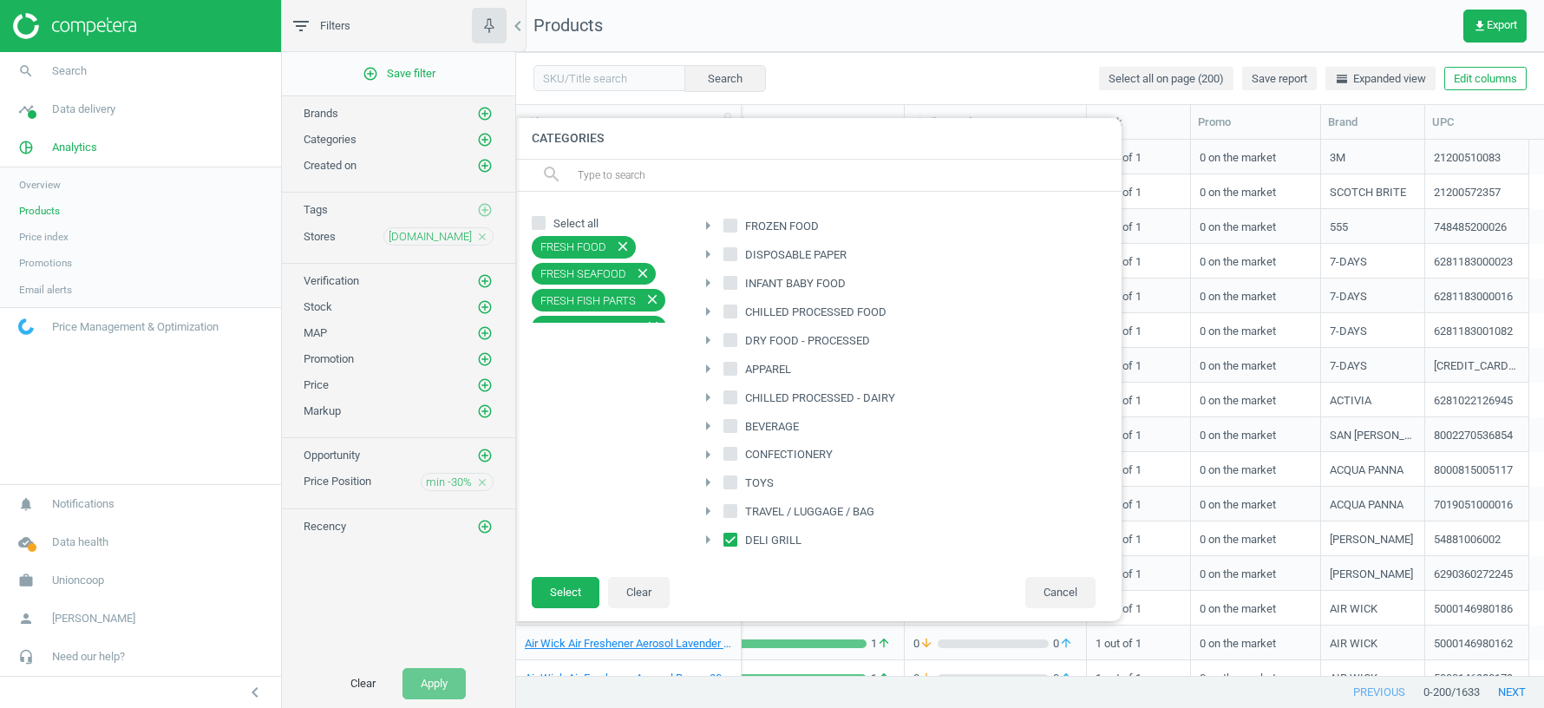
scroll to position [0, 0]
click at [706, 343] on icon "arrow_right" at bounding box center [708, 344] width 21 height 21
click at [713, 472] on icon "arrow_right" at bounding box center [717, 479] width 21 height 21
click at [713, 472] on icon "arrow_drop_down" at bounding box center [717, 479] width 21 height 21
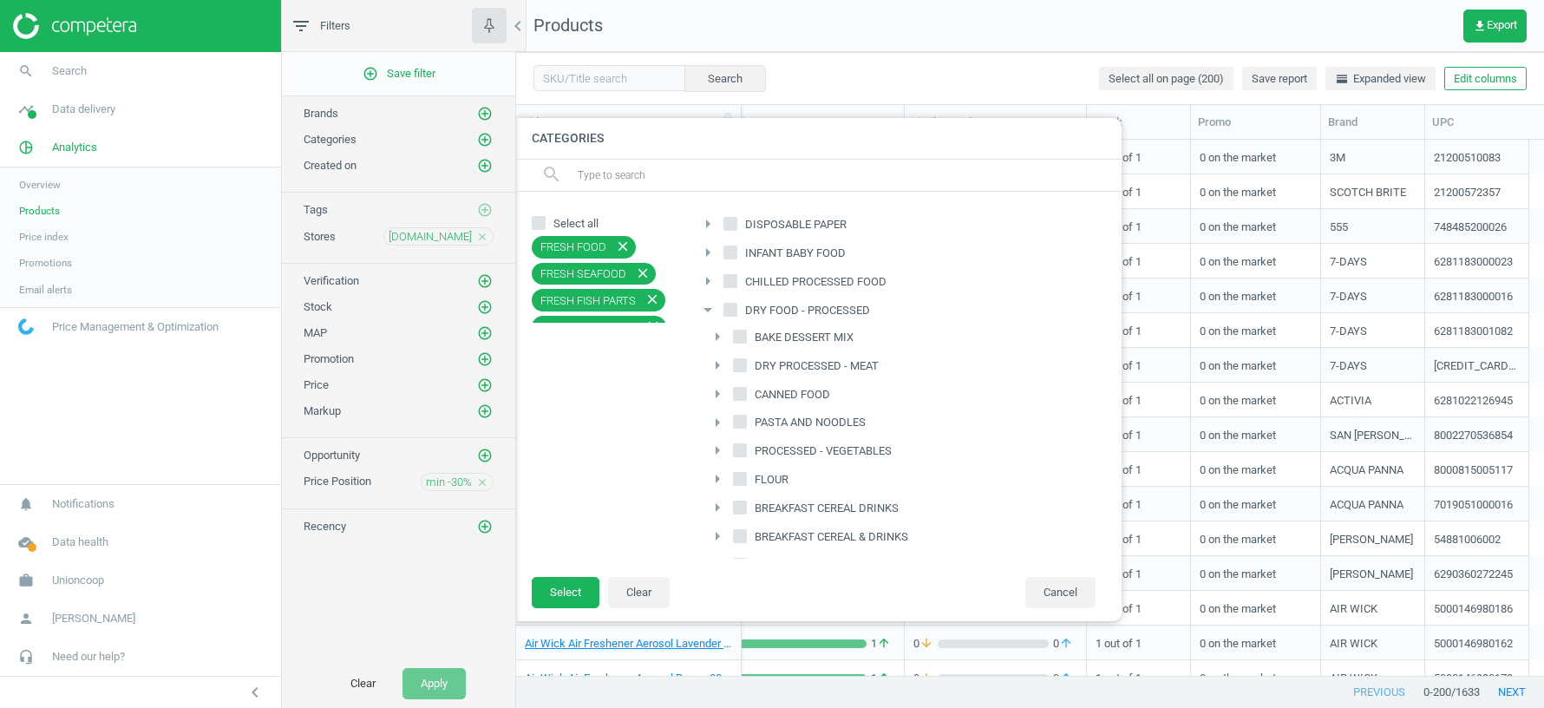
click at [711, 302] on icon "arrow_drop_down" at bounding box center [708, 309] width 21 height 21
click at [706, 554] on icon "arrow_right" at bounding box center [708, 564] width 21 height 21
click at [730, 530] on input "DELI & GRILL" at bounding box center [730, 535] width 11 height 11
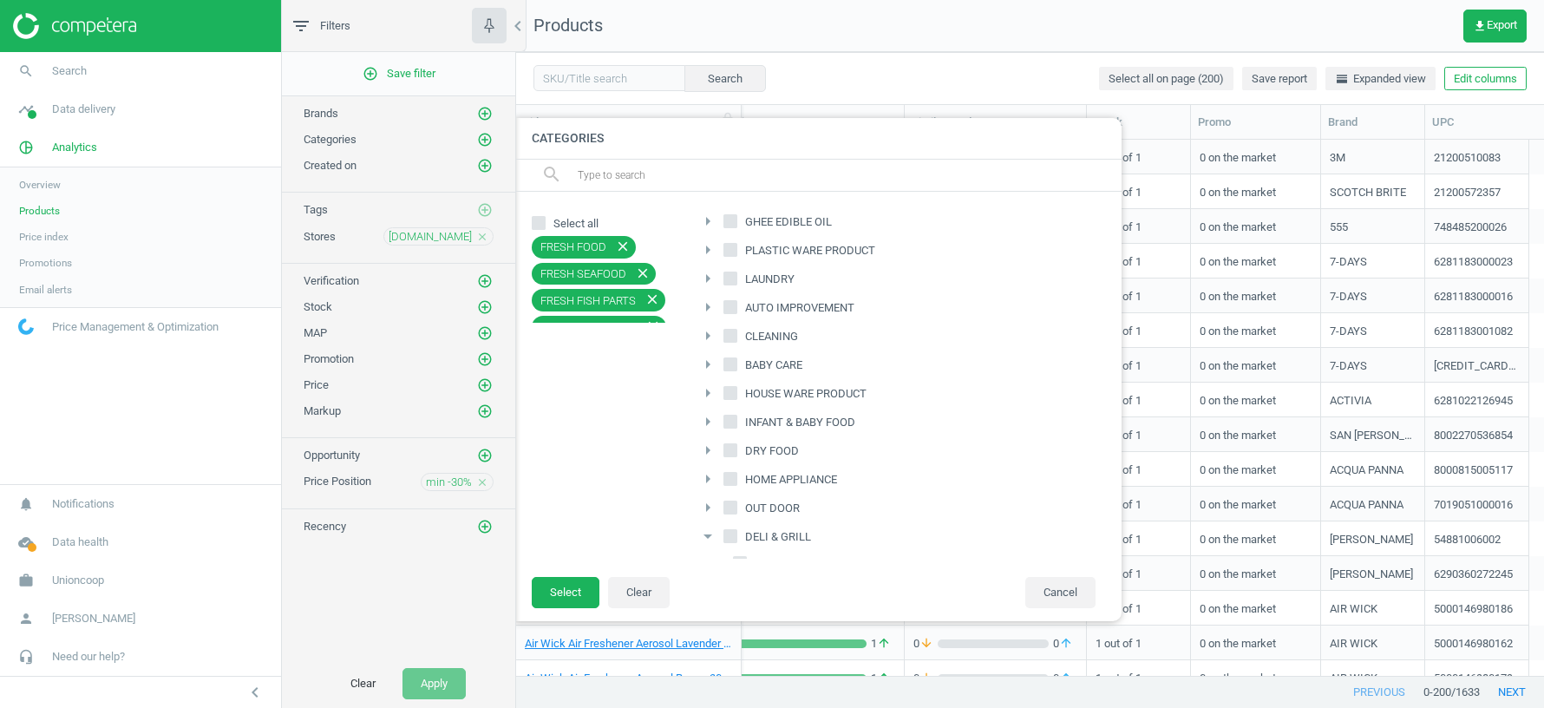
checkbox input "true"
click at [580, 593] on button "Select" at bounding box center [566, 592] width 68 height 31
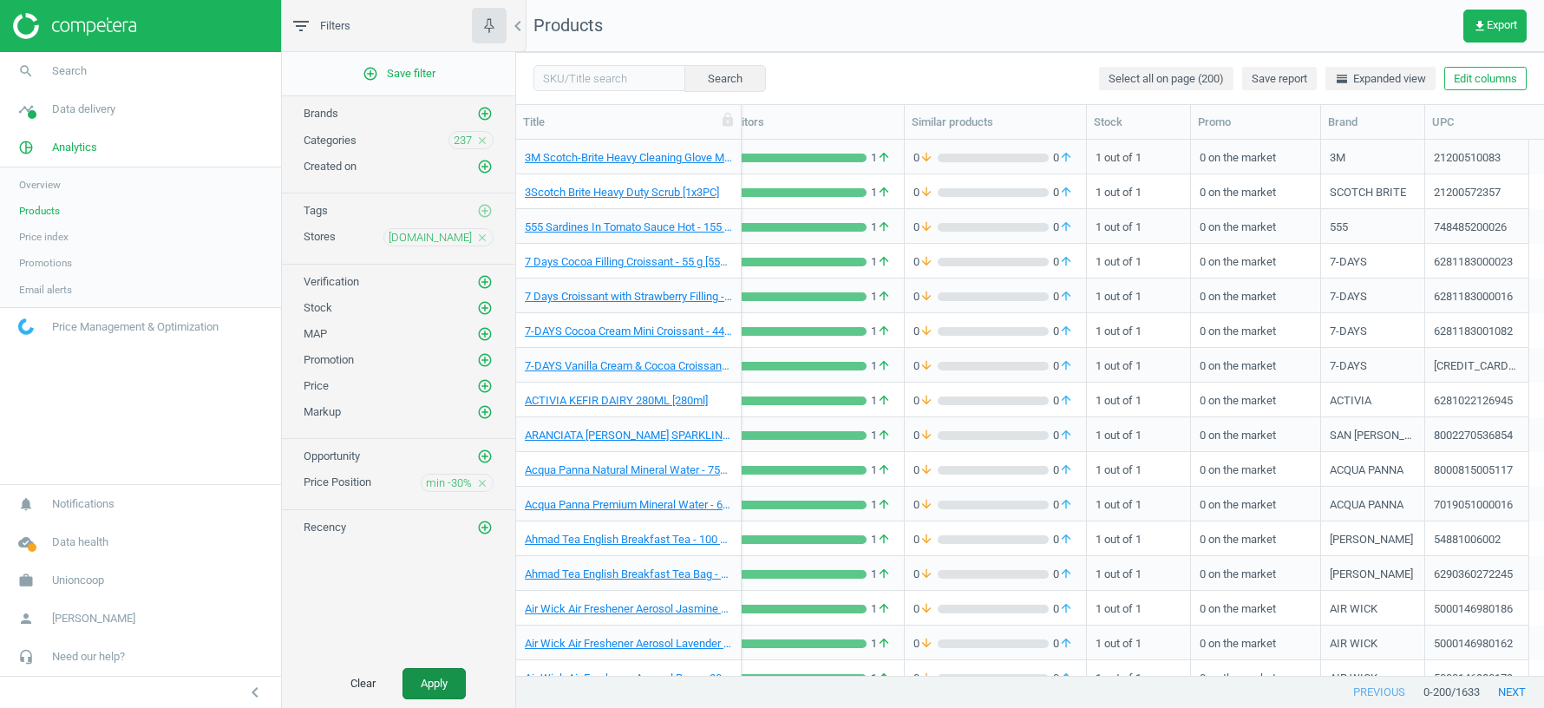
click at [440, 690] on button "Apply" at bounding box center [434, 683] width 63 height 31
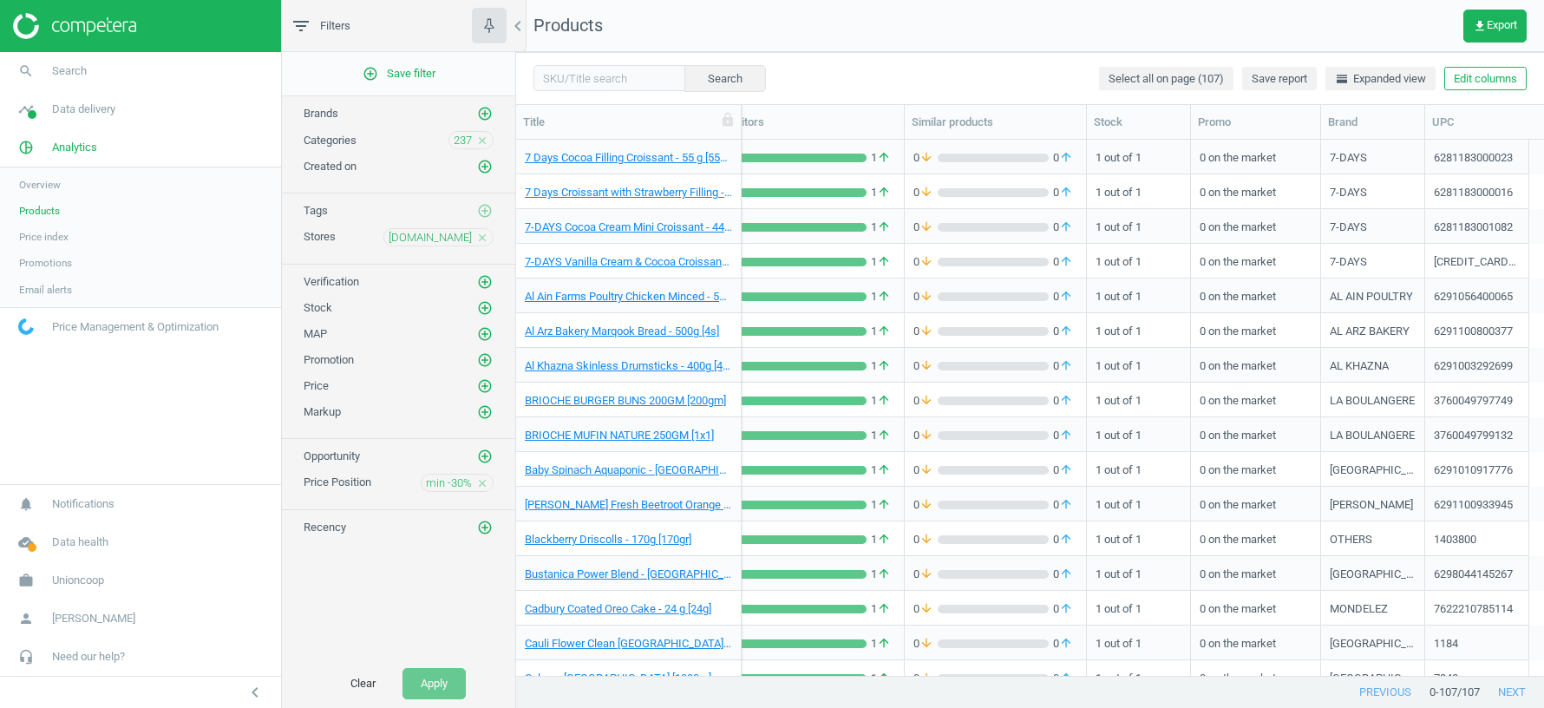
click at [484, 233] on icon "close" at bounding box center [482, 238] width 12 height 12
click at [431, 678] on button "Apply" at bounding box center [434, 683] width 63 height 31
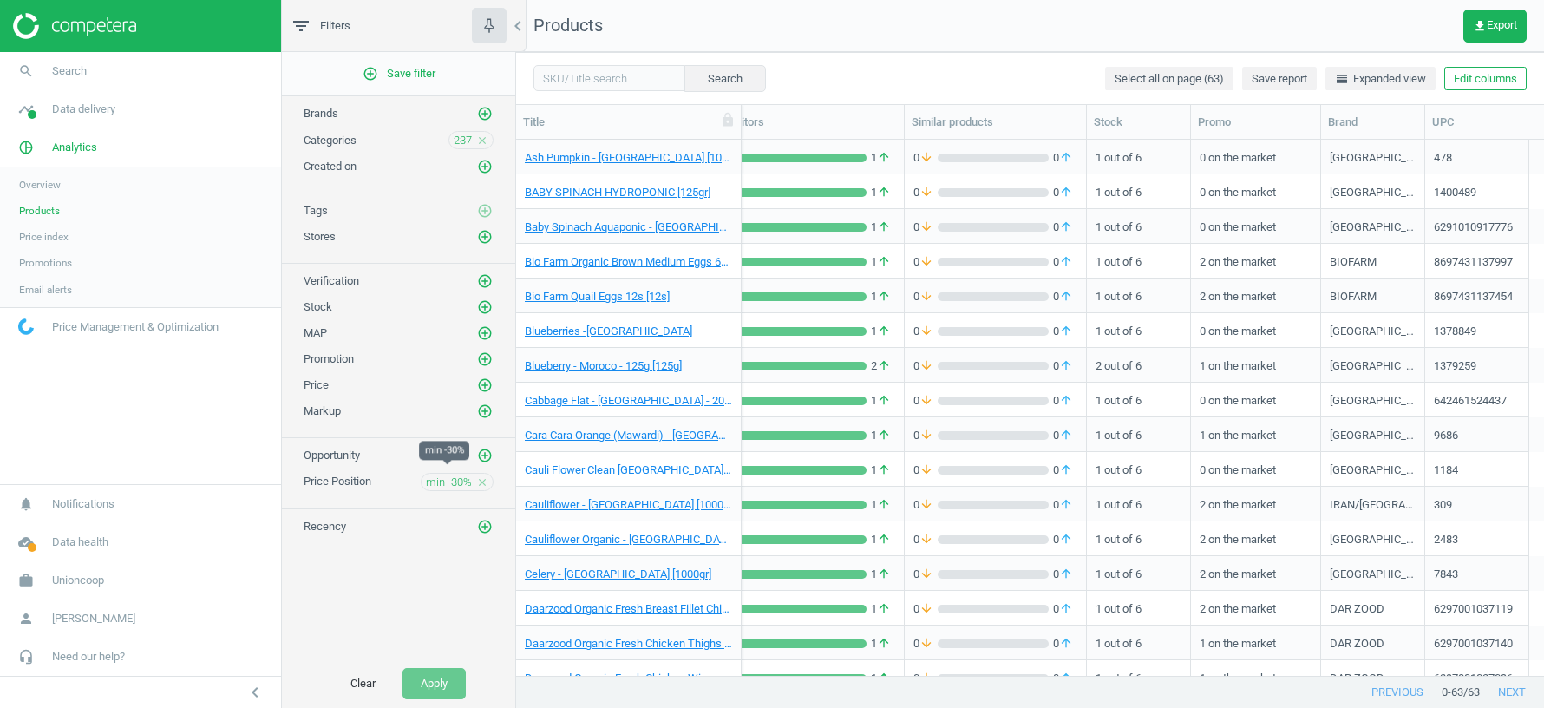
click at [447, 475] on span "min -30%" at bounding box center [449, 483] width 46 height 16
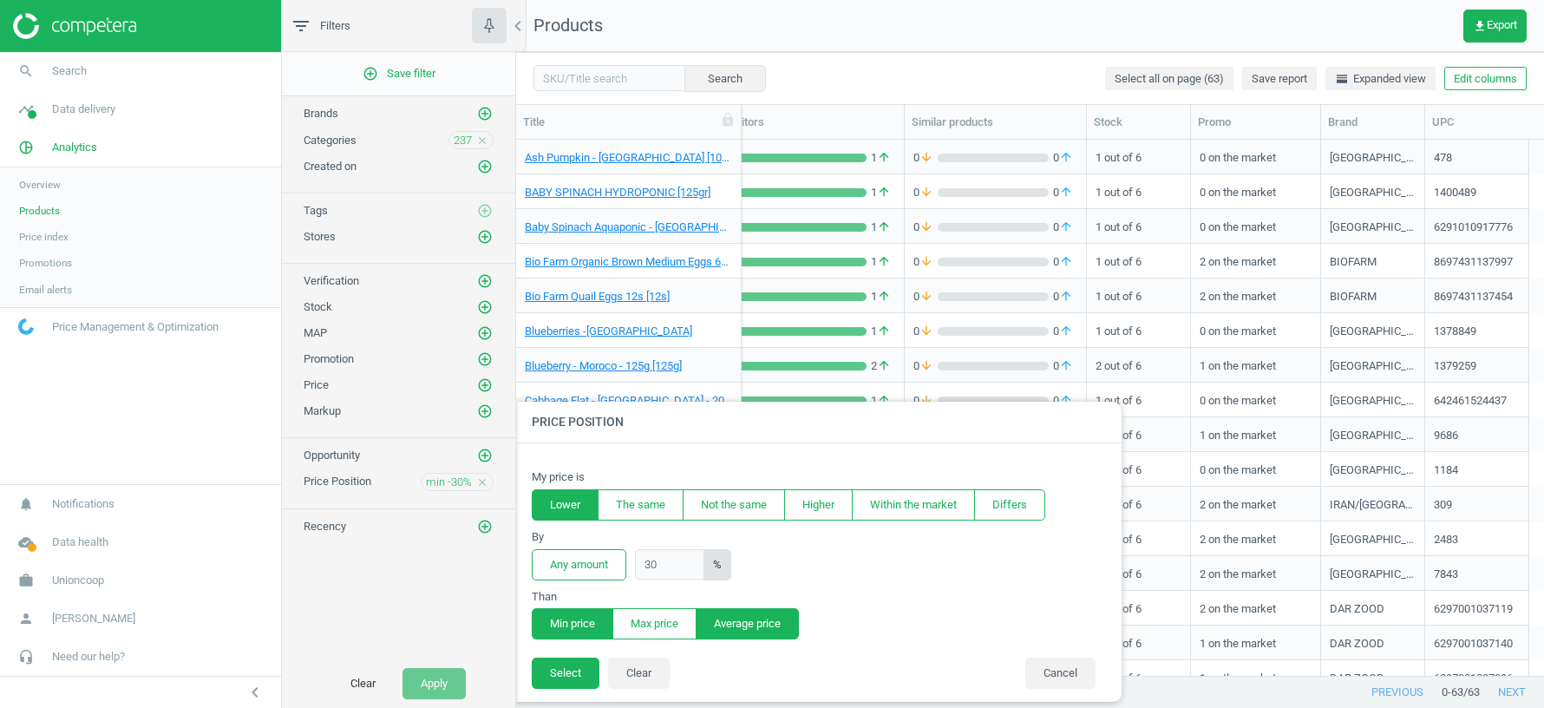
click at [744, 627] on button "Average price" at bounding box center [747, 623] width 103 height 31
click at [571, 672] on button "Select" at bounding box center [566, 673] width 68 height 31
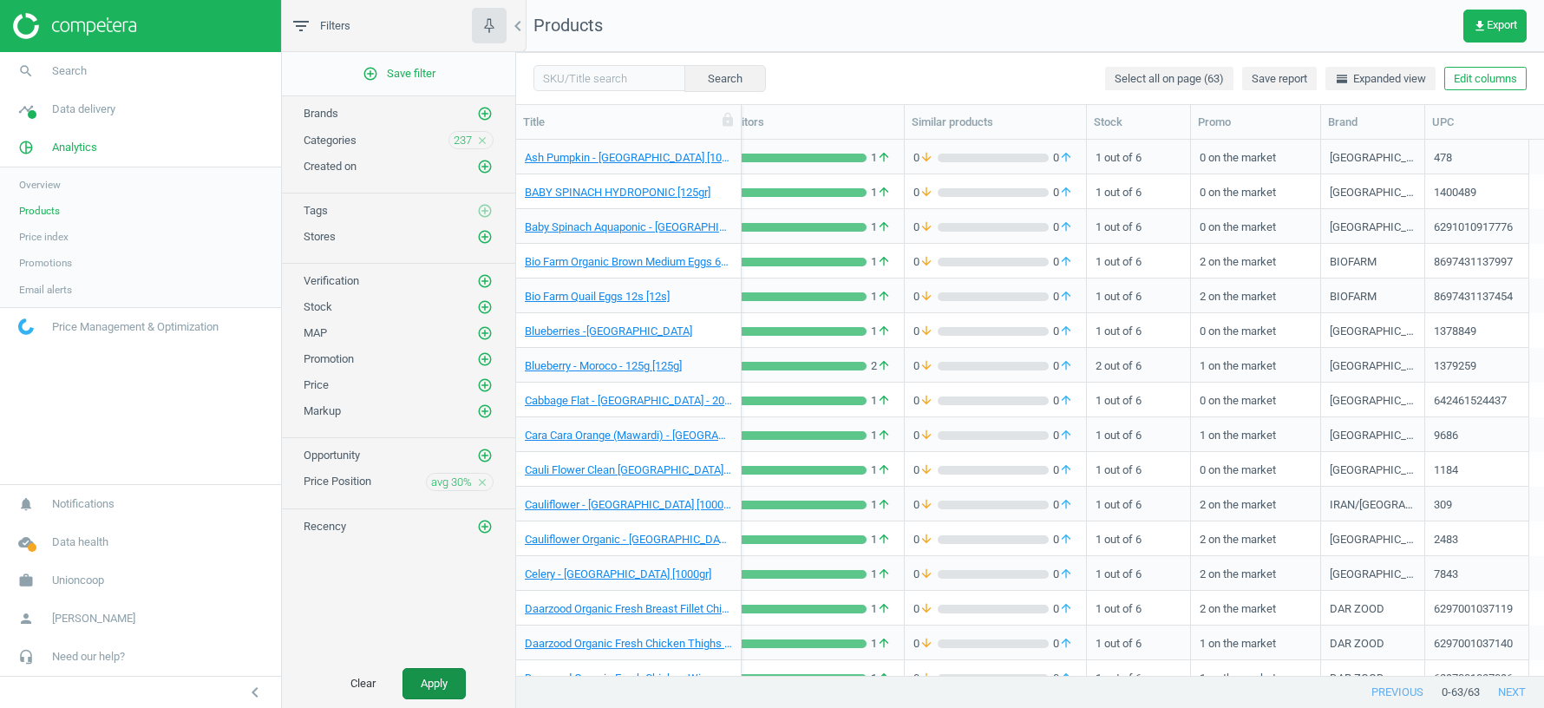
click at [433, 693] on button "Apply" at bounding box center [434, 683] width 63 height 31
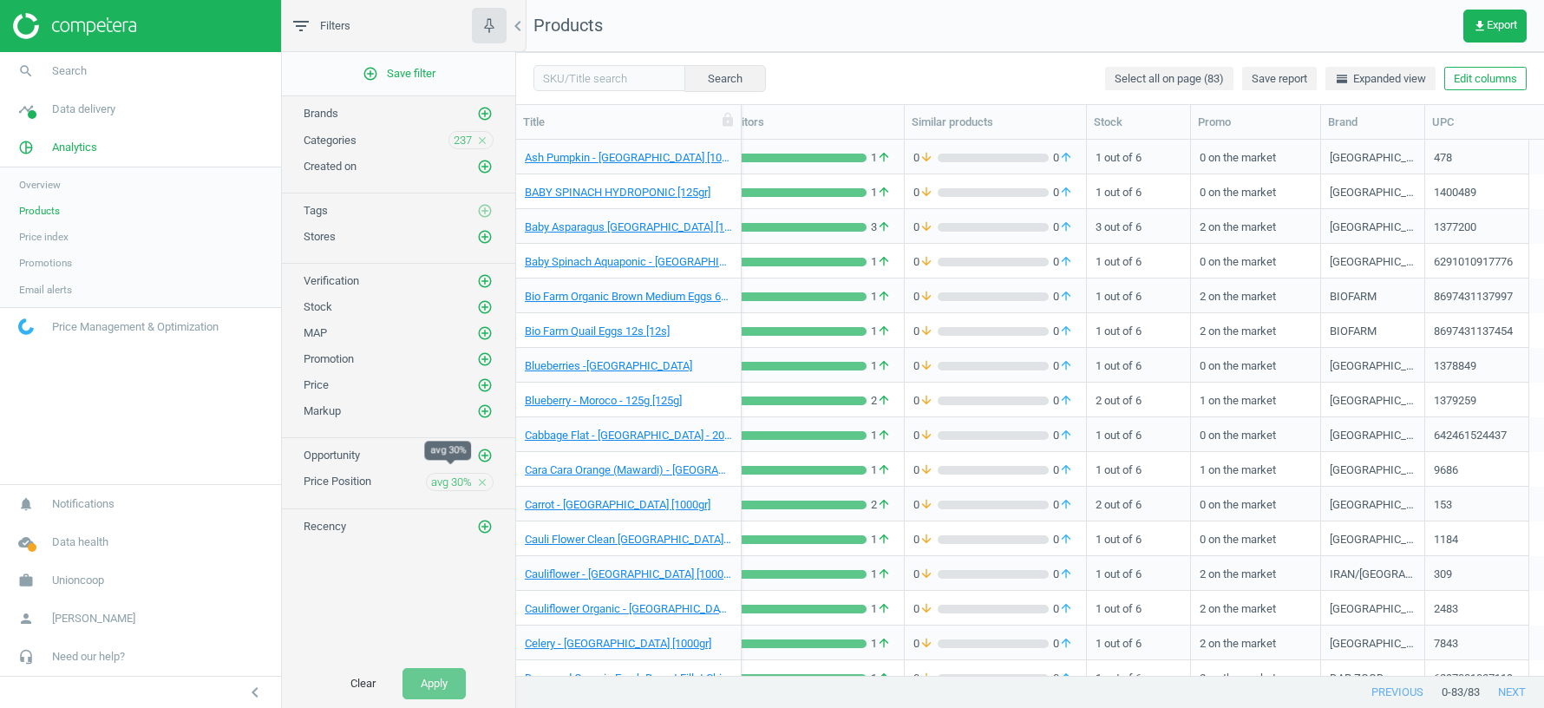
click at [457, 475] on span "avg 30%" at bounding box center [451, 483] width 41 height 16
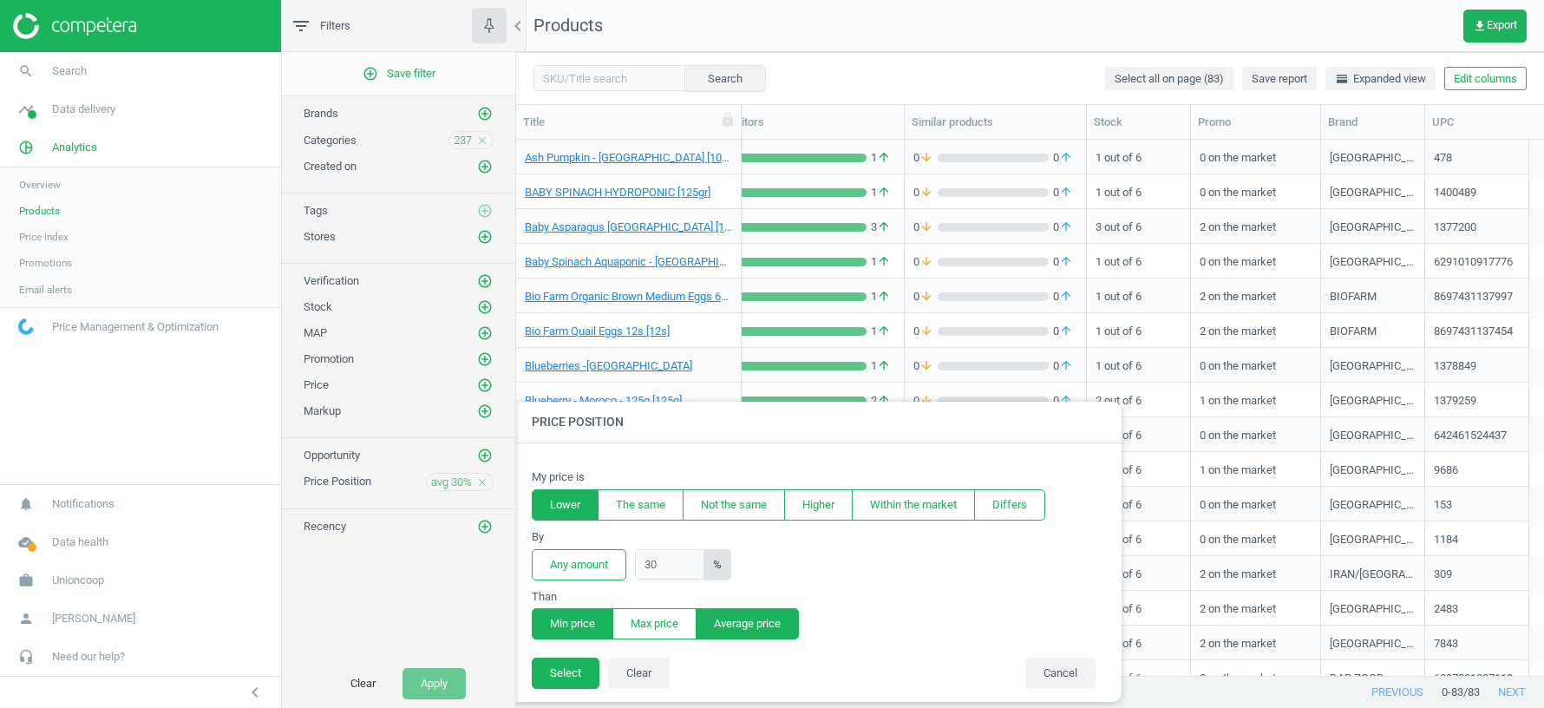
click at [551, 622] on button "Min price" at bounding box center [573, 623] width 82 height 31
click at [486, 233] on icon "add_circle_outline" at bounding box center [485, 237] width 16 height 16
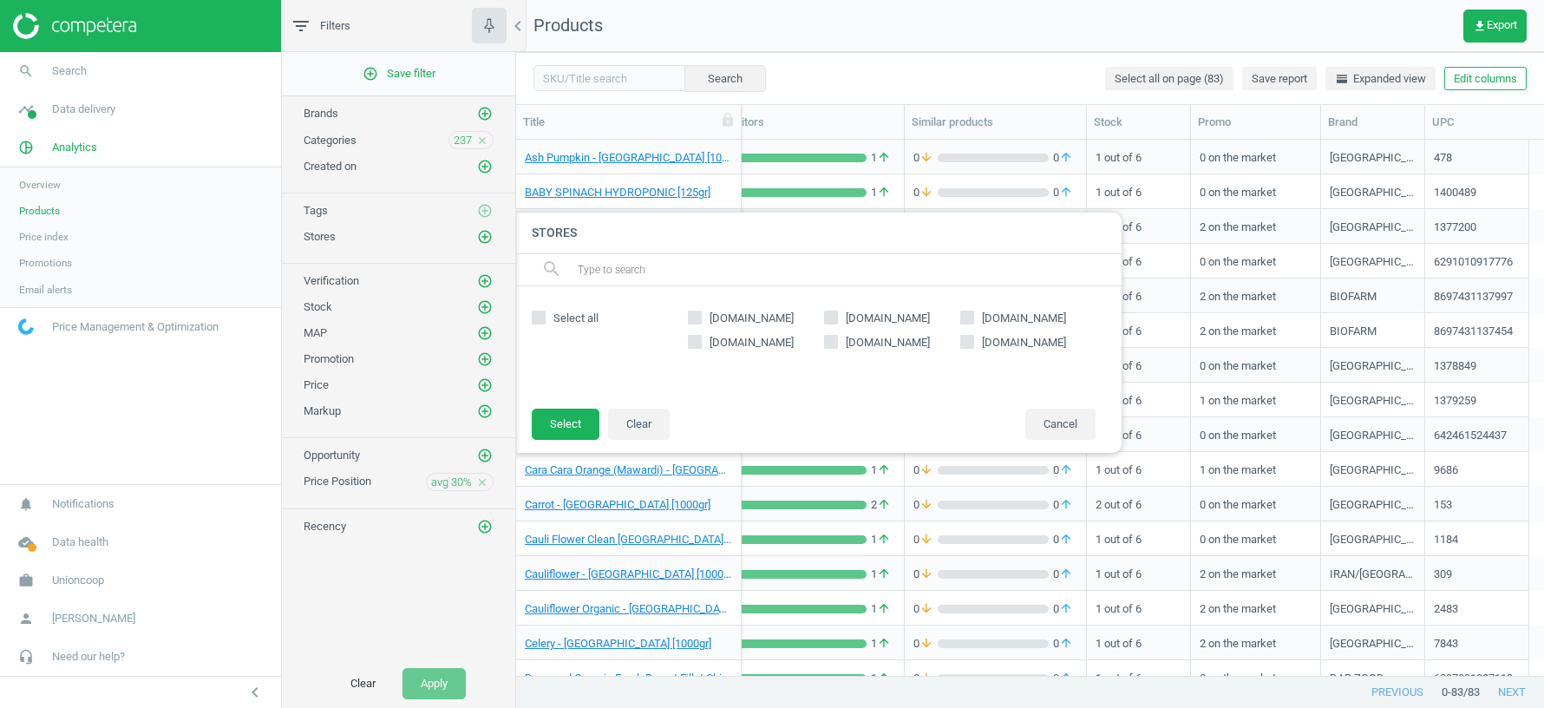
click at [693, 316] on input "[DOMAIN_NAME]" at bounding box center [695, 317] width 11 height 11
checkbox input "true"
click at [555, 434] on button "Select" at bounding box center [566, 424] width 68 height 31
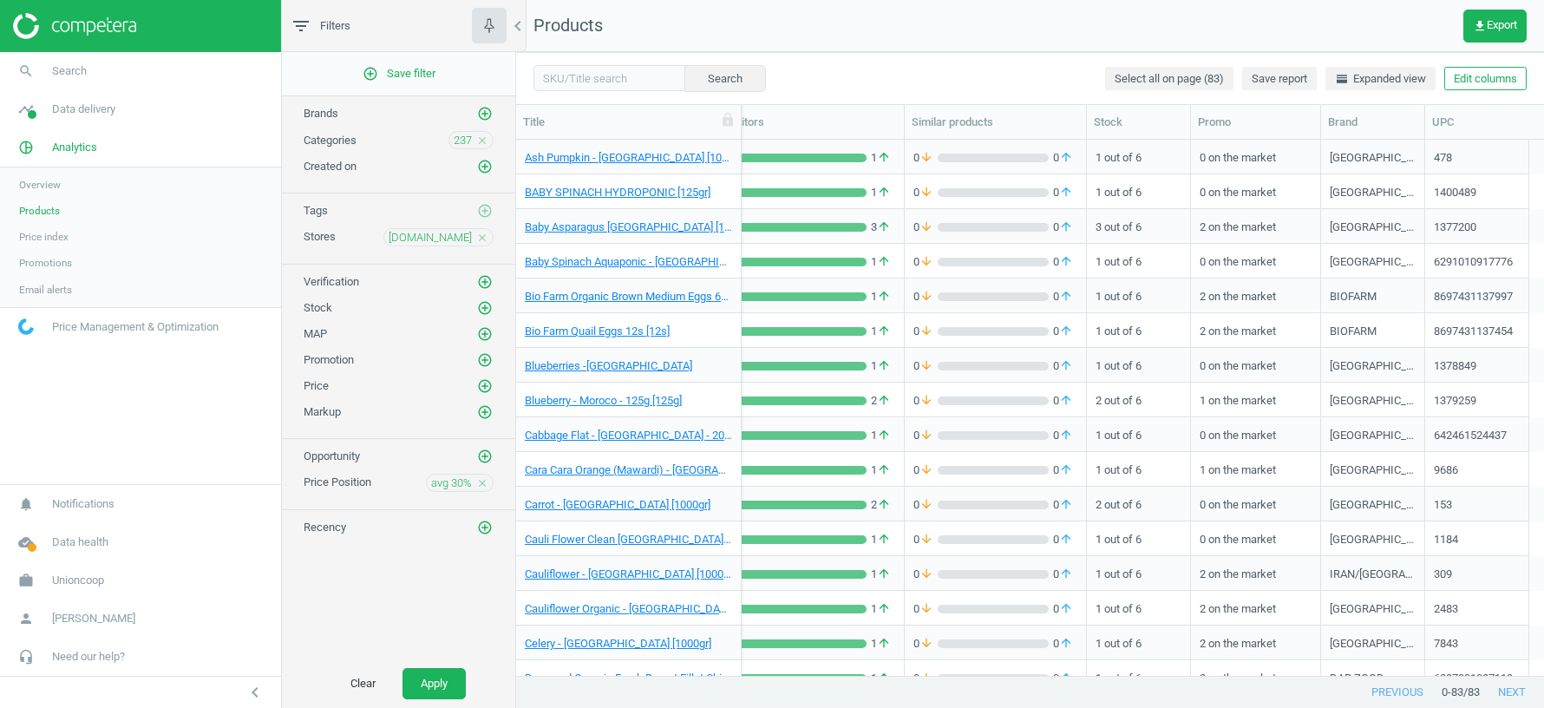
click at [448, 481] on div "add_circle_outline Save filter Brands add_circle_outline Categories 237 close C…" at bounding box center [398, 355] width 233 height 607
click at [452, 475] on span "avg 30%" at bounding box center [451, 483] width 41 height 16
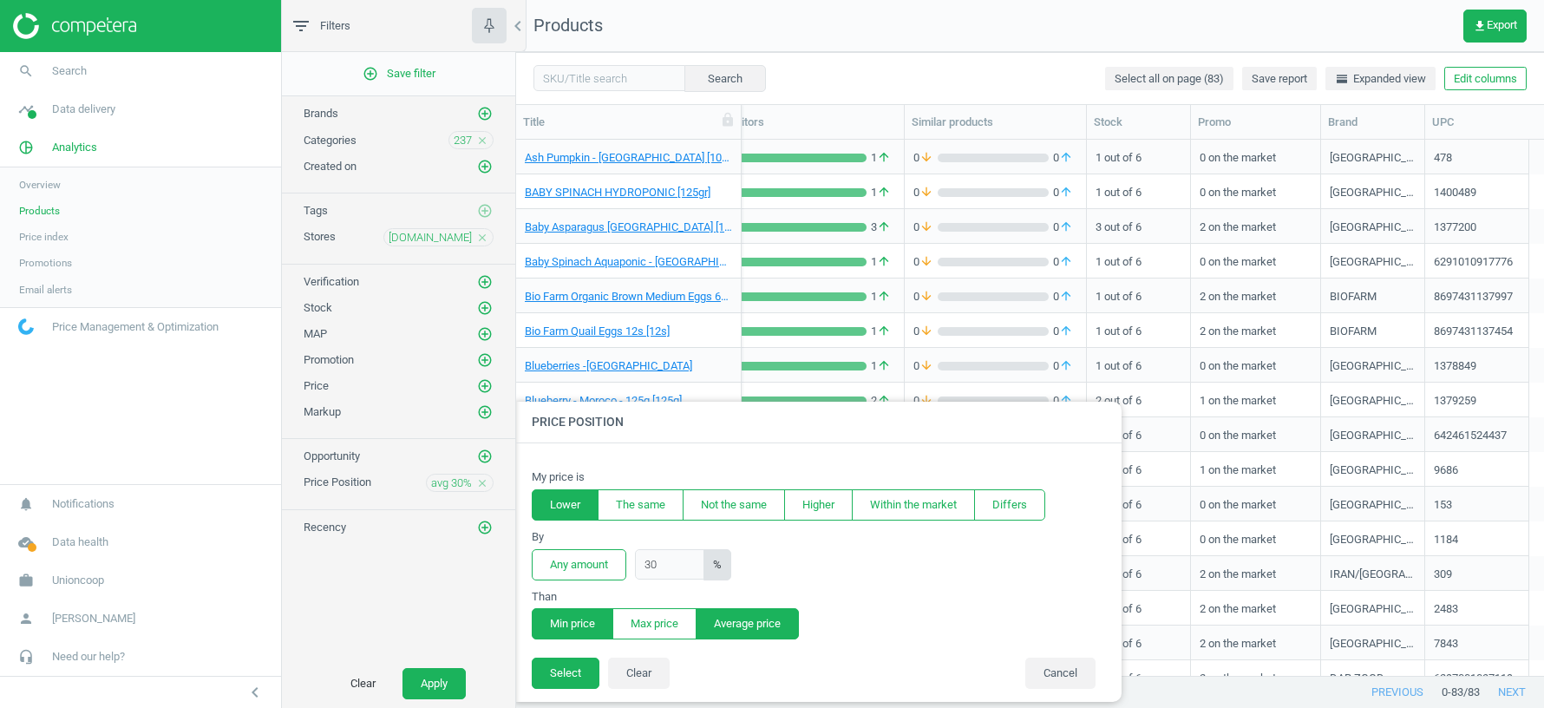
click at [567, 619] on button "Min price" at bounding box center [573, 623] width 82 height 31
click at [560, 675] on button "Select" at bounding box center [566, 673] width 68 height 31
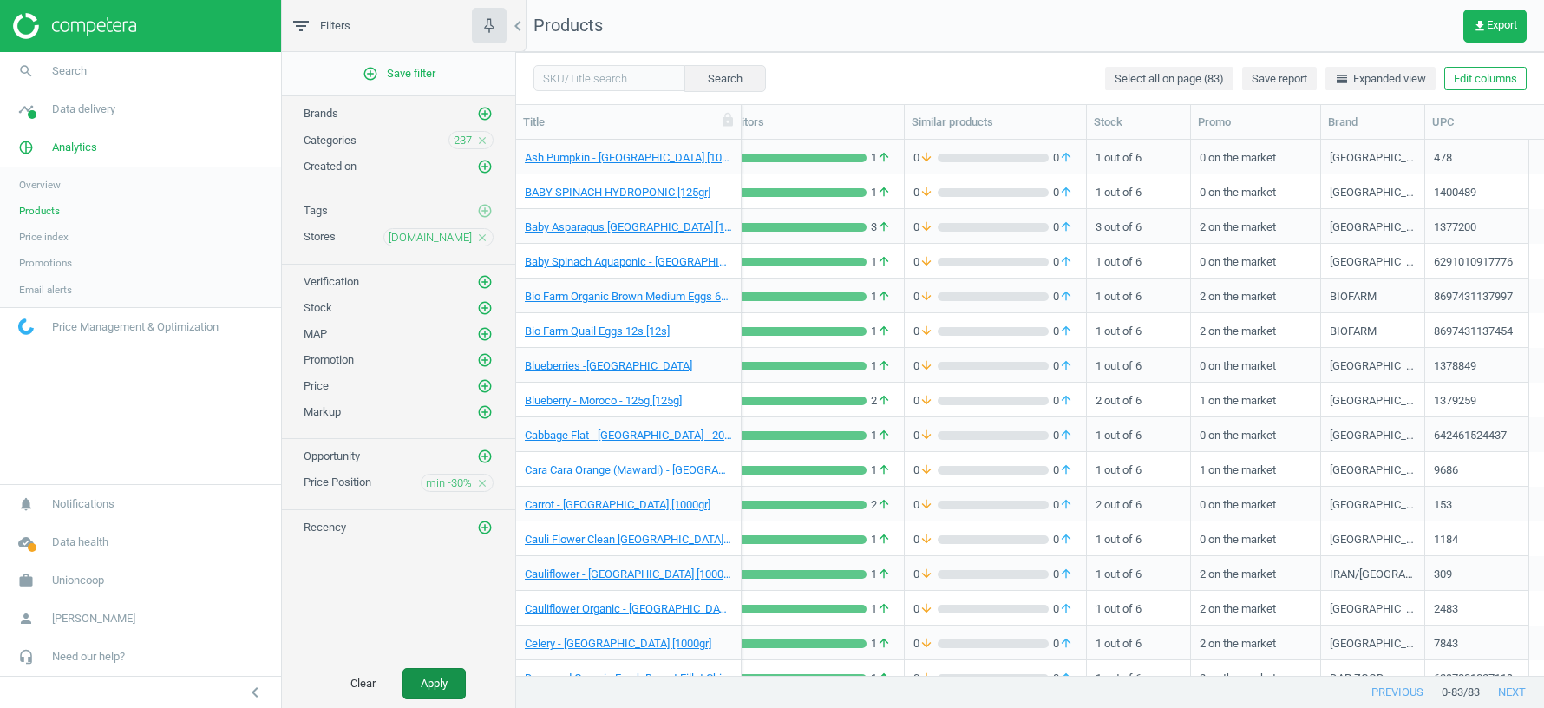
click at [435, 682] on button "Apply" at bounding box center [434, 683] width 63 height 31
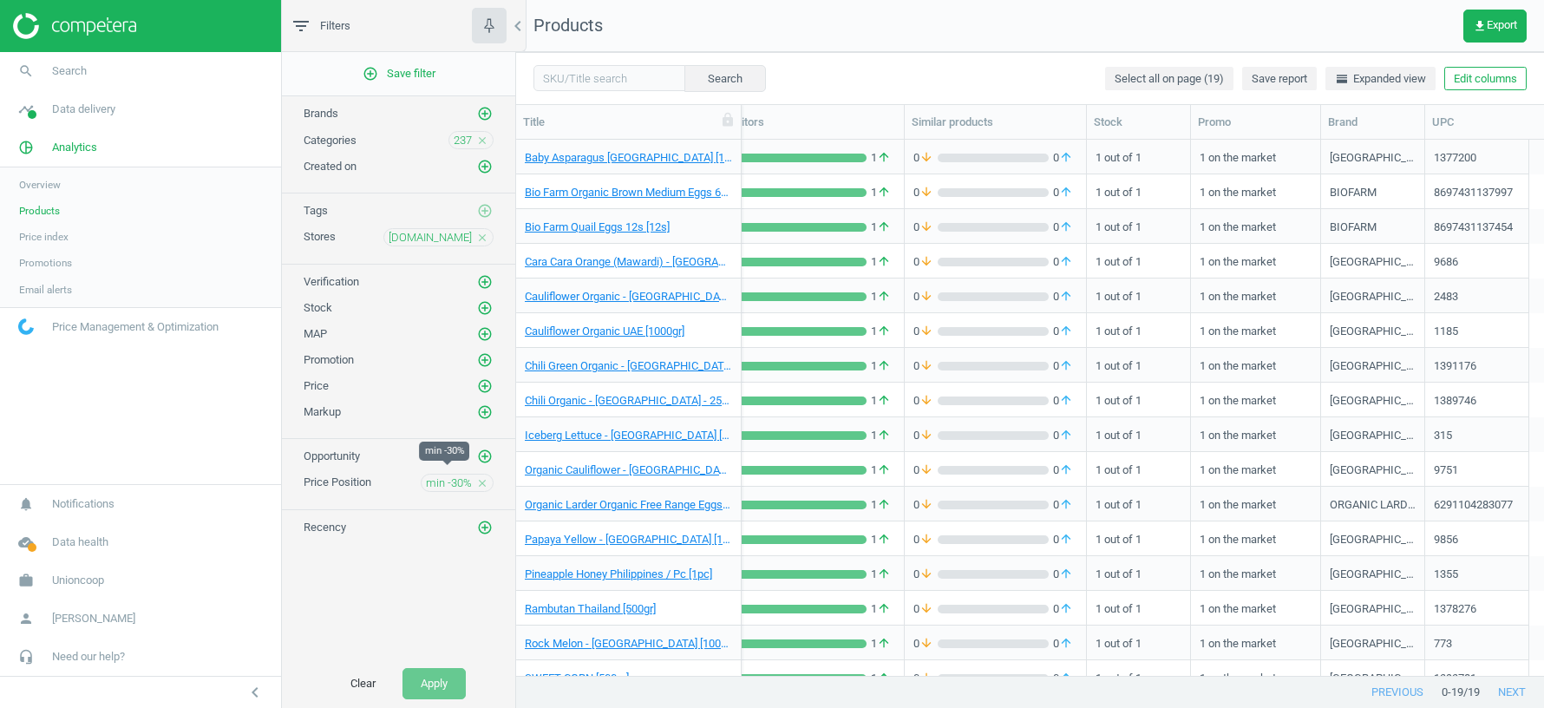
click at [436, 476] on span "min -30%" at bounding box center [449, 483] width 46 height 16
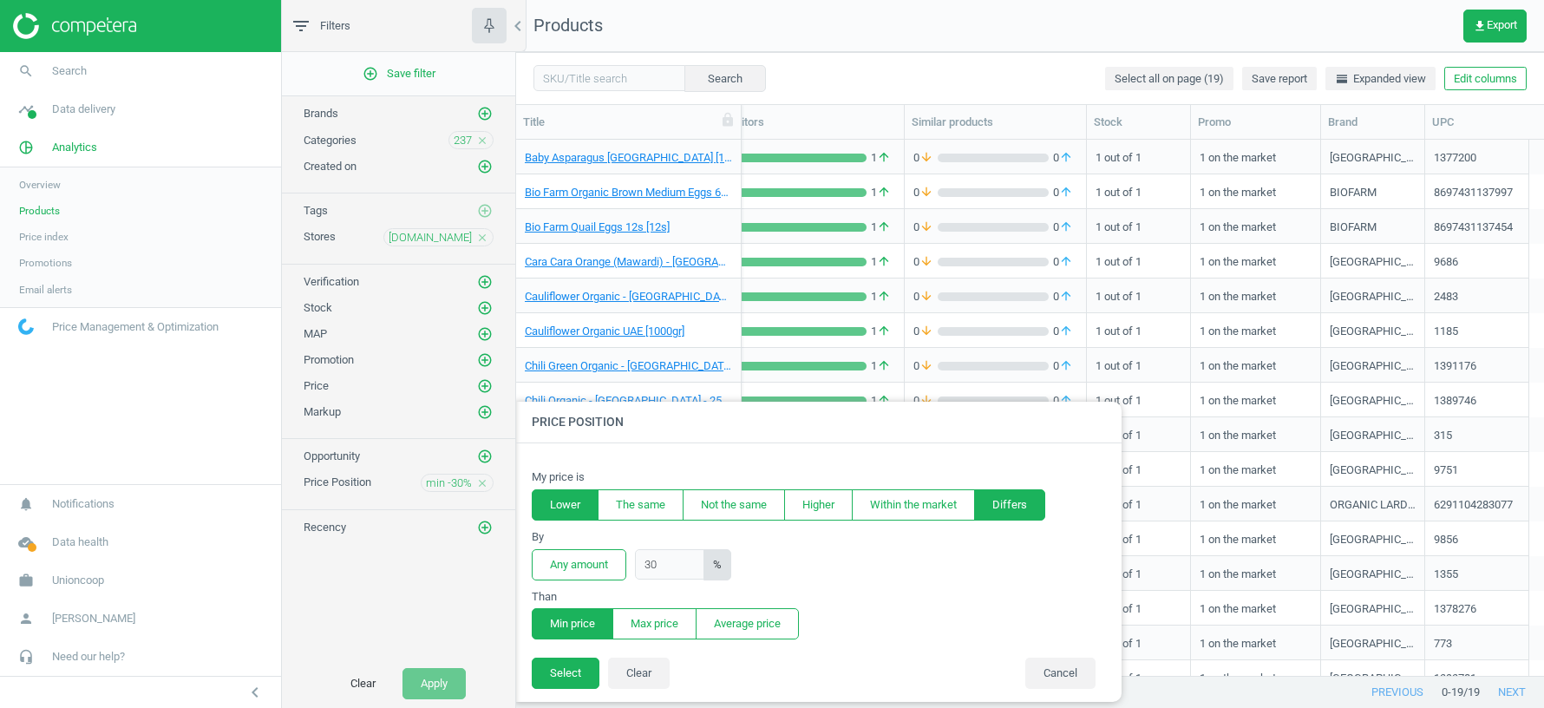
click at [1025, 503] on button "Differs" at bounding box center [1009, 504] width 71 height 31
click at [750, 628] on button "Average price" at bounding box center [747, 623] width 103 height 31
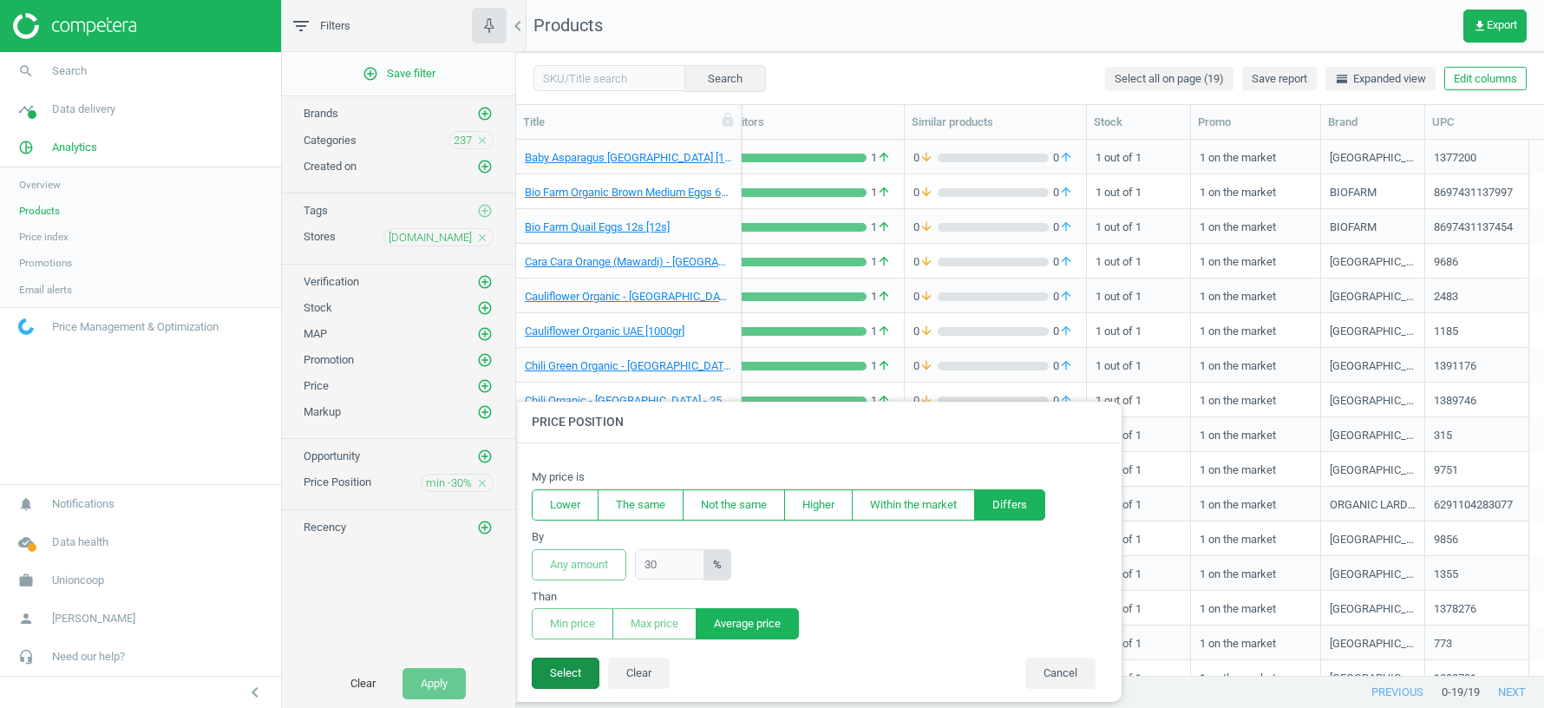
click at [575, 672] on button "Select" at bounding box center [566, 673] width 68 height 31
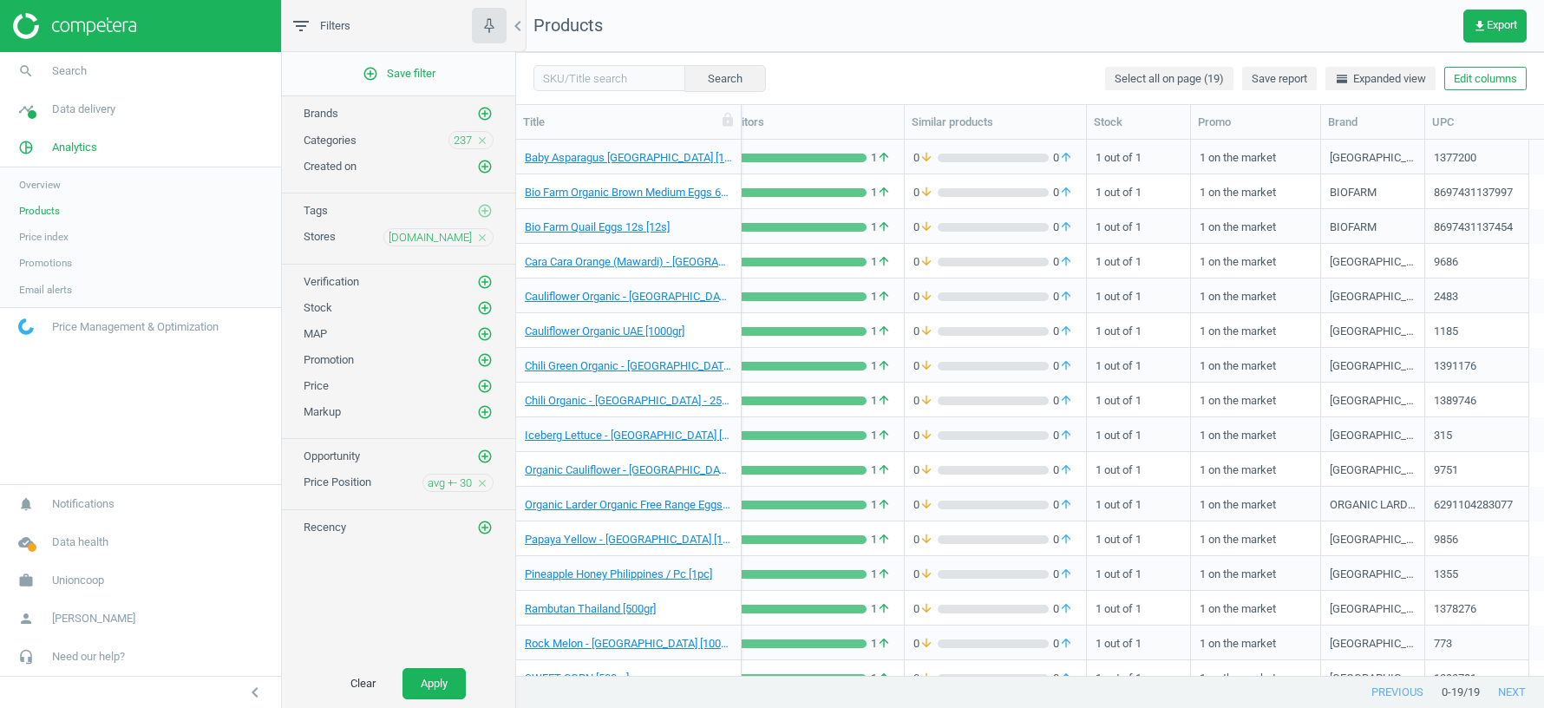
click at [482, 134] on icon "close" at bounding box center [482, 140] width 12 height 12
click at [434, 691] on button "Apply" at bounding box center [434, 683] width 63 height 31
